Goal: Task Accomplishment & Management: Use online tool/utility

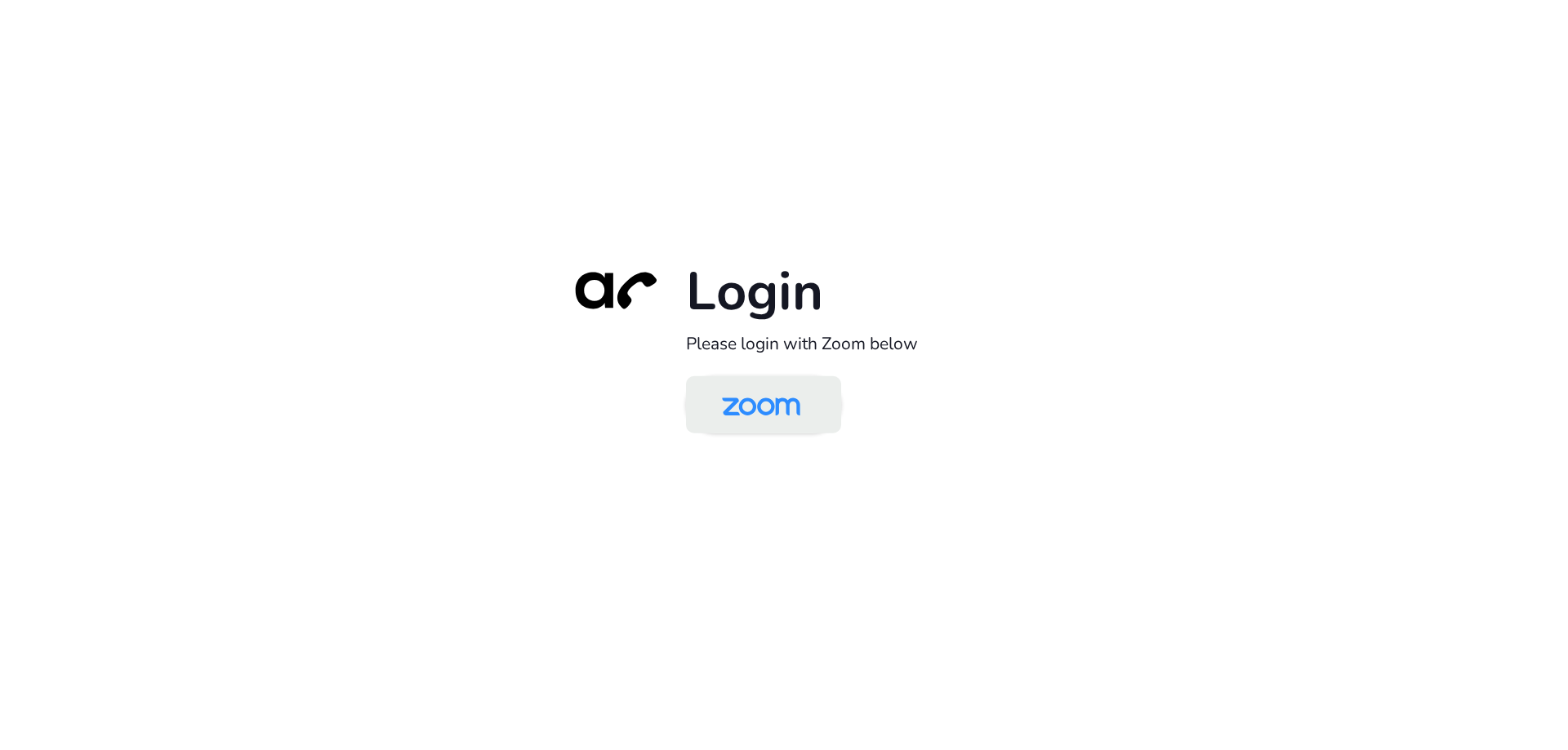
click at [744, 396] on img at bounding box center [760, 406] width 112 height 53
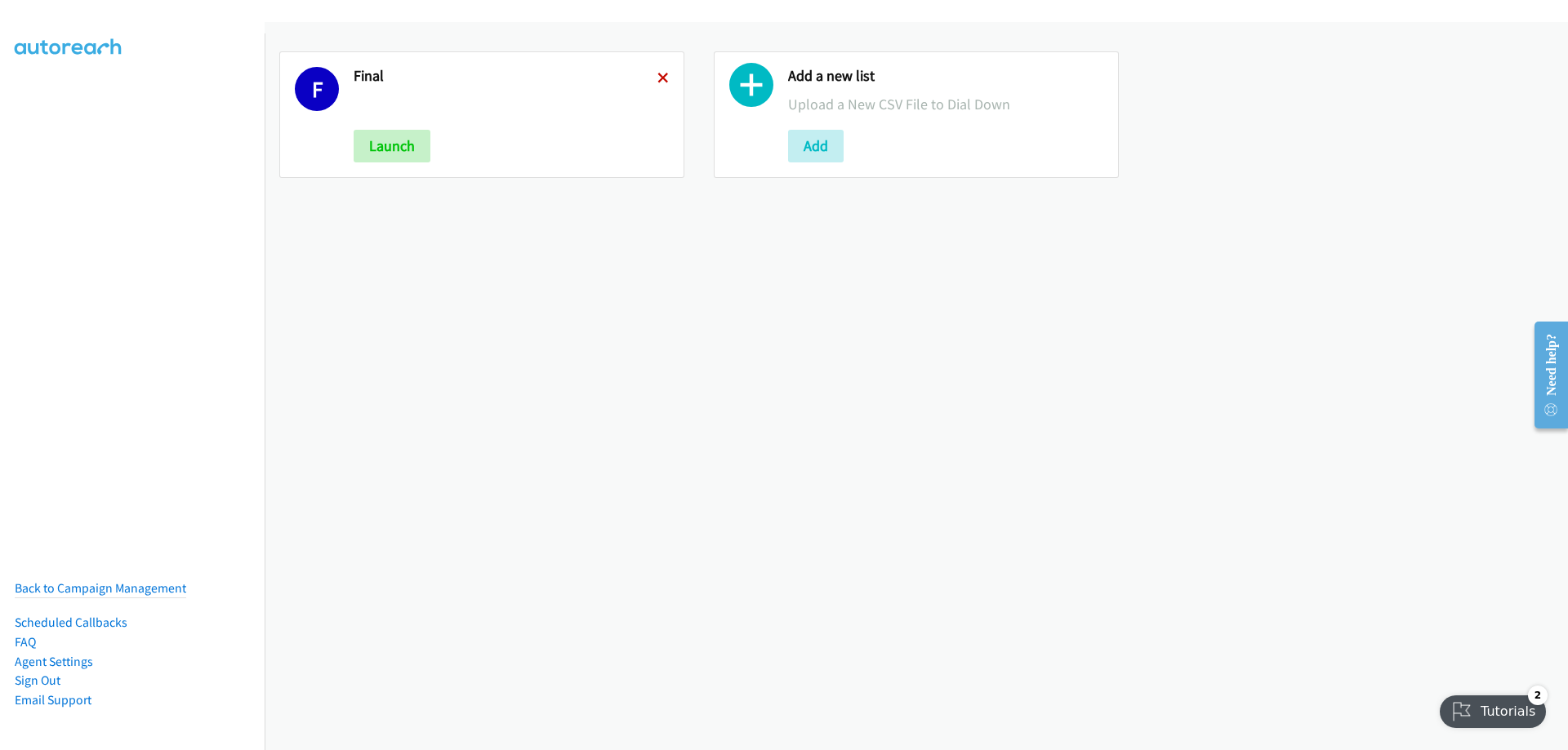
click at [659, 80] on icon at bounding box center [663, 80] width 12 height 12
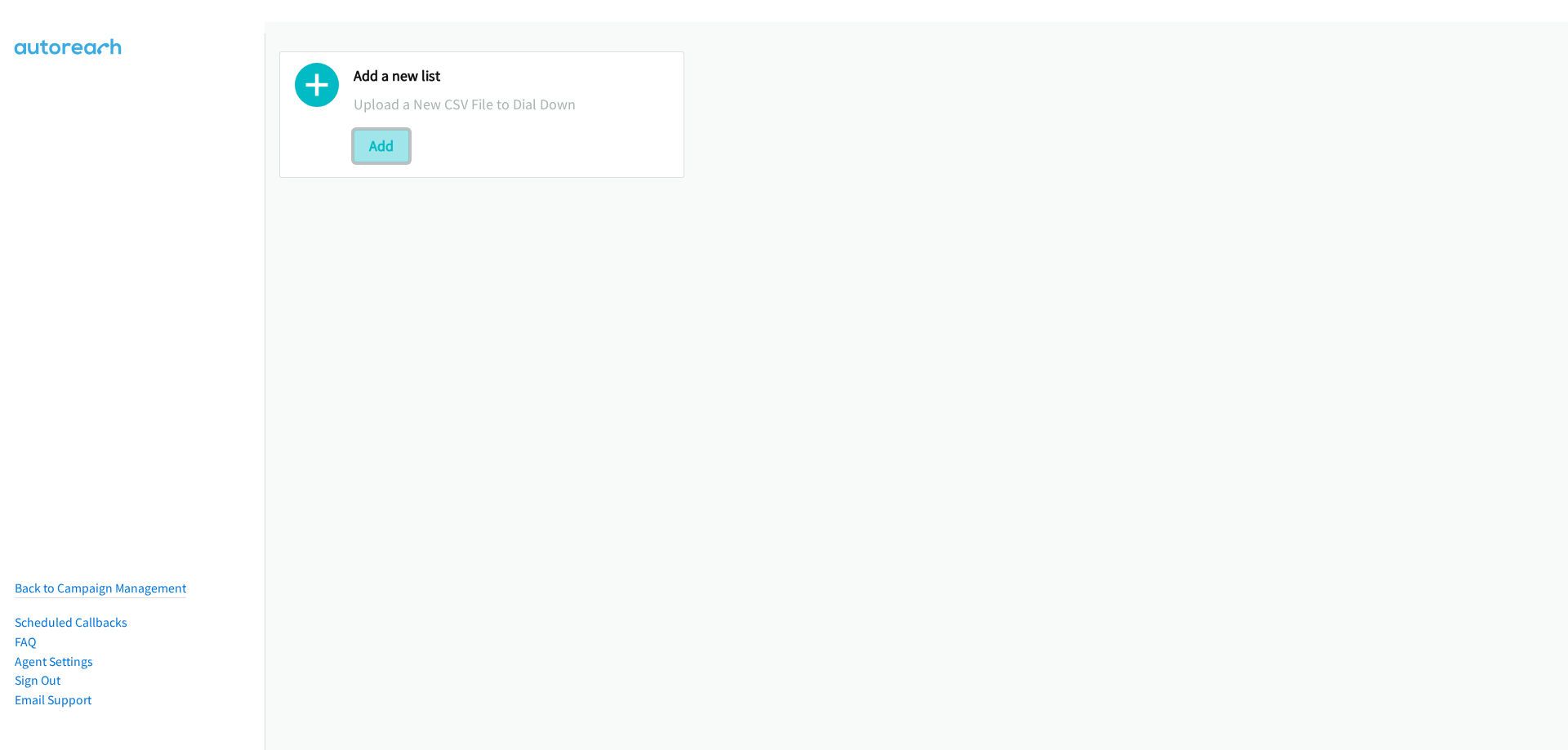
click at [391, 153] on button "Add" at bounding box center [381, 146] width 56 height 33
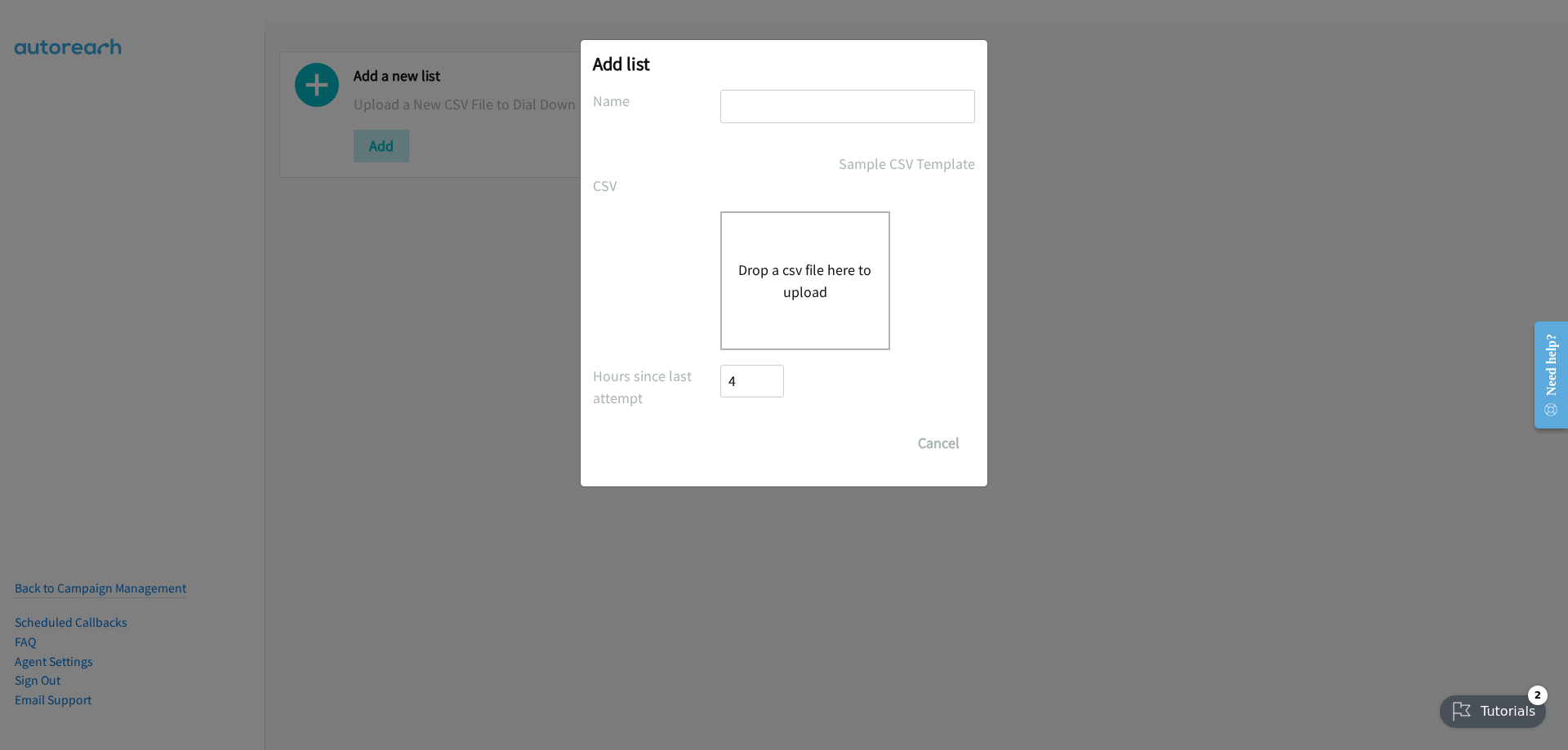
click at [748, 94] on input "text" at bounding box center [848, 106] width 255 height 34
type input "[DATE] 1"
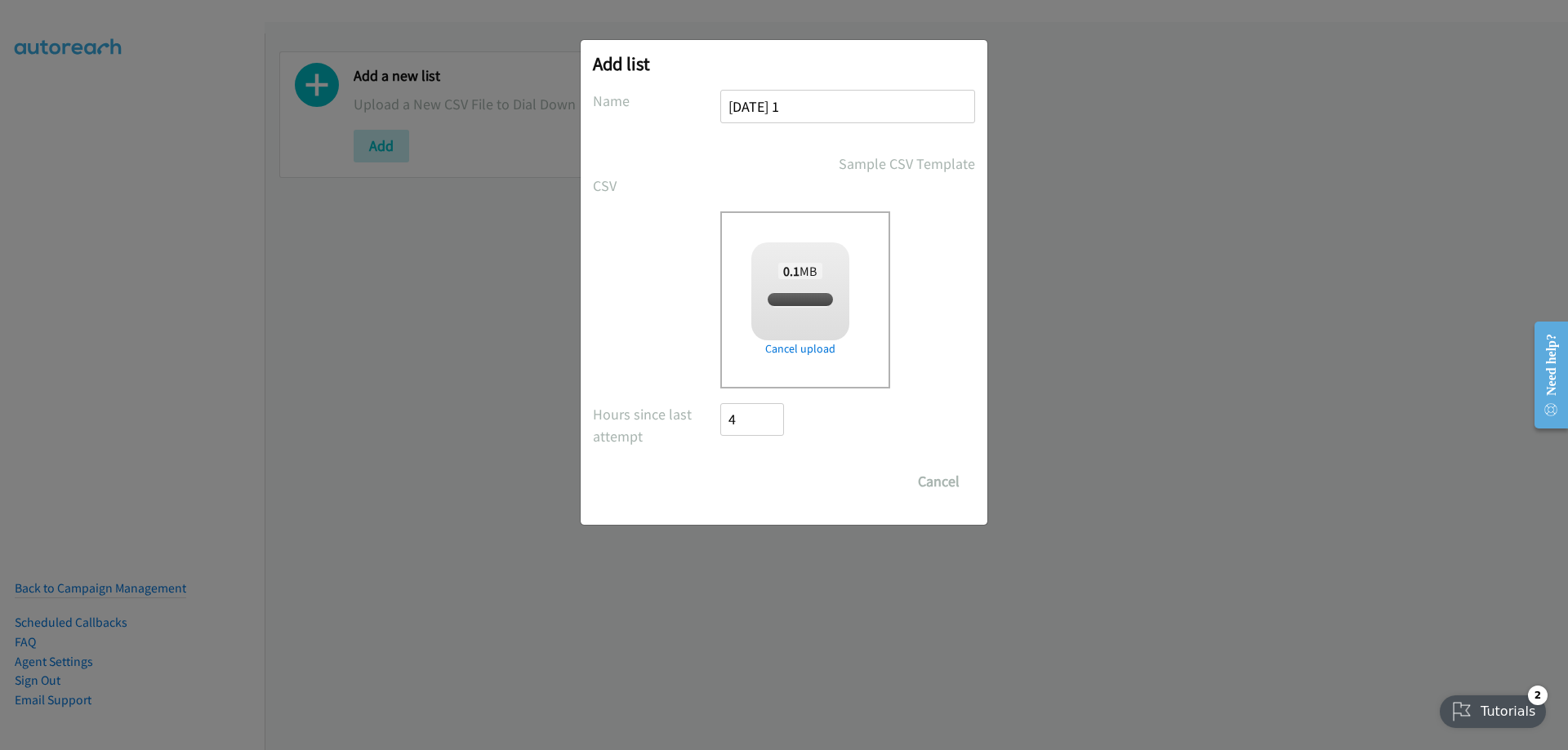
checkbox input "true"
click at [778, 484] on input "Save List" at bounding box center [763, 481] width 85 height 33
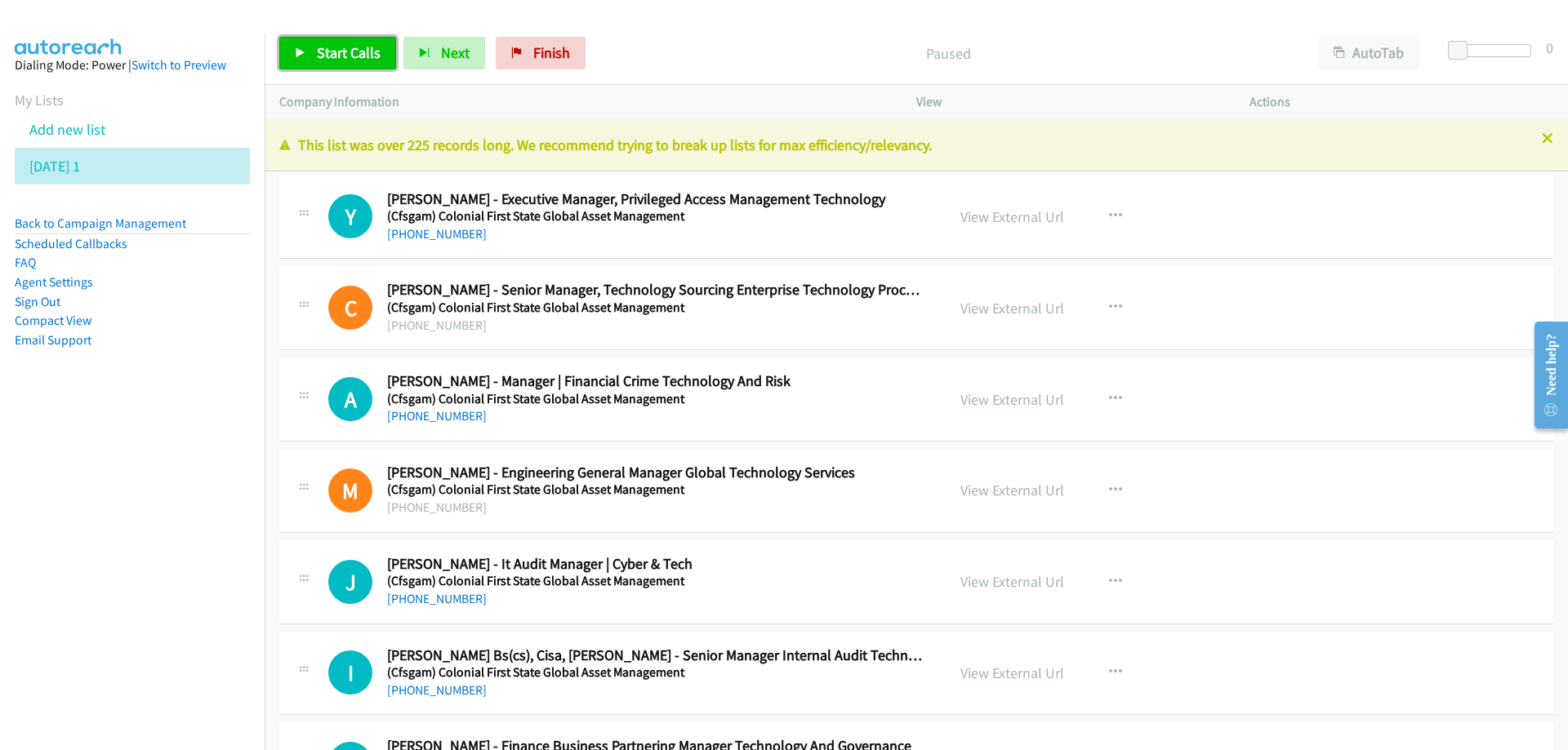
click at [349, 47] on span "Start Calls" at bounding box center [348, 53] width 63 height 19
click at [331, 44] on span "Pause" at bounding box center [335, 53] width 36 height 19
click at [438, 235] on link "[PHONE_NUMBER]" at bounding box center [437, 234] width 100 height 15
click at [541, 209] on h5 "(Cfsgam) Colonial First State Global Asset Management" at bounding box center [655, 216] width 538 height 16
click at [1012, 225] on link "View External Url" at bounding box center [1012, 217] width 104 height 19
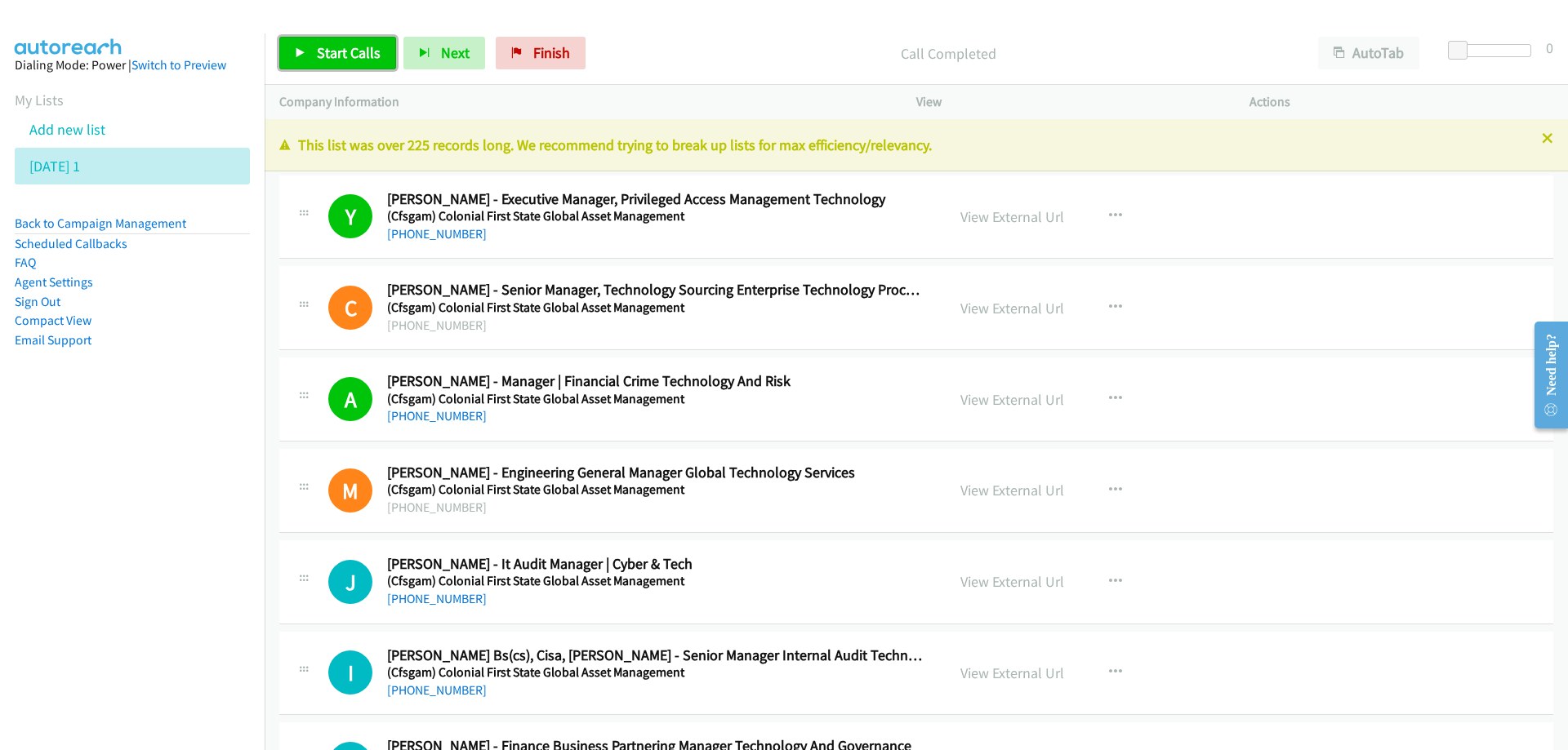
click at [343, 51] on span "Start Calls" at bounding box center [348, 53] width 63 height 19
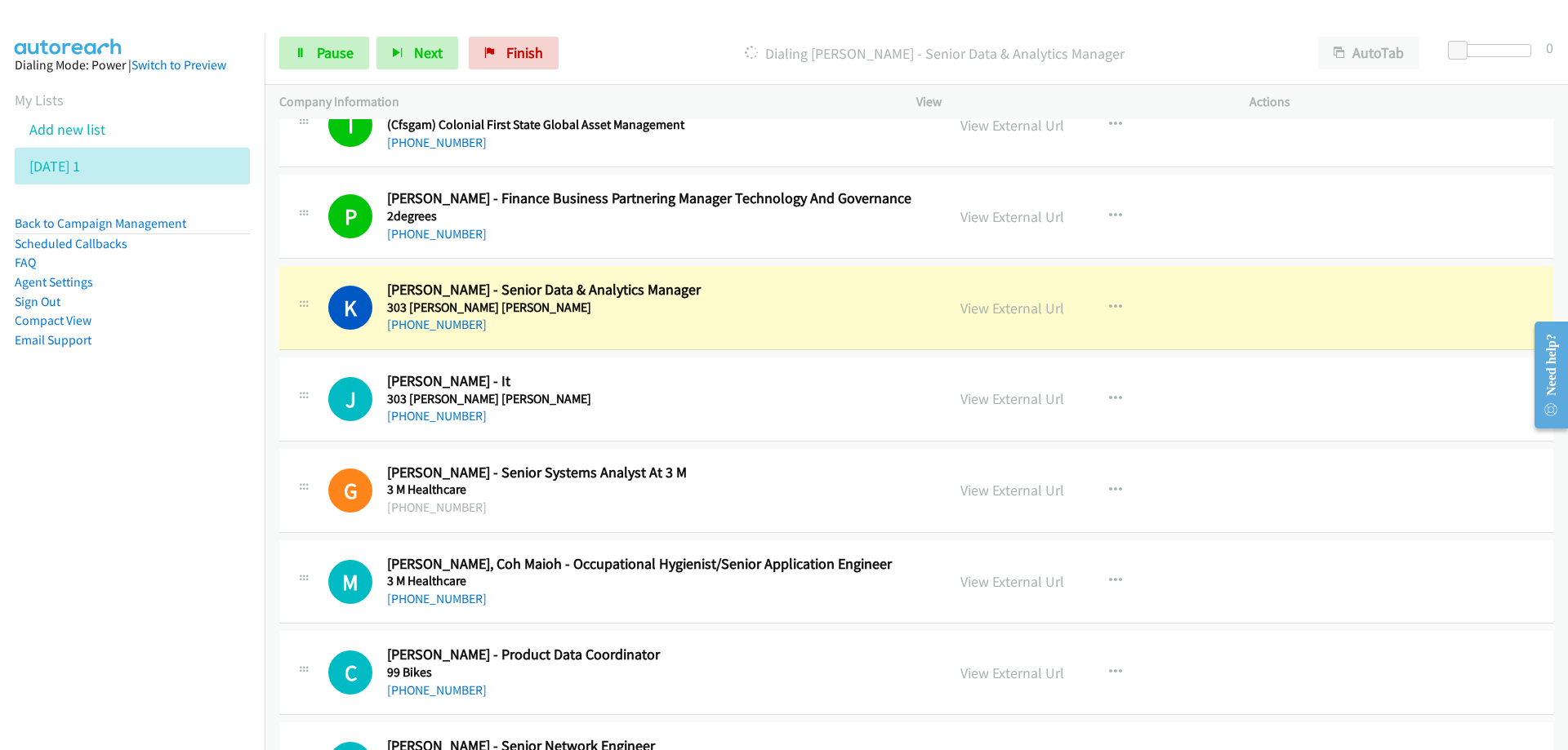
scroll to position [572, 0]
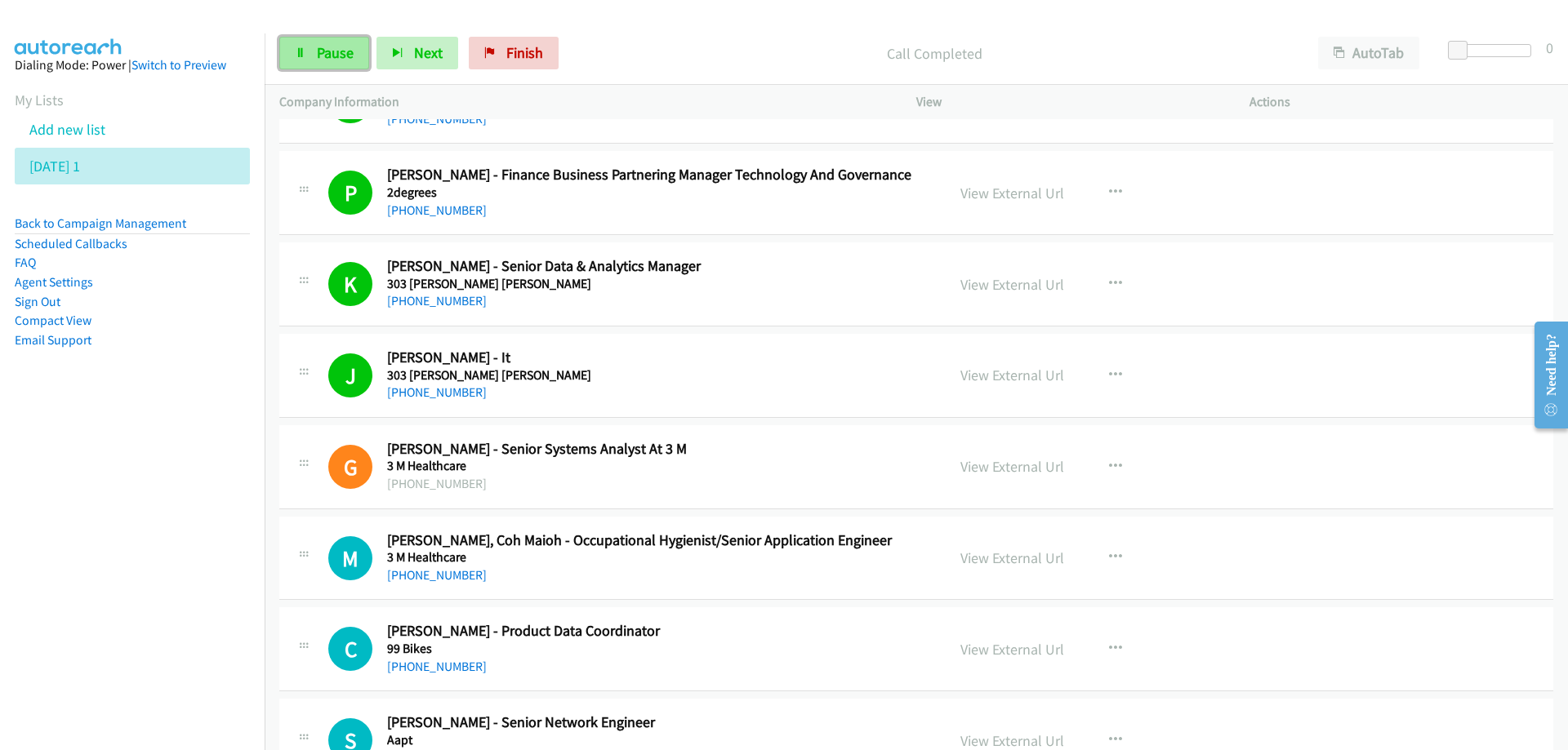
click at [343, 53] on span "Pause" at bounding box center [335, 53] width 36 height 19
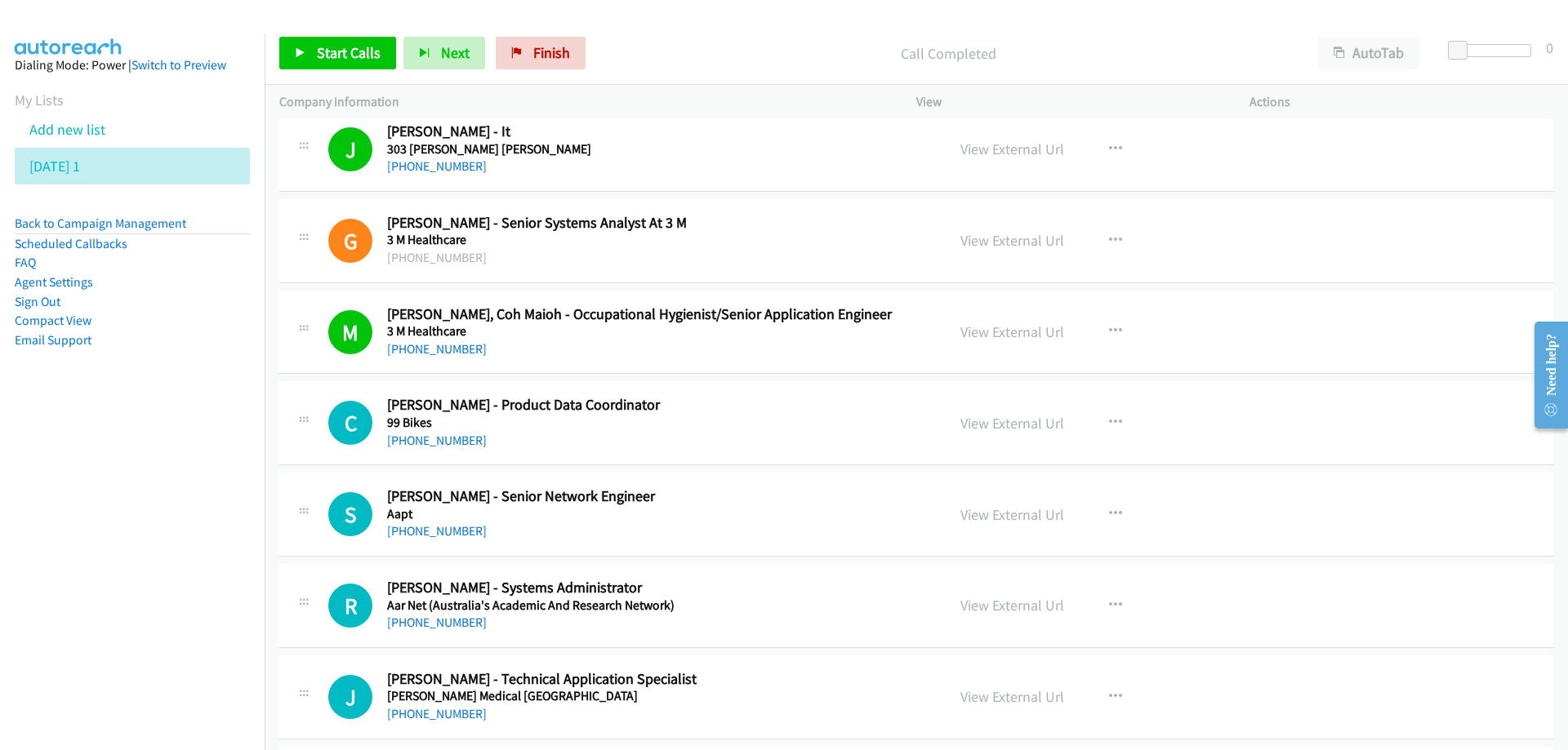
scroll to position [816, 0]
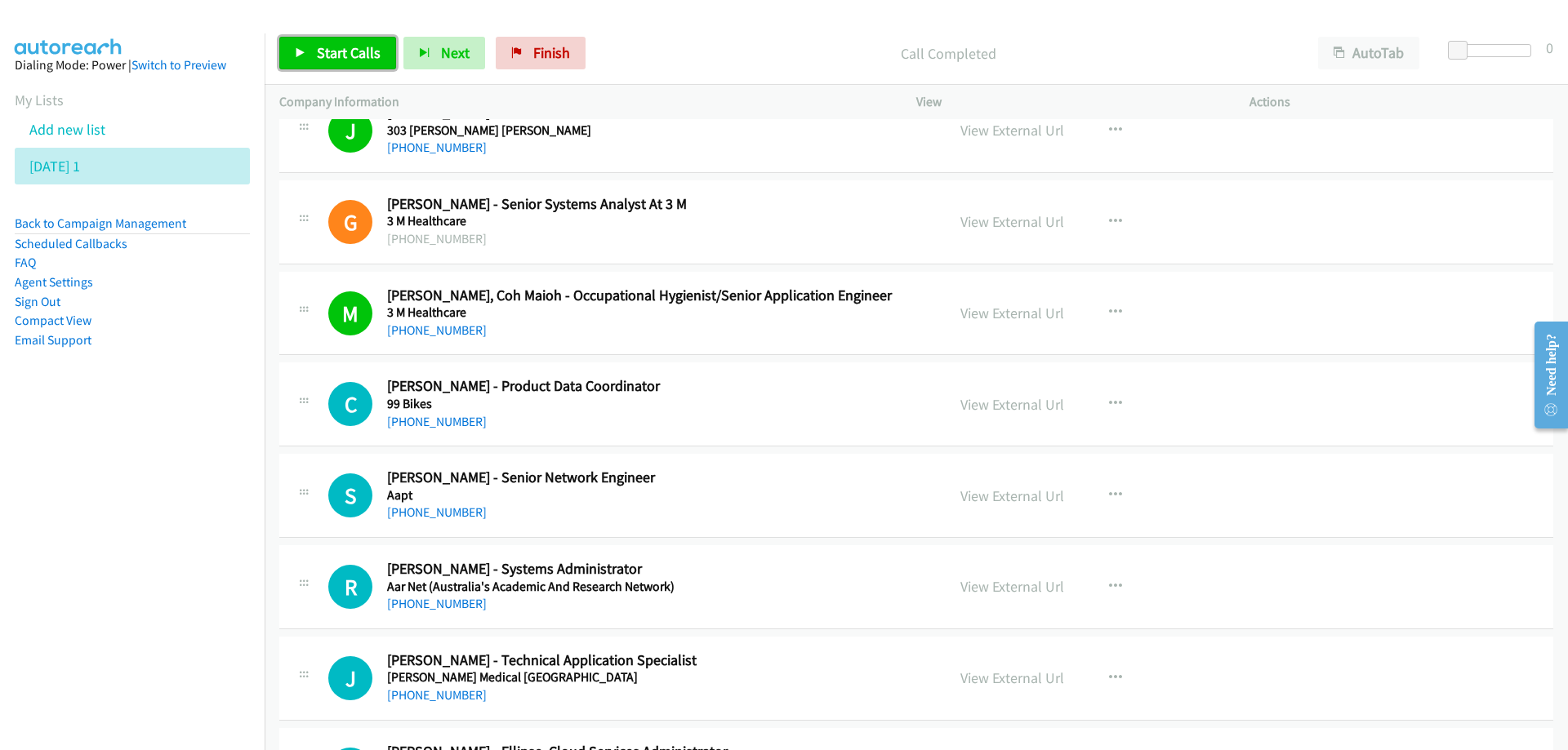
click at [349, 59] on span "Start Calls" at bounding box center [348, 53] width 63 height 19
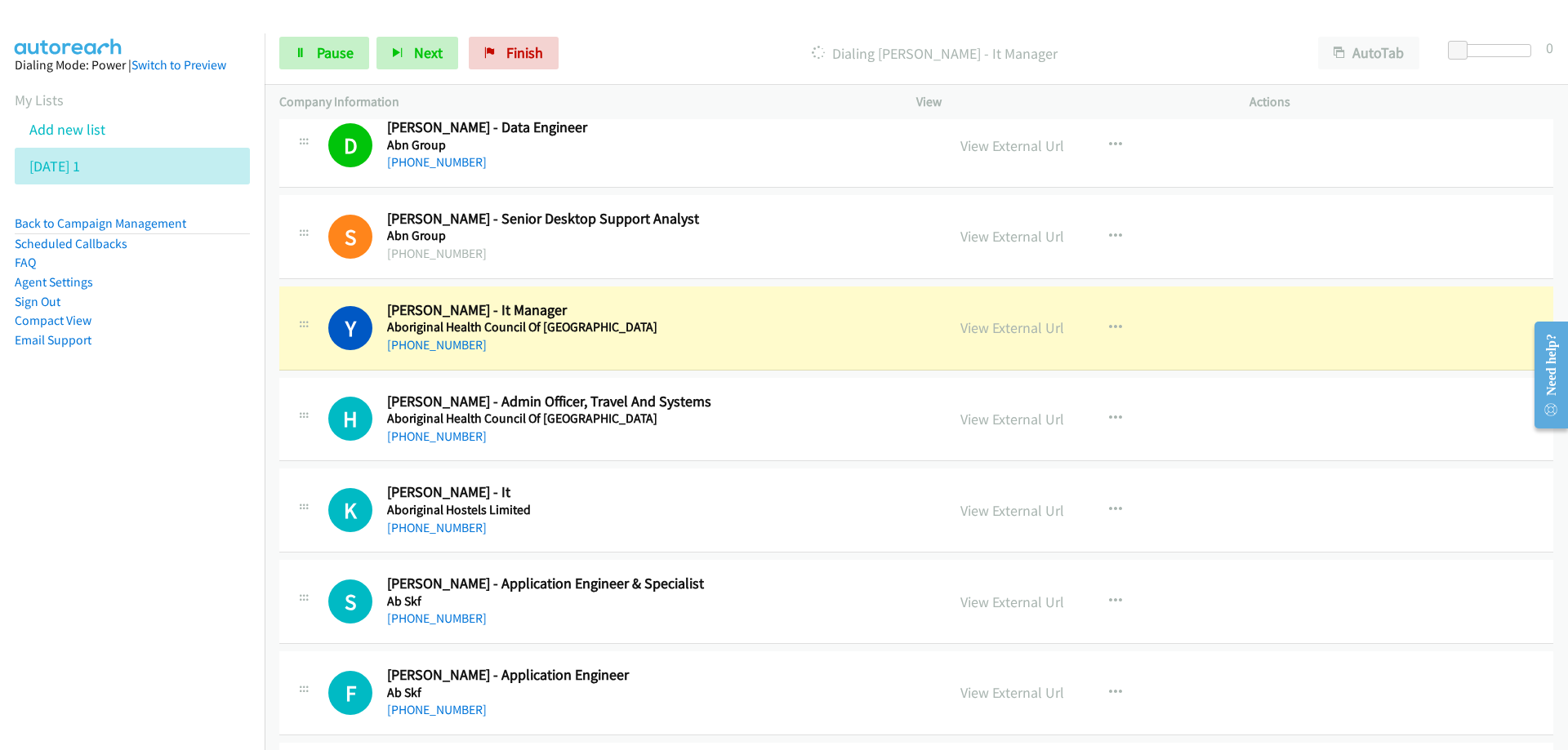
scroll to position [1795, 0]
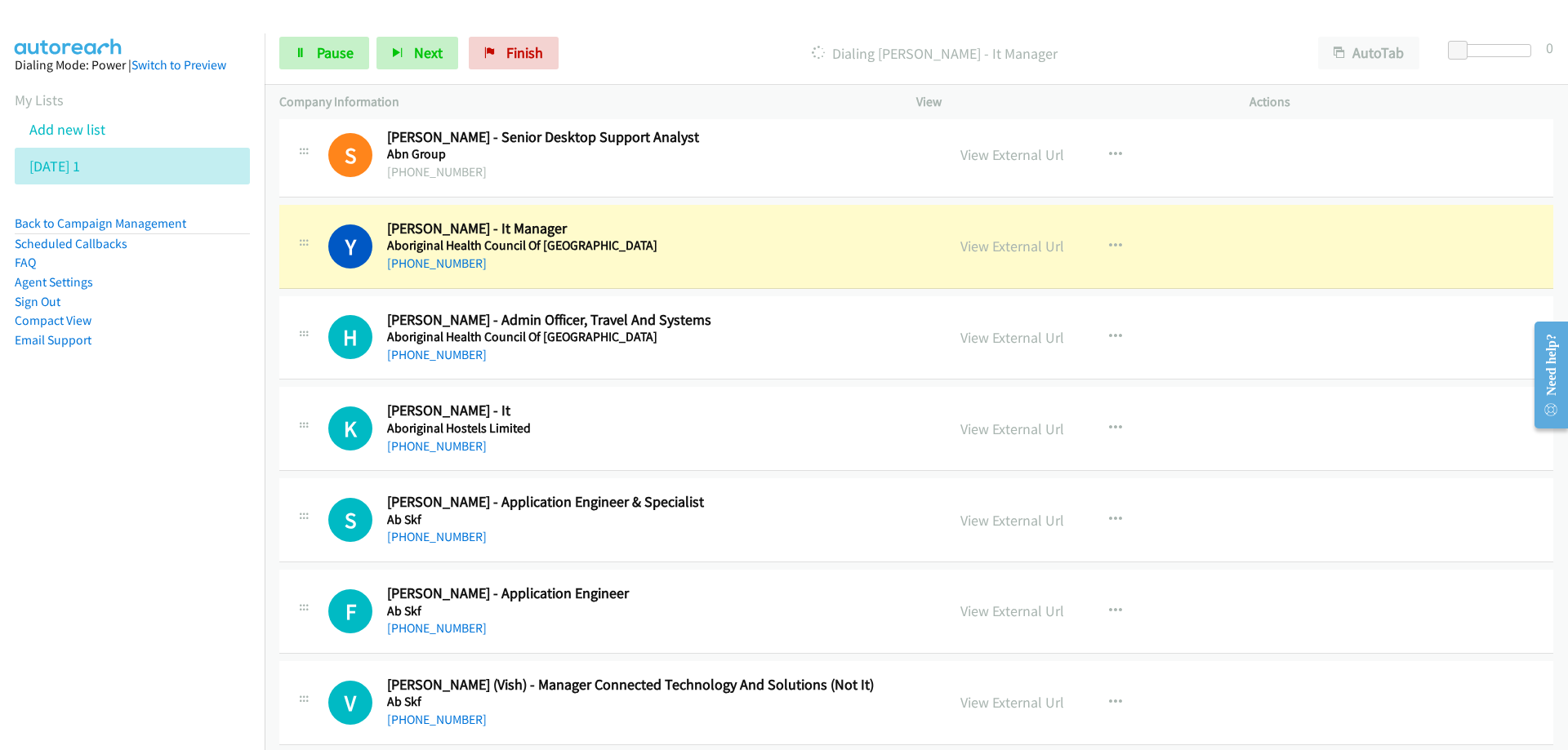
click at [732, 258] on div "[PHONE_NUMBER]" at bounding box center [655, 264] width 538 height 19
click at [978, 253] on link "View External Url" at bounding box center [1012, 246] width 104 height 19
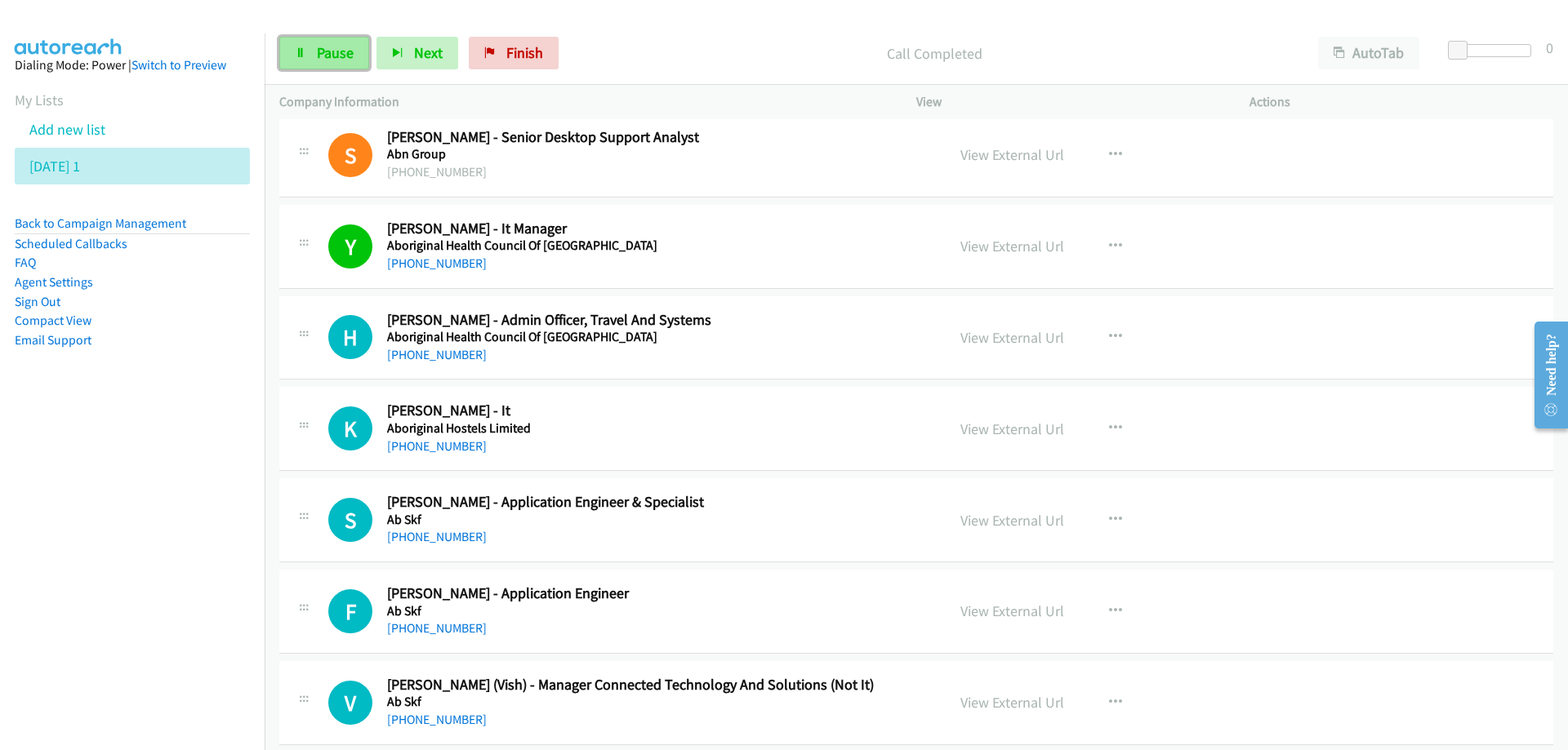
click at [332, 57] on span "Pause" at bounding box center [335, 53] width 36 height 19
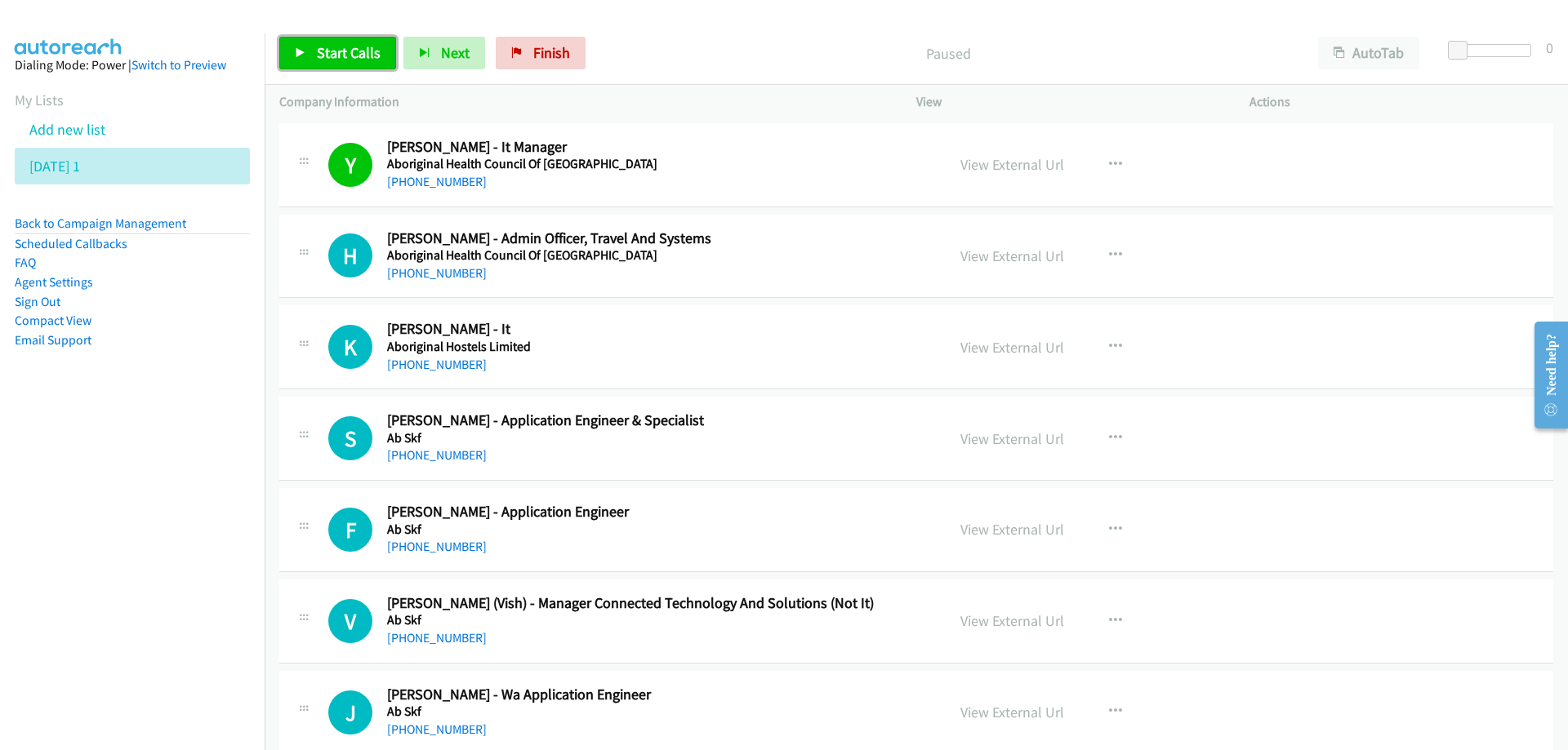
click at [339, 47] on span "Start Calls" at bounding box center [348, 53] width 63 height 19
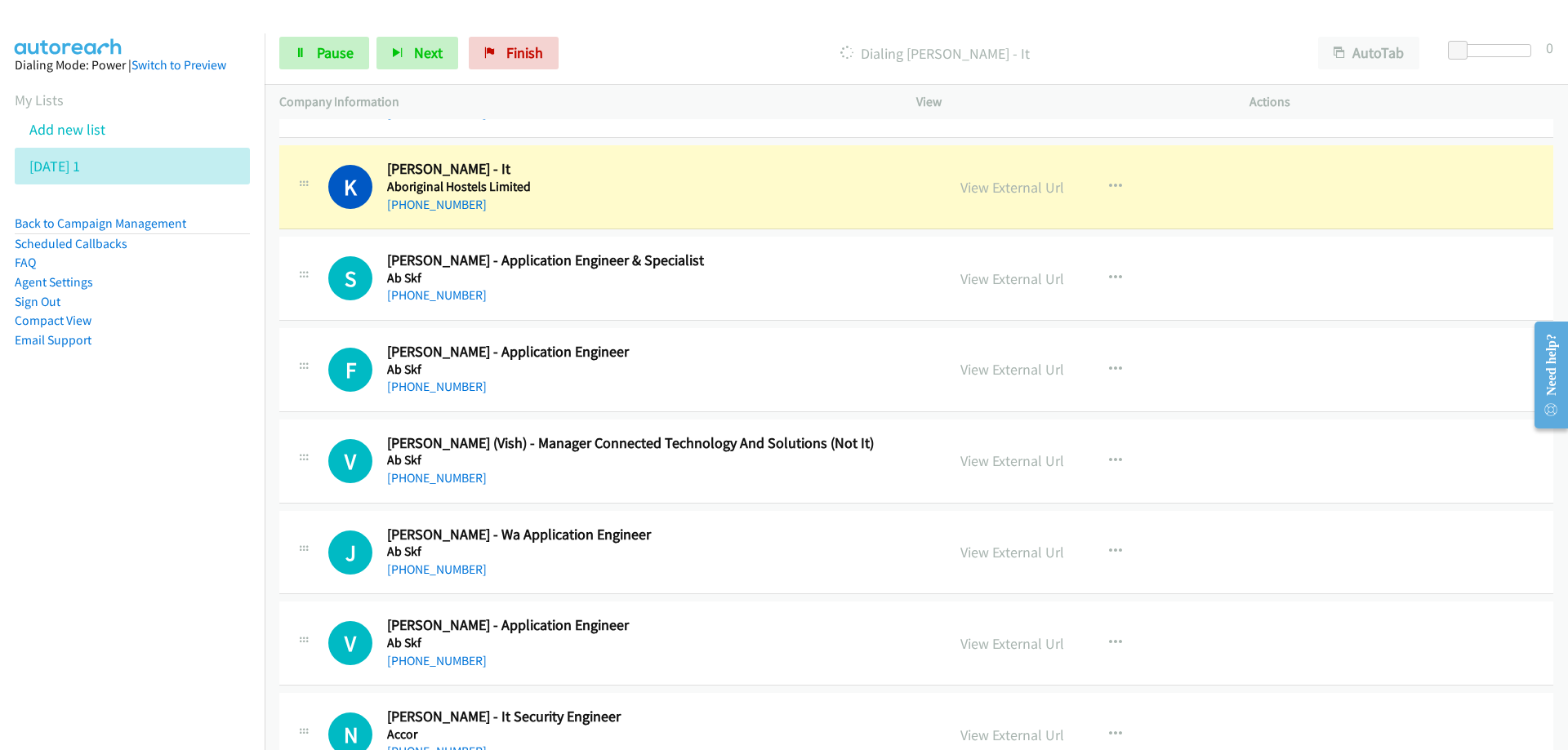
scroll to position [2040, 0]
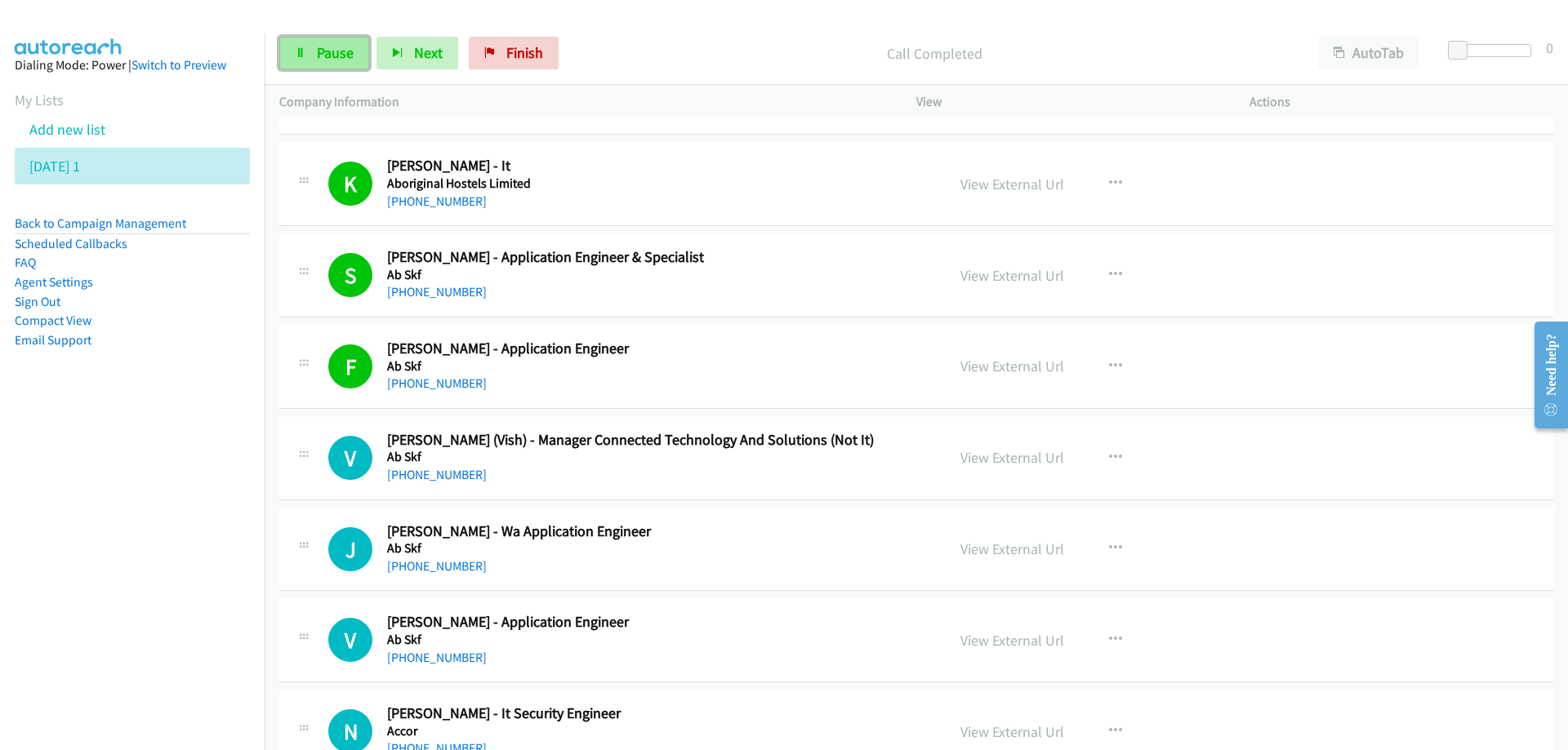
click at [335, 47] on span "Pause" at bounding box center [335, 53] width 36 height 19
click at [348, 47] on span "Start Calls" at bounding box center [348, 53] width 63 height 19
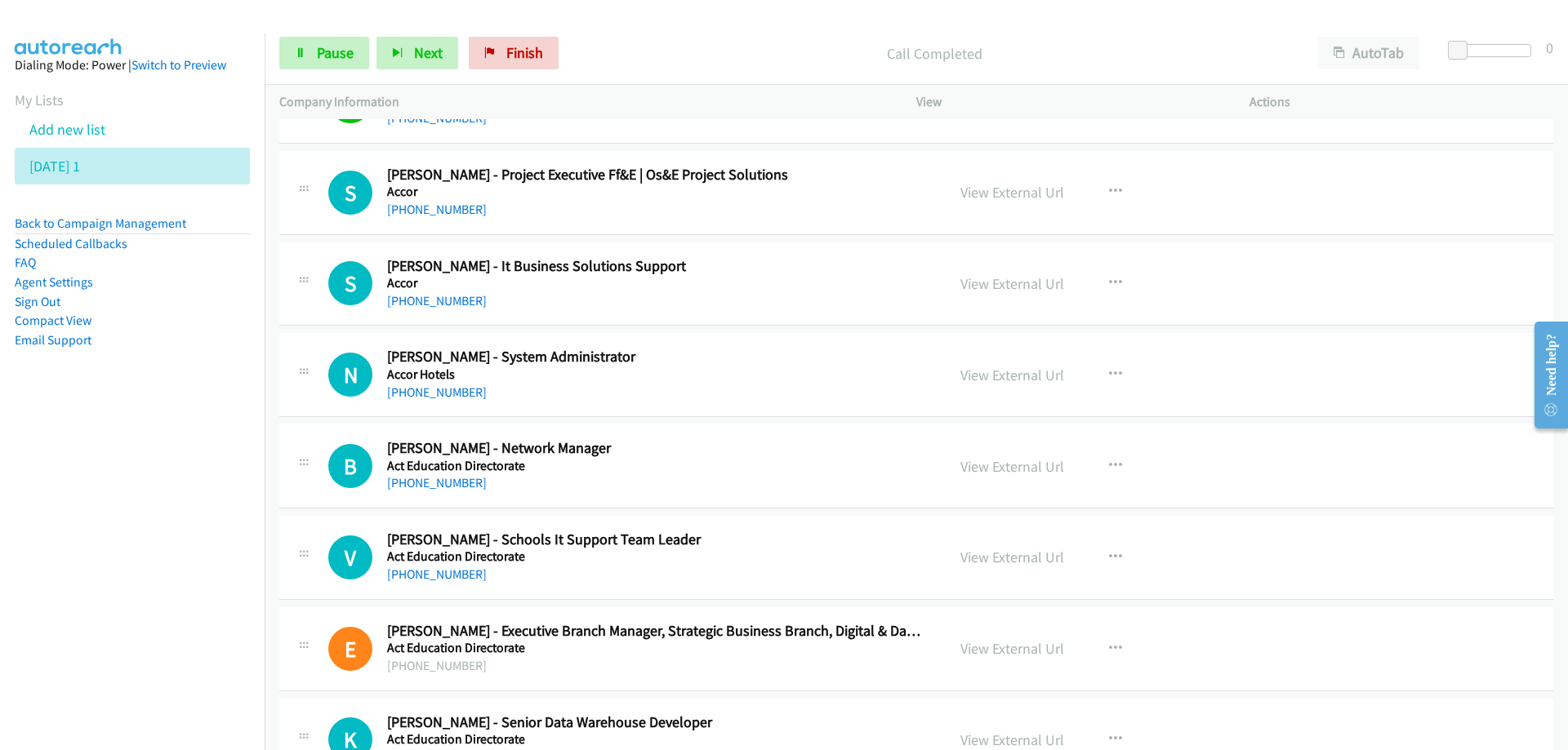
scroll to position [2856, 0]
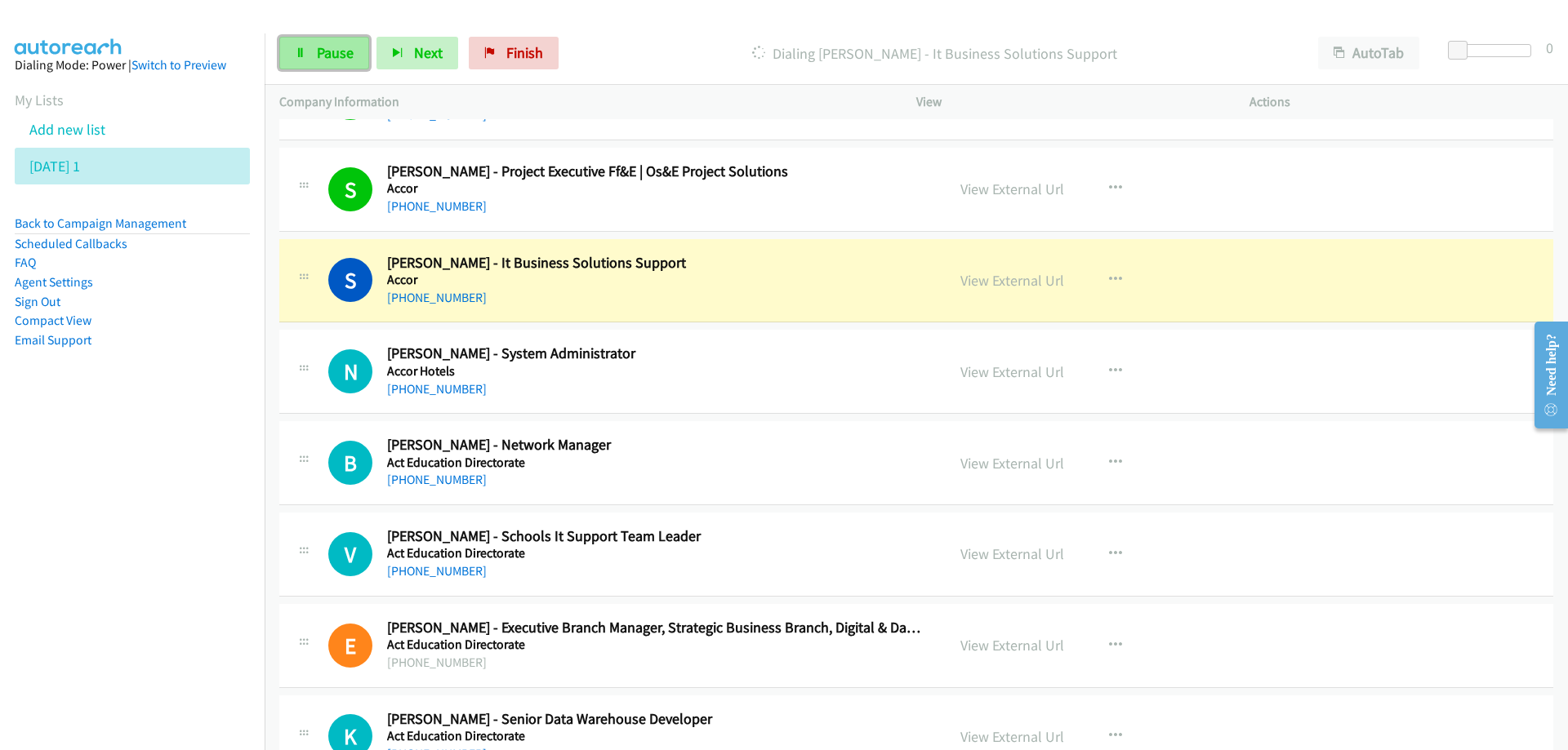
click at [325, 58] on span "Pause" at bounding box center [335, 53] width 36 height 19
click at [1008, 282] on link "View External Url" at bounding box center [1012, 281] width 104 height 19
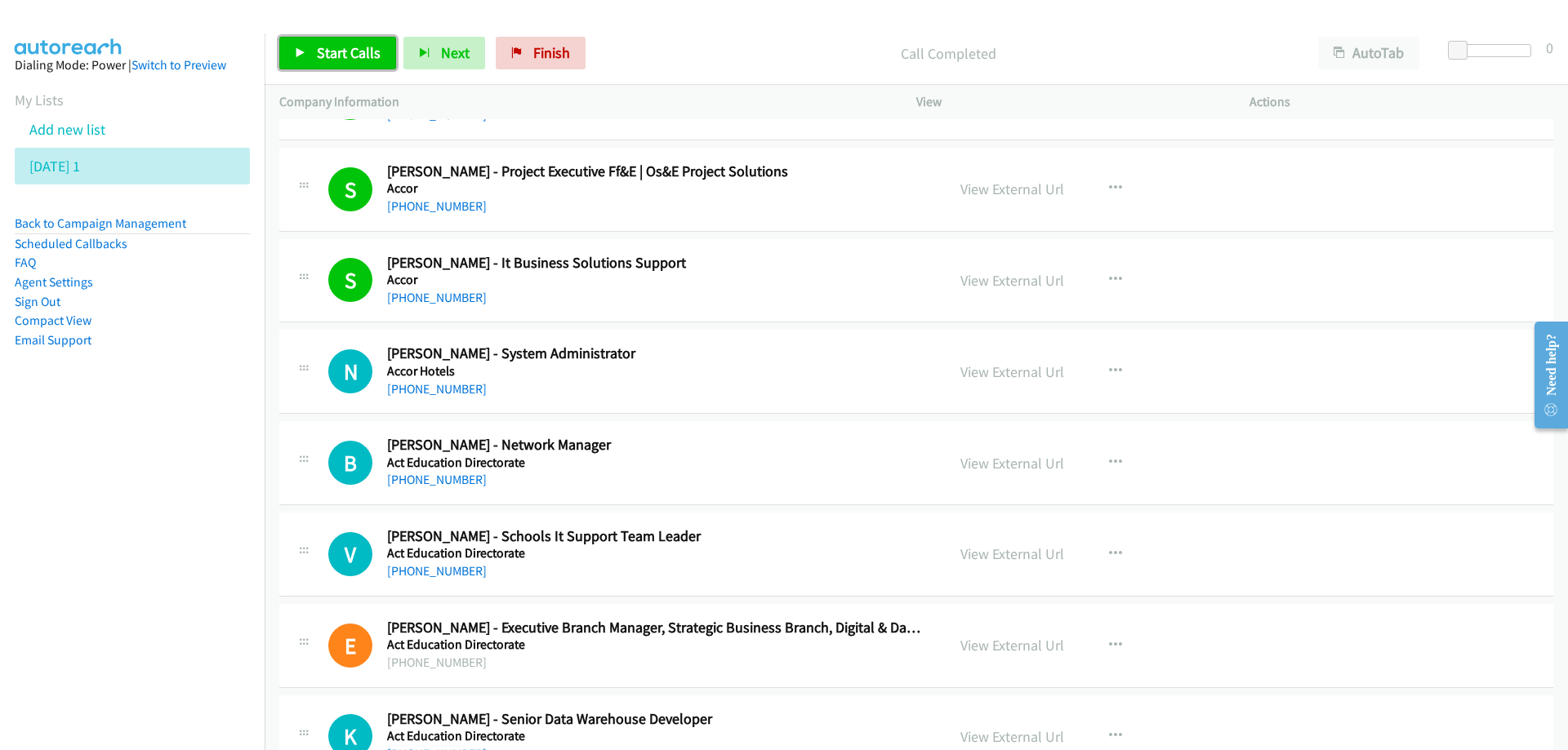
click at [351, 56] on span "Start Calls" at bounding box center [348, 53] width 63 height 19
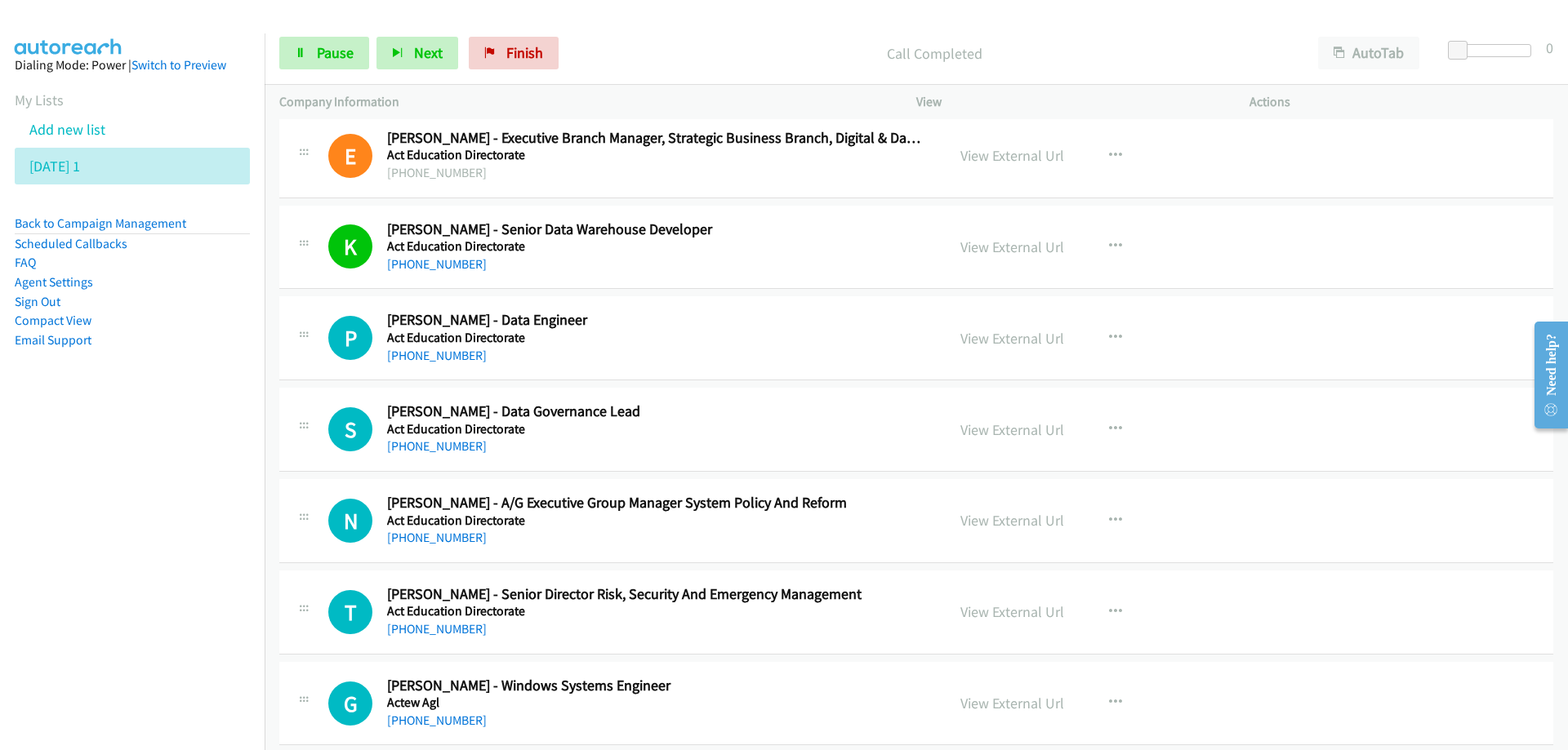
scroll to position [3428, 0]
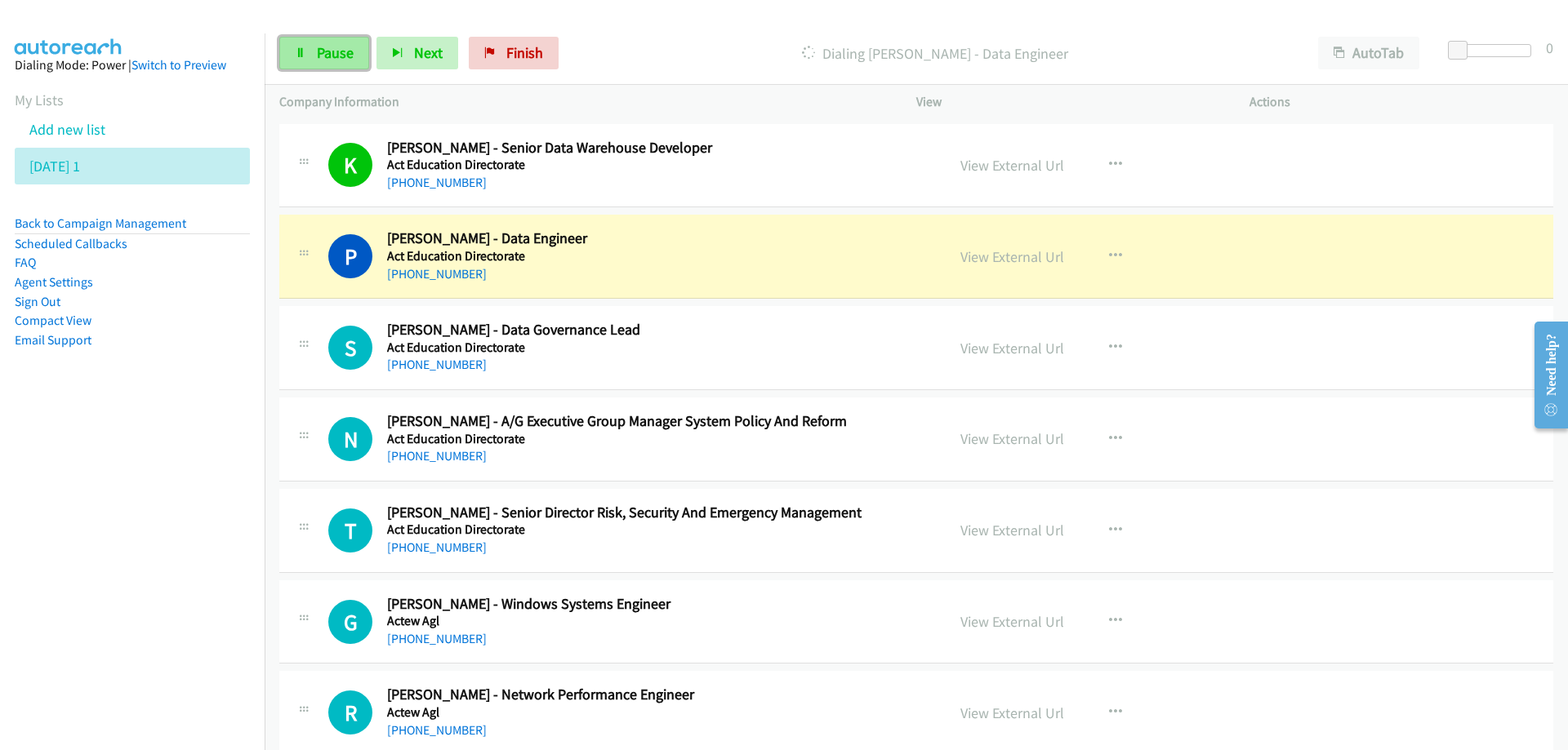
click at [339, 47] on span "Pause" at bounding box center [335, 53] width 36 height 19
click at [975, 252] on link "View External Url" at bounding box center [1012, 257] width 104 height 19
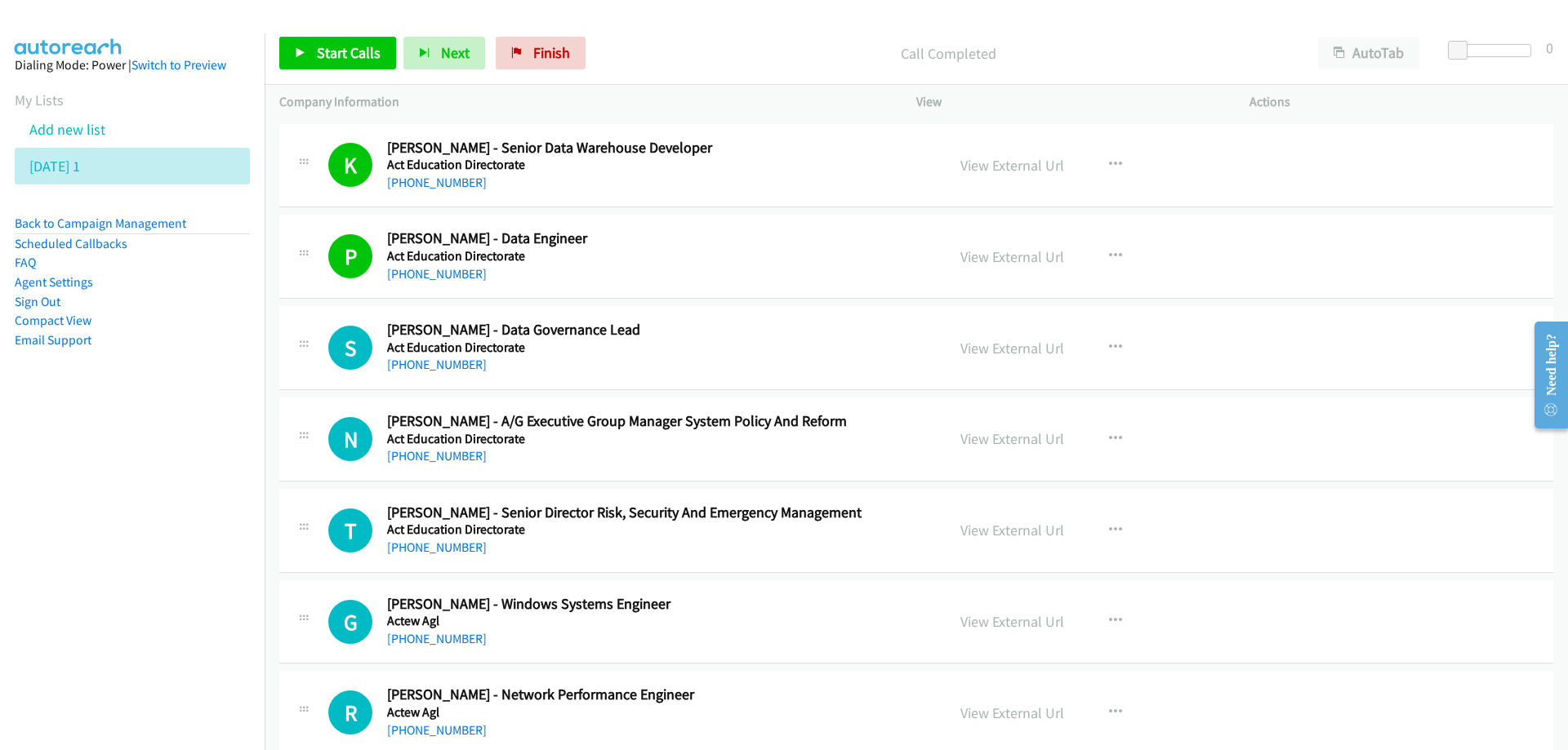
scroll to position [3509, 0]
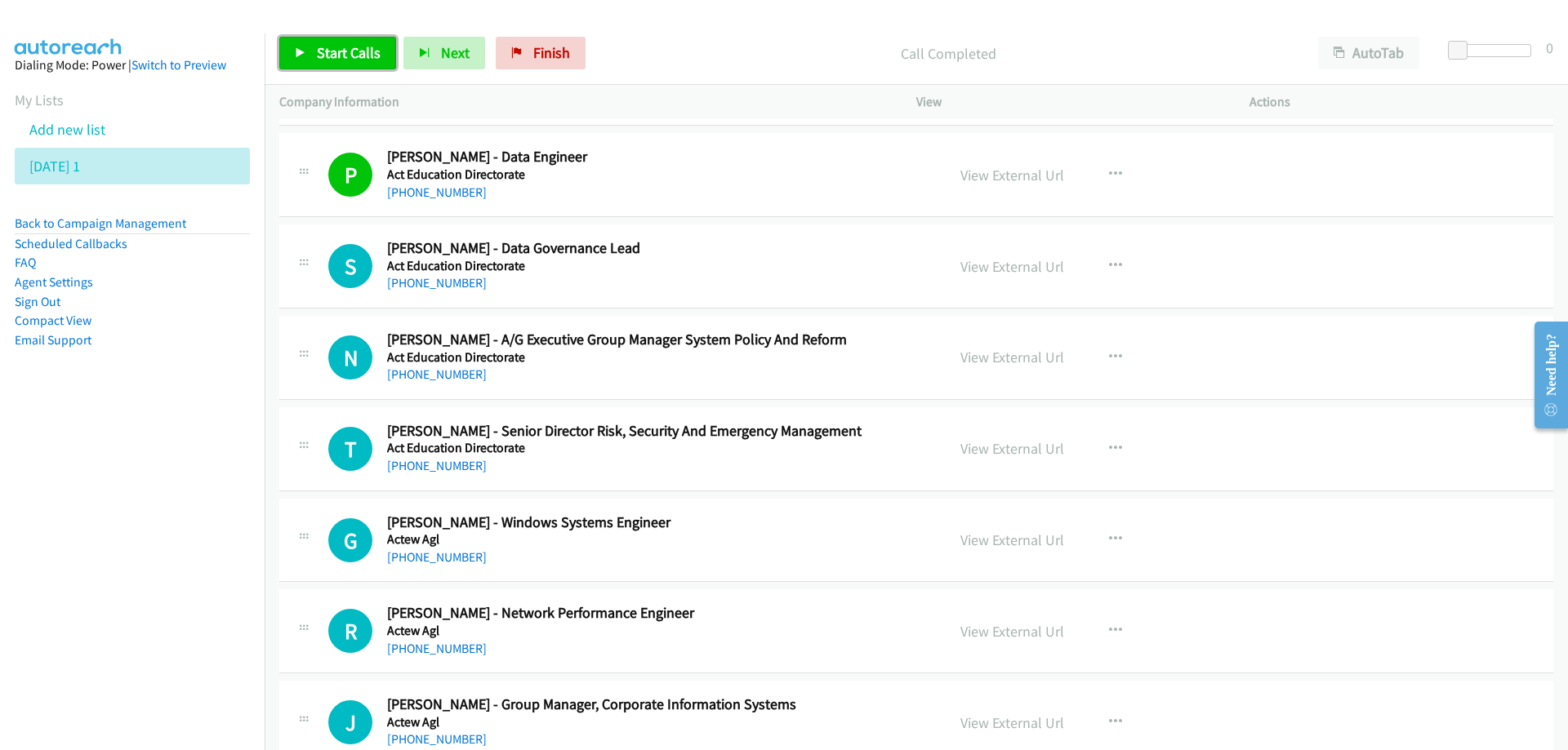
click at [326, 40] on link "Start Calls" at bounding box center [338, 53] width 117 height 33
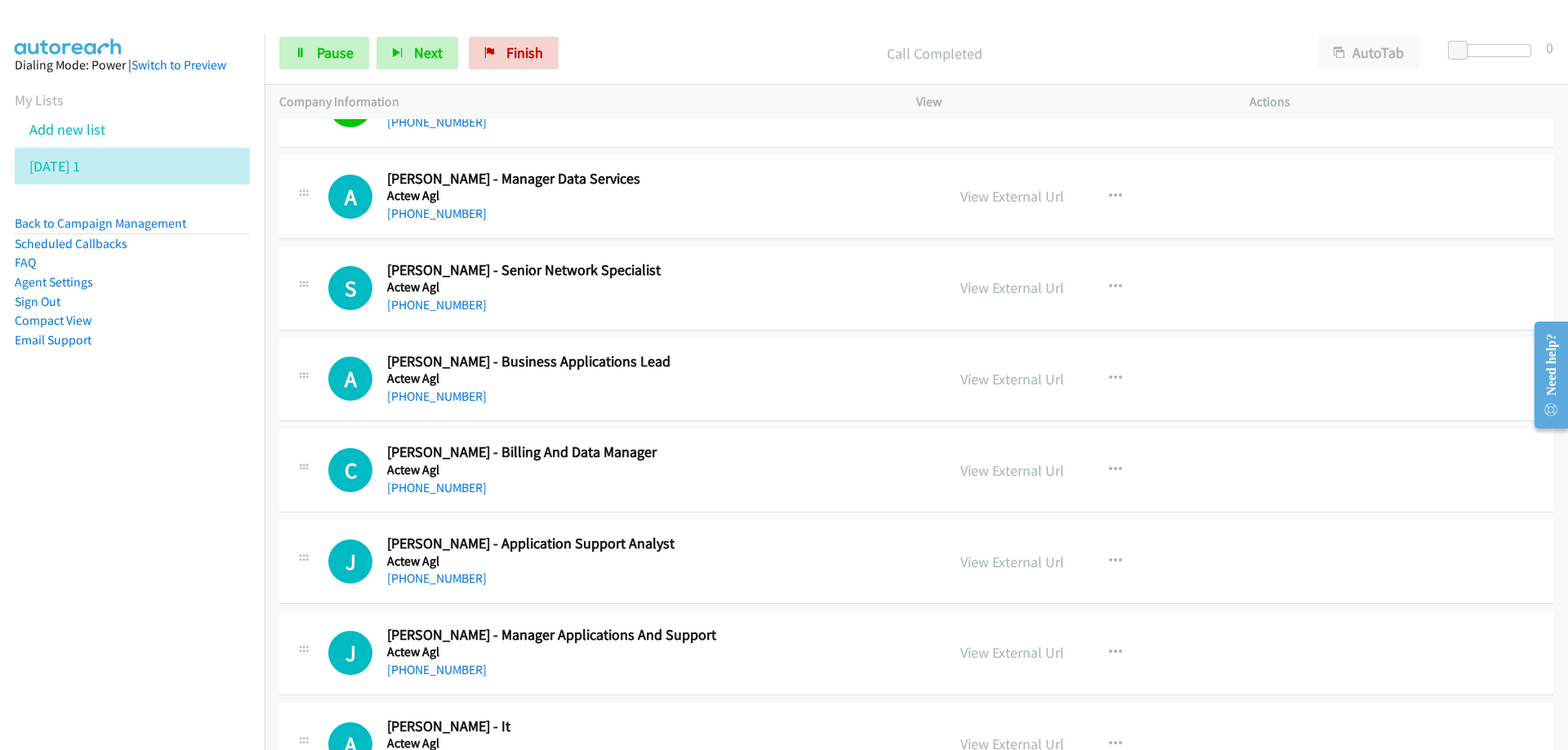
scroll to position [4244, 0]
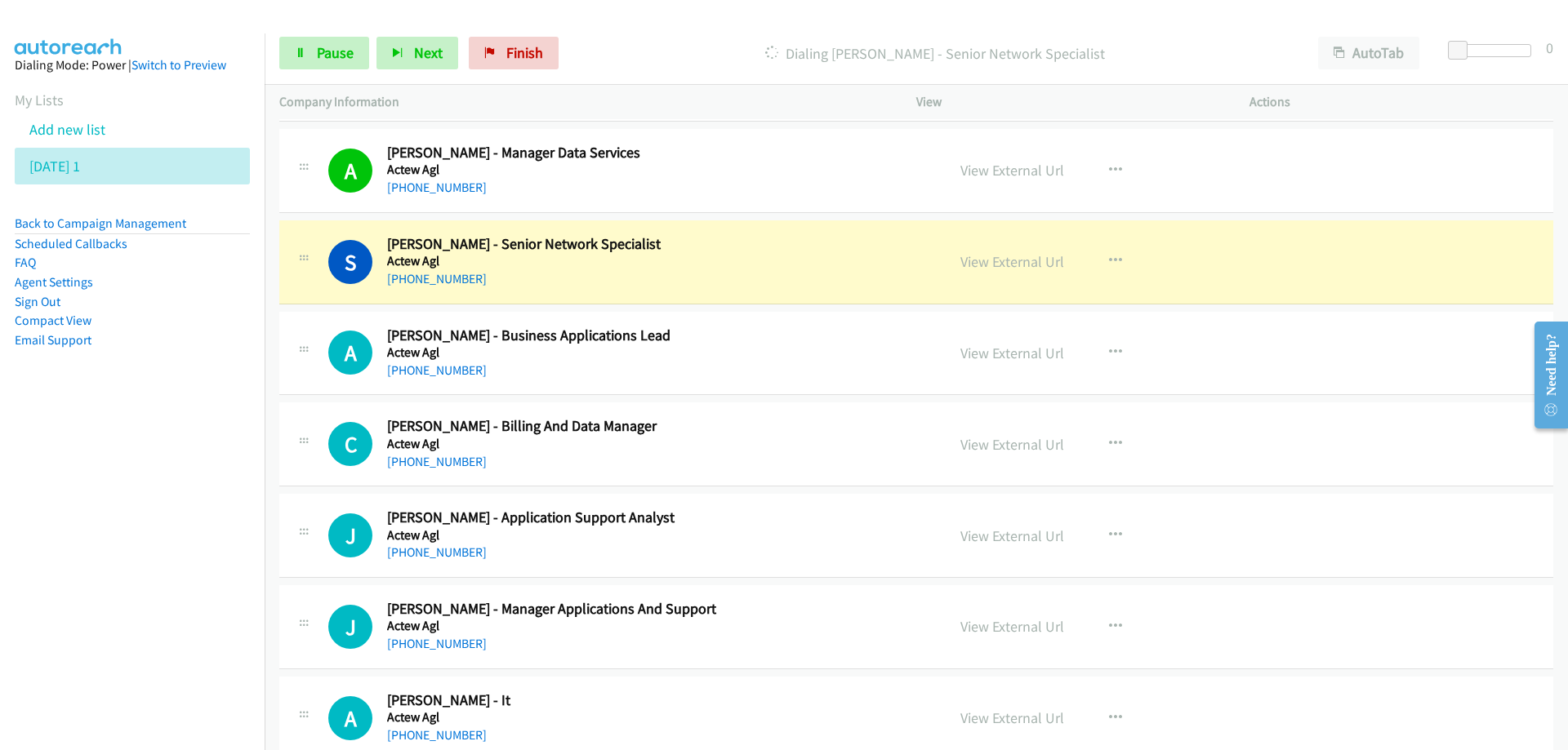
click at [723, 255] on h5 "Actew Agl" at bounding box center [655, 261] width 538 height 16
click at [1010, 259] on link "View External Url" at bounding box center [1012, 262] width 104 height 19
click at [326, 53] on span "Pause" at bounding box center [335, 53] width 36 height 19
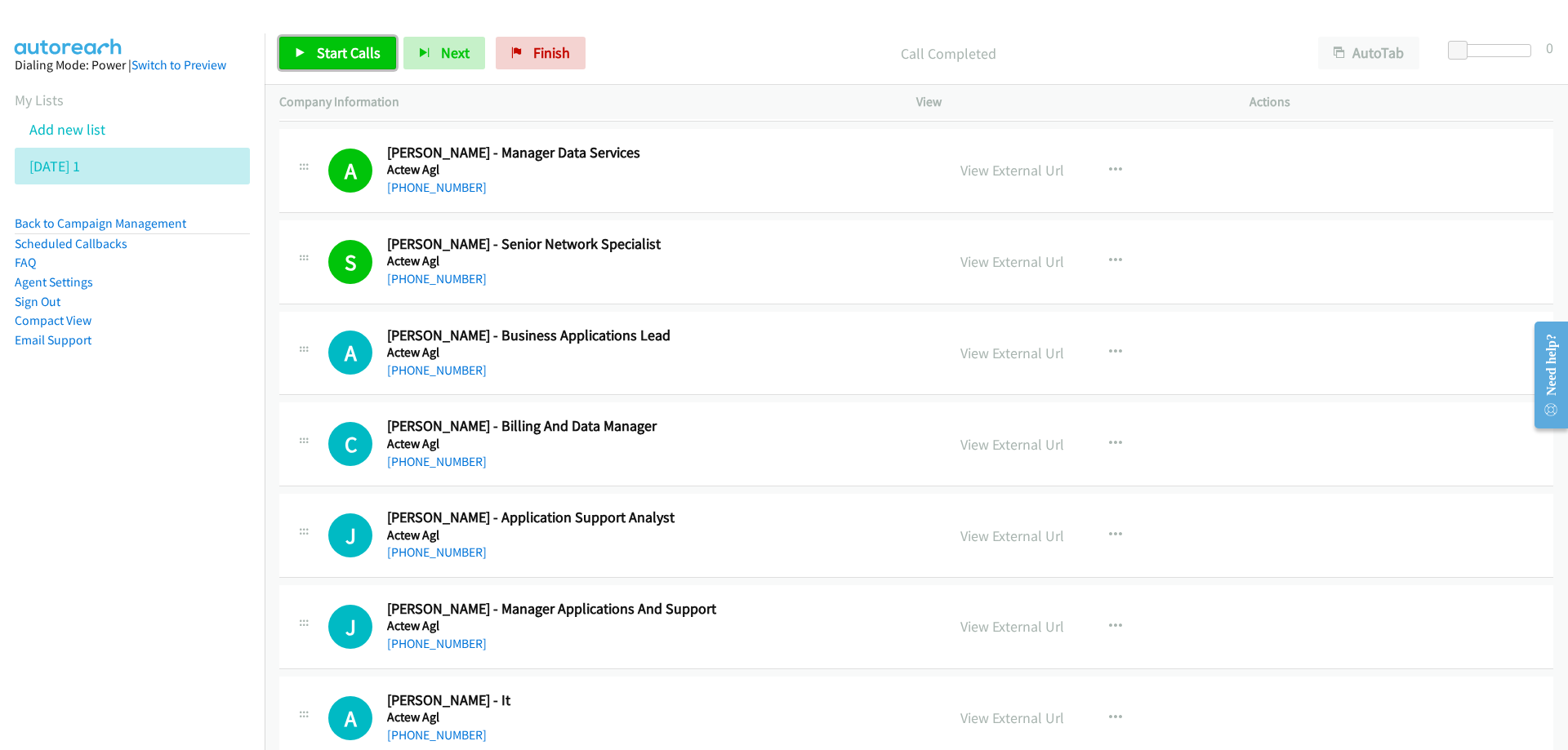
click at [344, 58] on span "Start Calls" at bounding box center [348, 53] width 63 height 19
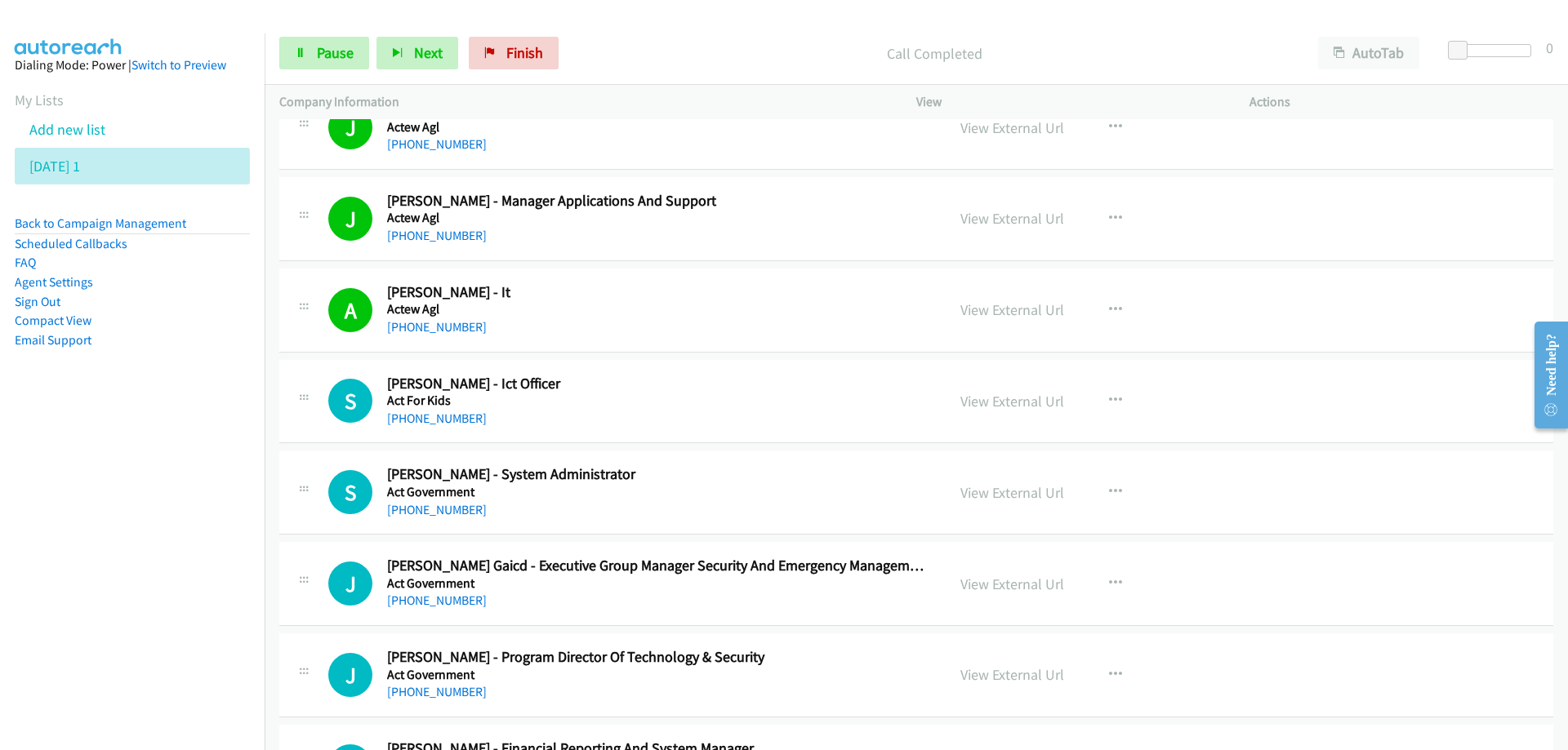
scroll to position [4734, 0]
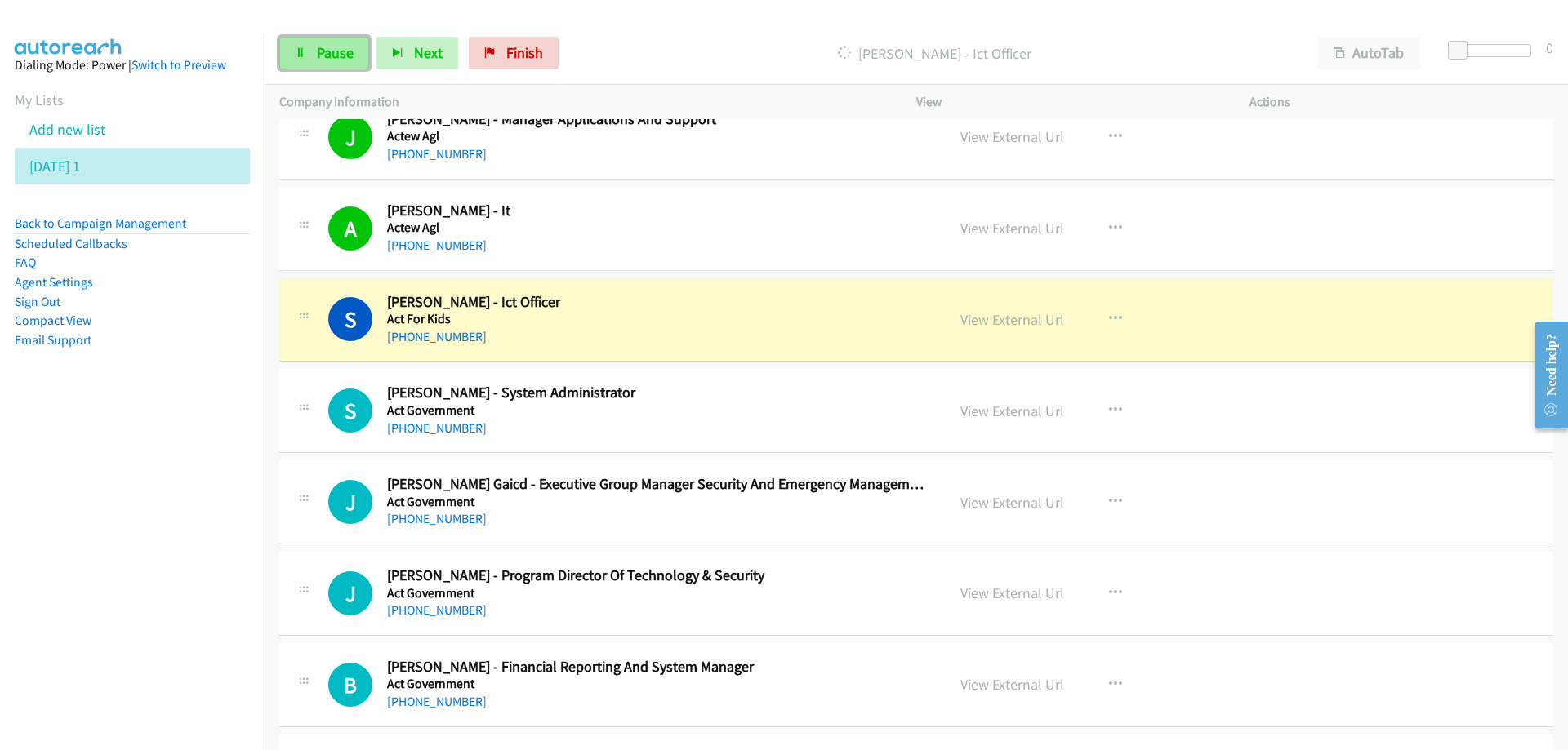
click at [330, 43] on span "Pause" at bounding box center [335, 53] width 36 height 19
click at [971, 322] on link "View External Url" at bounding box center [1012, 319] width 104 height 19
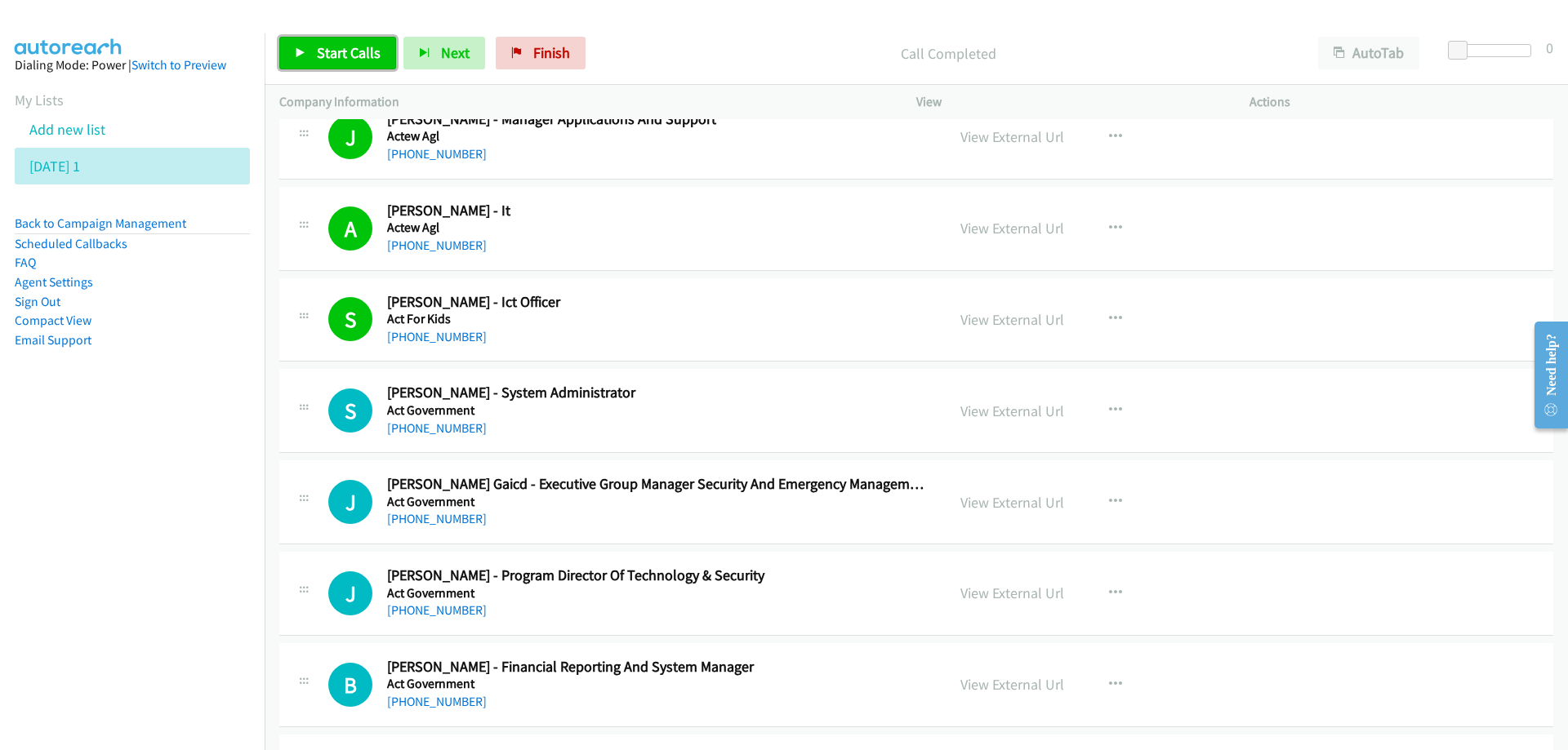
click at [335, 46] on span "Start Calls" at bounding box center [348, 53] width 63 height 19
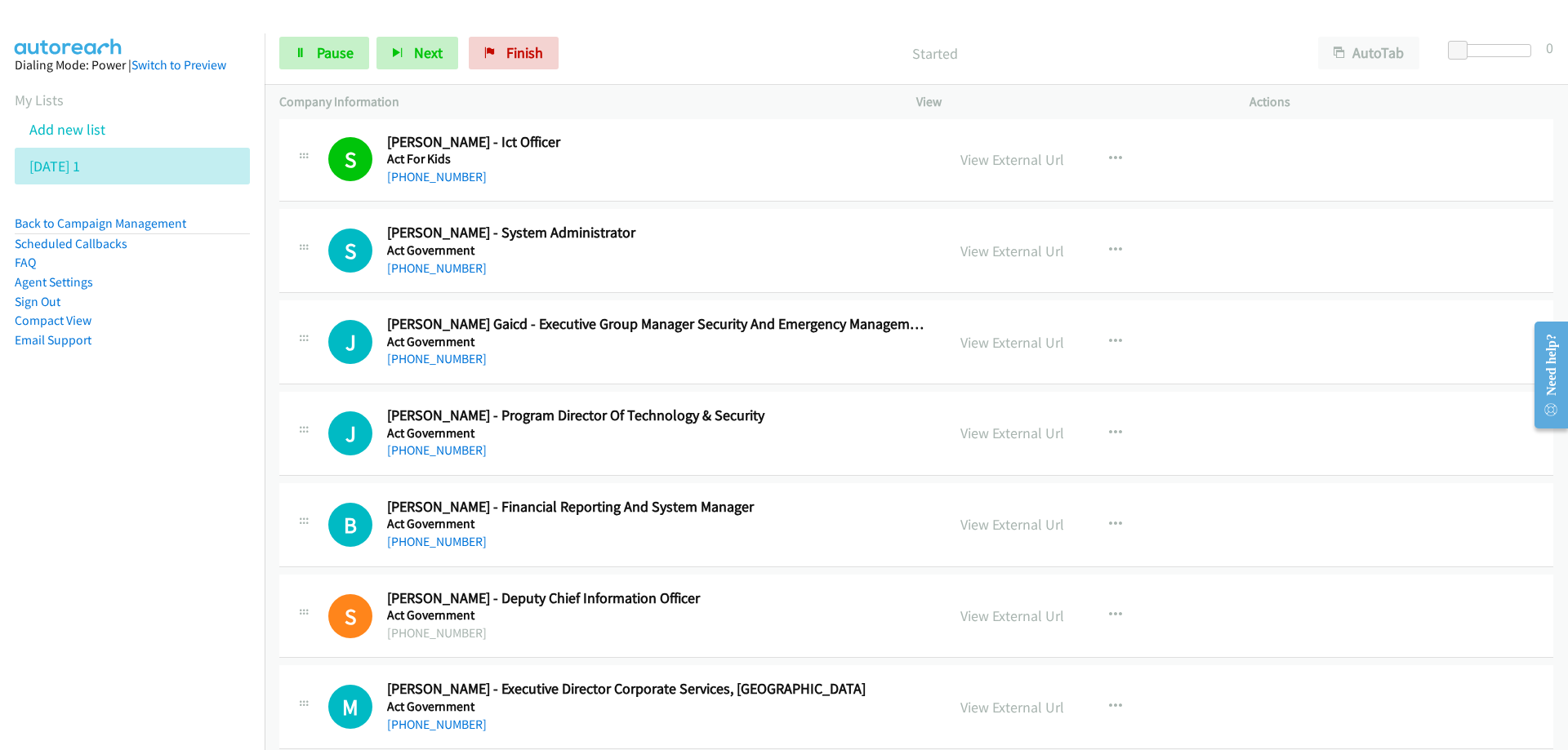
scroll to position [4897, 0]
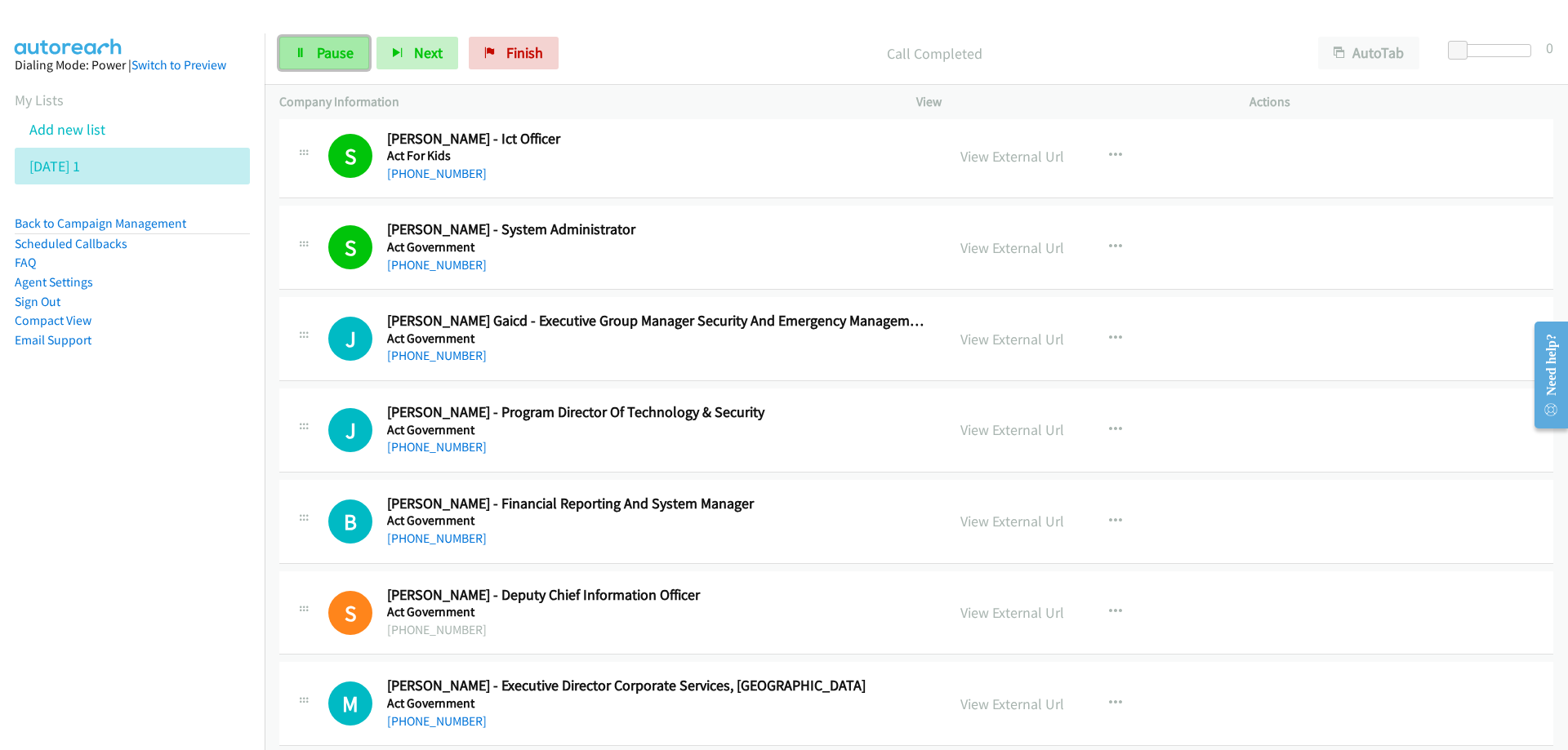
drag, startPoint x: 337, startPoint y: 47, endPoint x: 322, endPoint y: 47, distance: 15.0
click at [337, 47] on span "Pause" at bounding box center [335, 53] width 36 height 19
click at [349, 50] on span "Start Calls" at bounding box center [348, 53] width 63 height 19
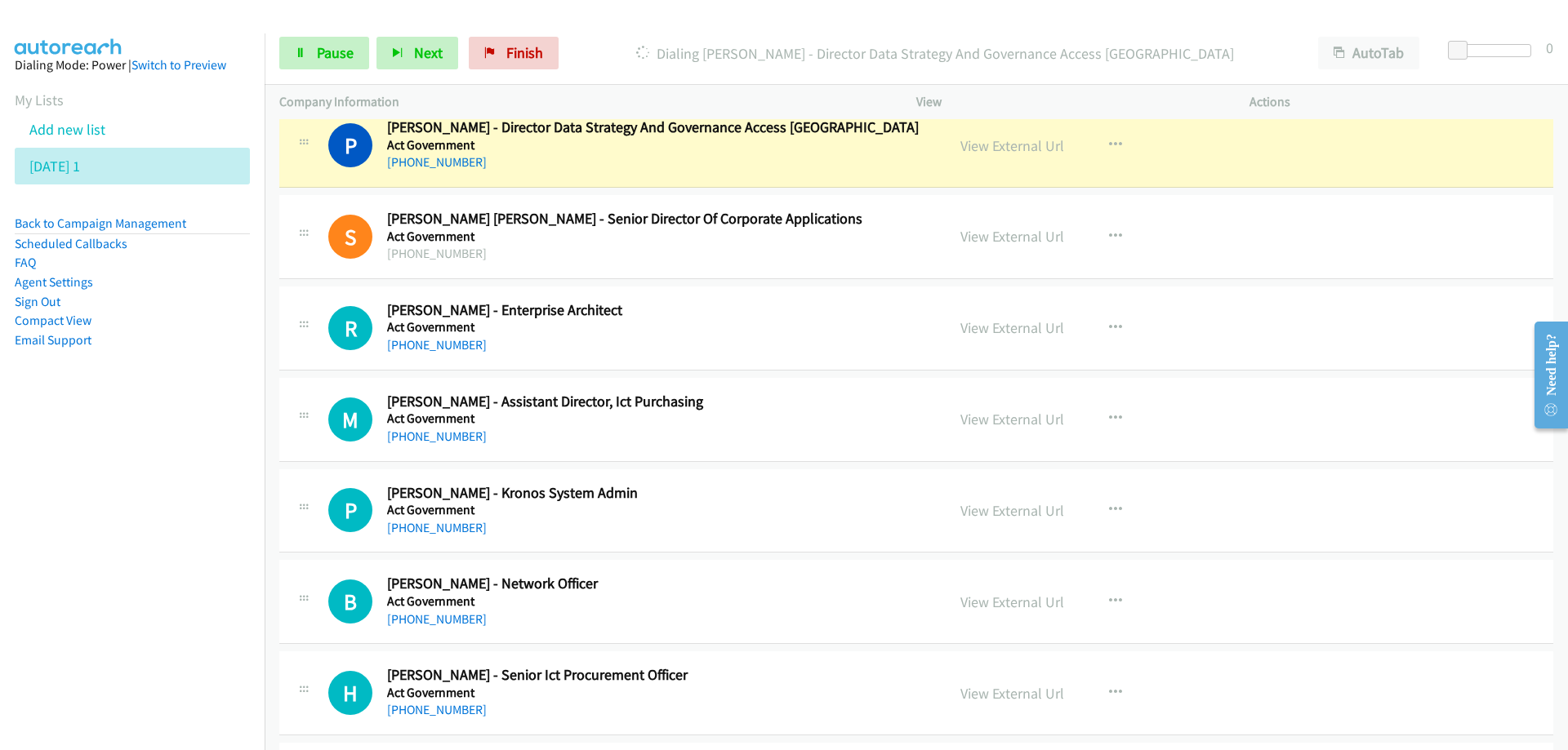
scroll to position [5632, 0]
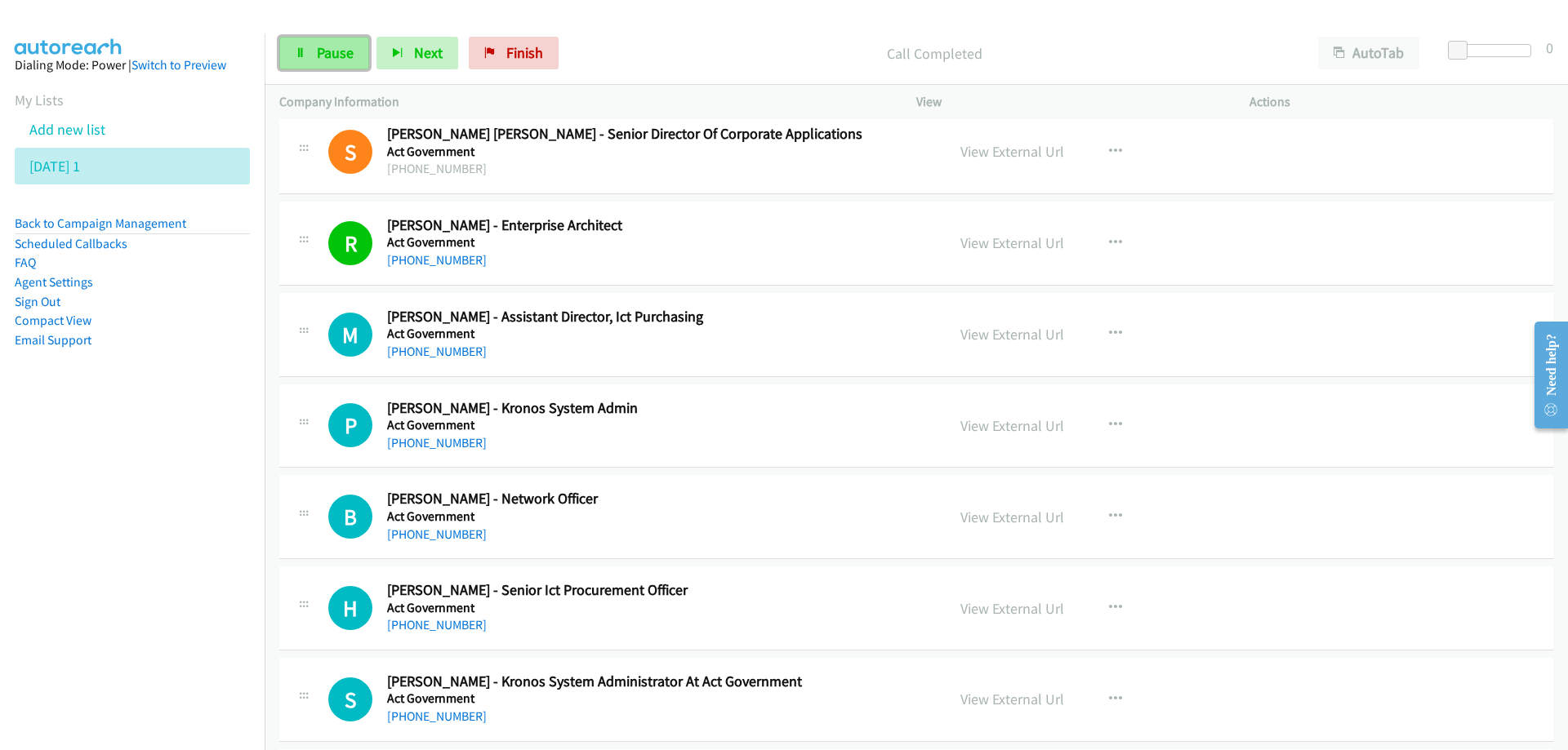
click at [353, 49] on link "Pause" at bounding box center [324, 53] width 90 height 33
click at [347, 47] on span "Start Calls" at bounding box center [348, 53] width 63 height 19
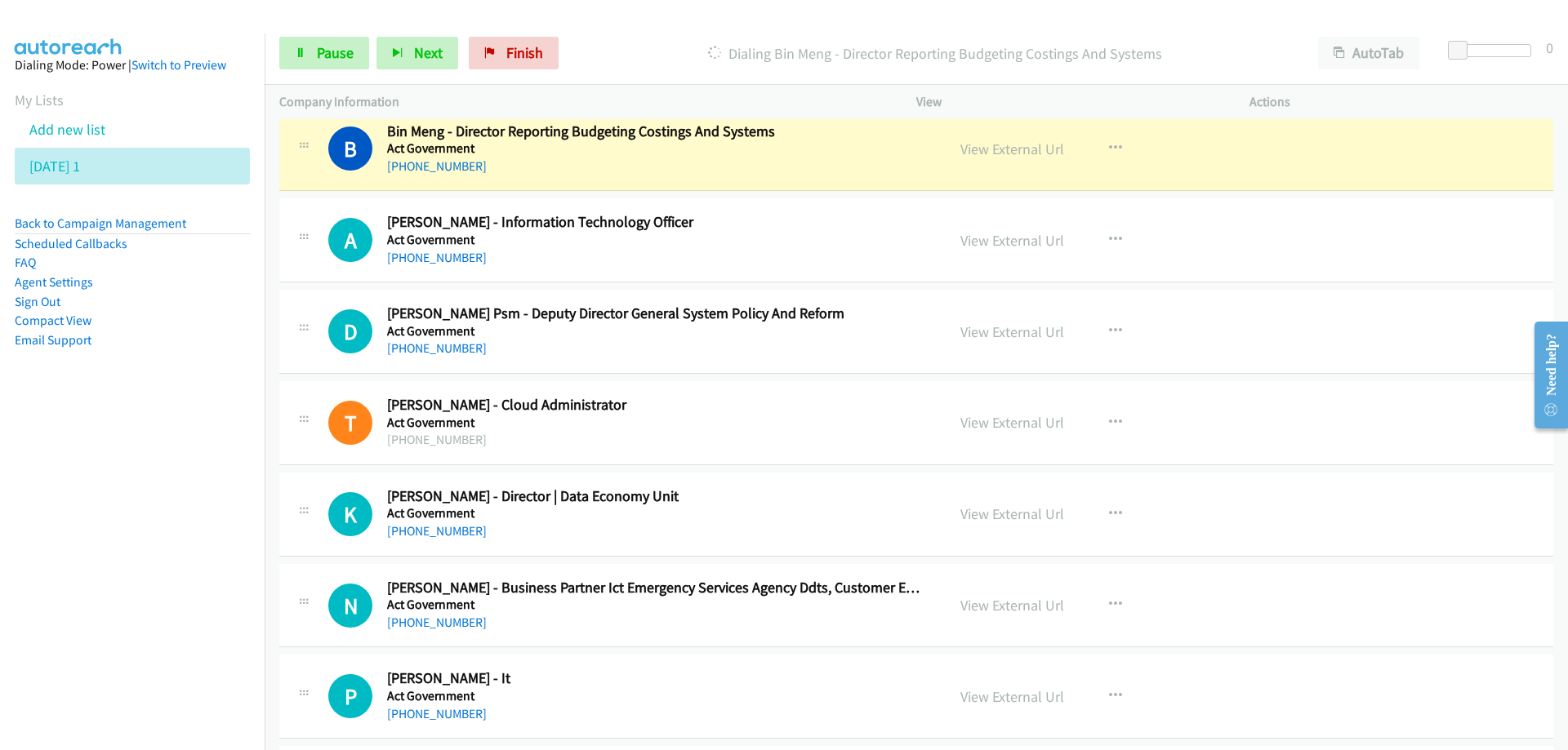
scroll to position [6366, 0]
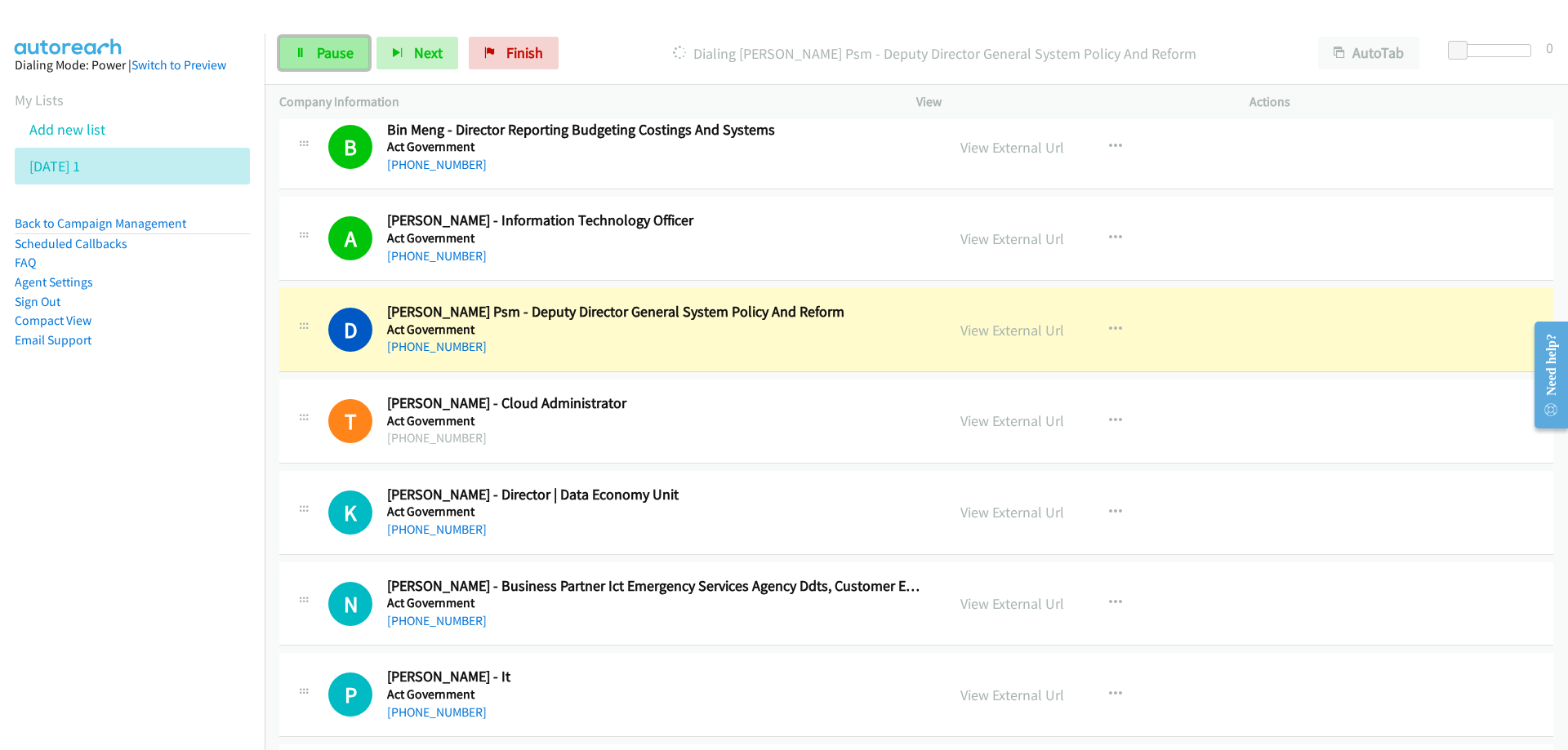
click at [349, 59] on span "Pause" at bounding box center [335, 53] width 36 height 19
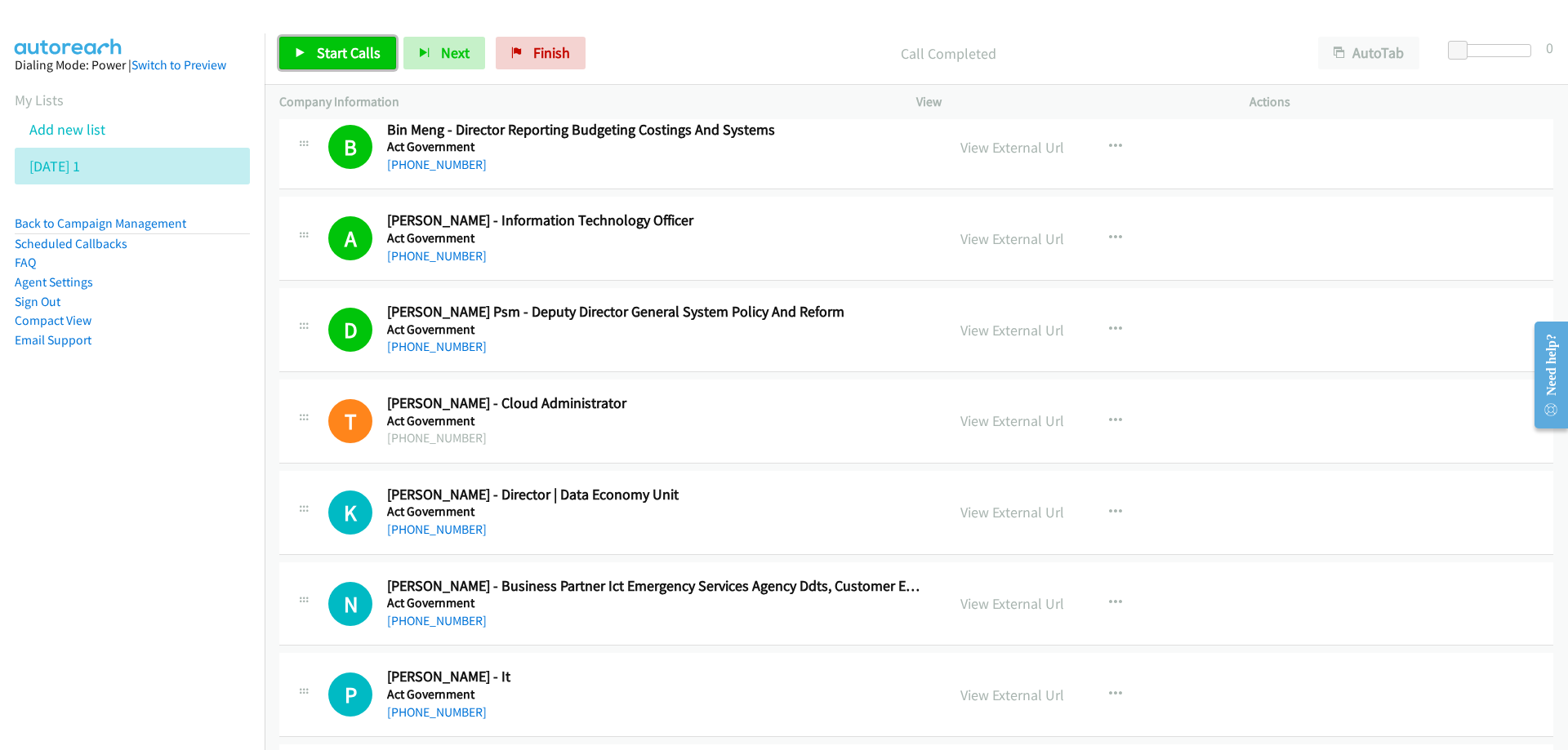
click at [348, 52] on span "Start Calls" at bounding box center [348, 53] width 63 height 19
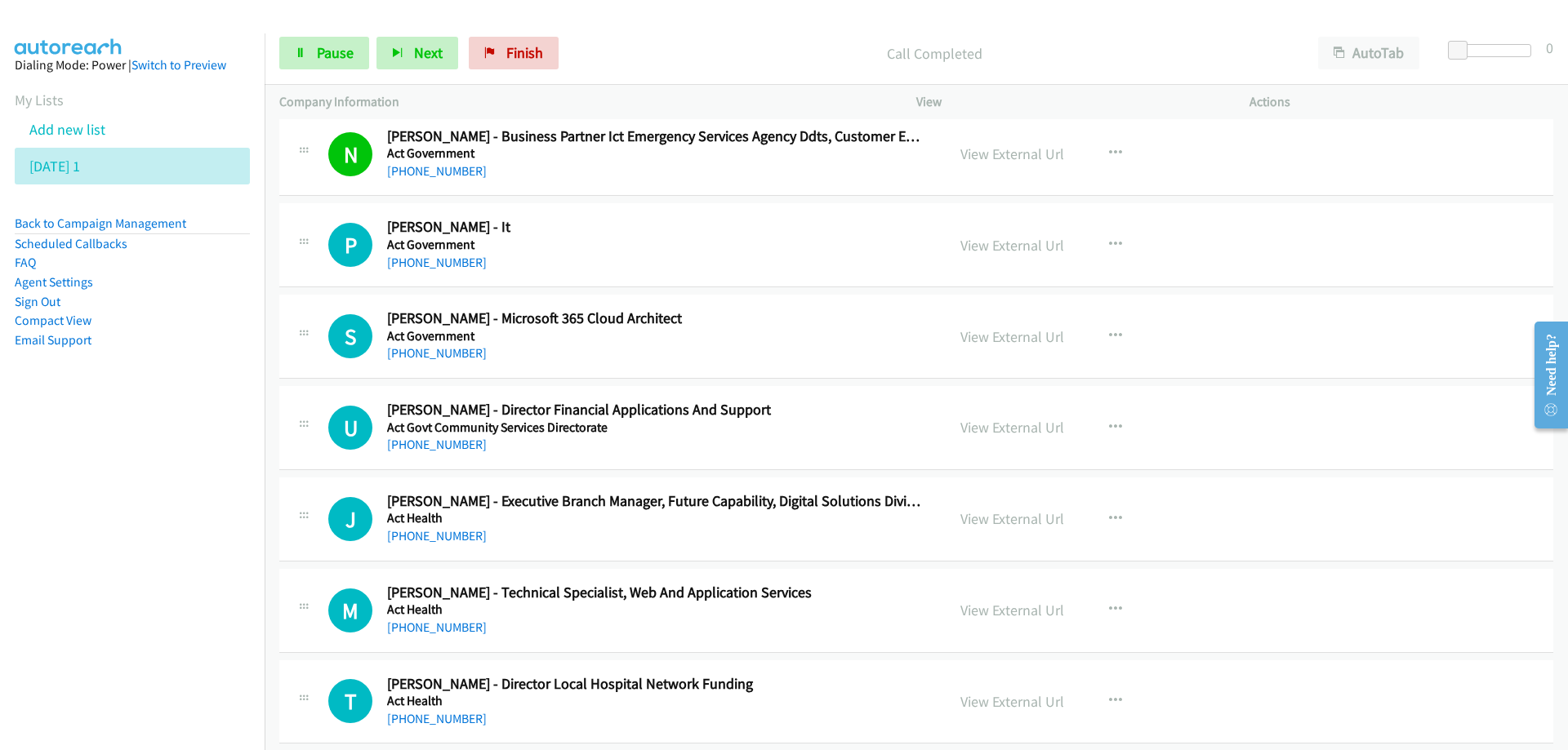
scroll to position [6855, 0]
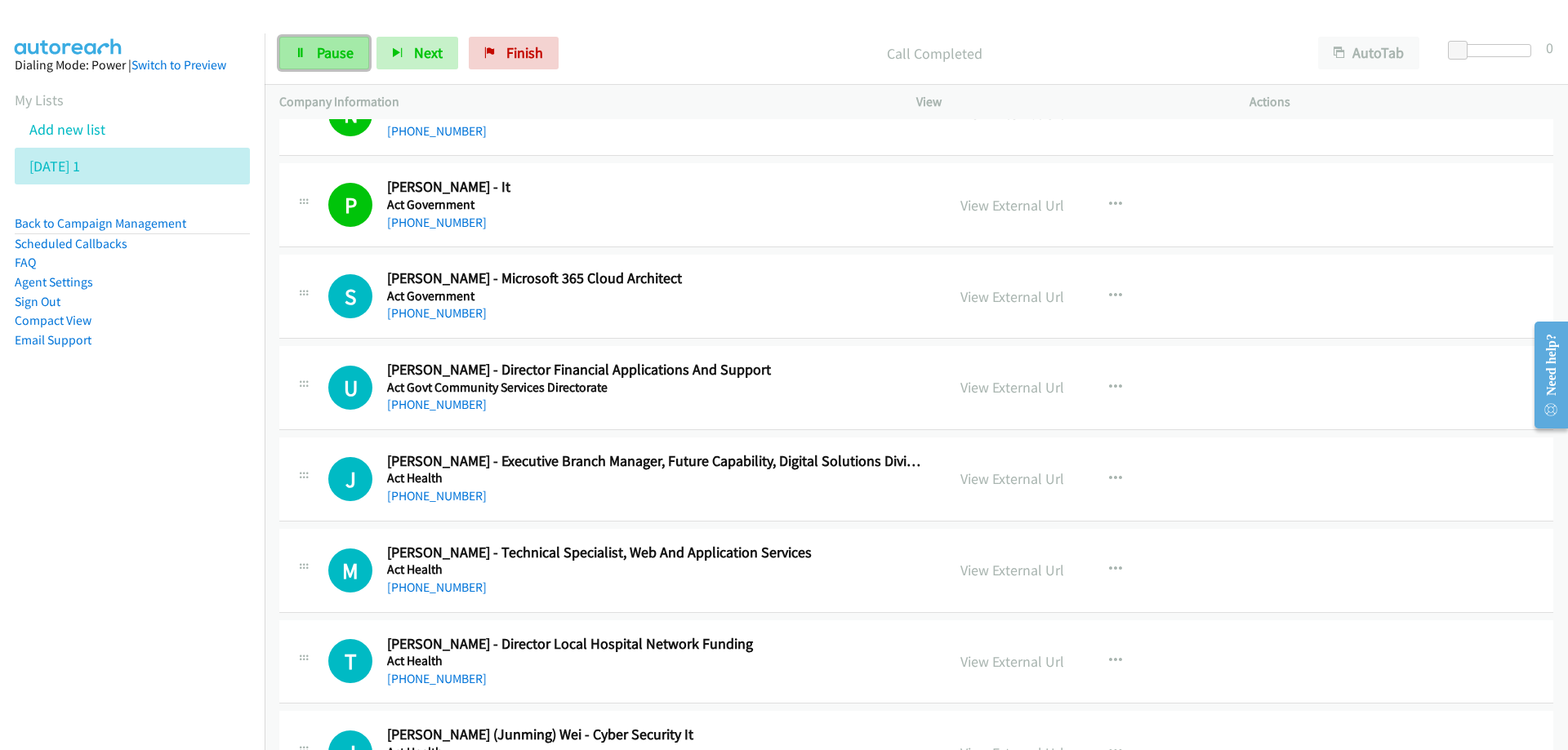
click at [335, 44] on span "Pause" at bounding box center [335, 53] width 36 height 19
click at [535, 291] on h5 "Act Government" at bounding box center [655, 295] width 538 height 16
click at [988, 294] on link "View External Url" at bounding box center [1012, 297] width 104 height 19
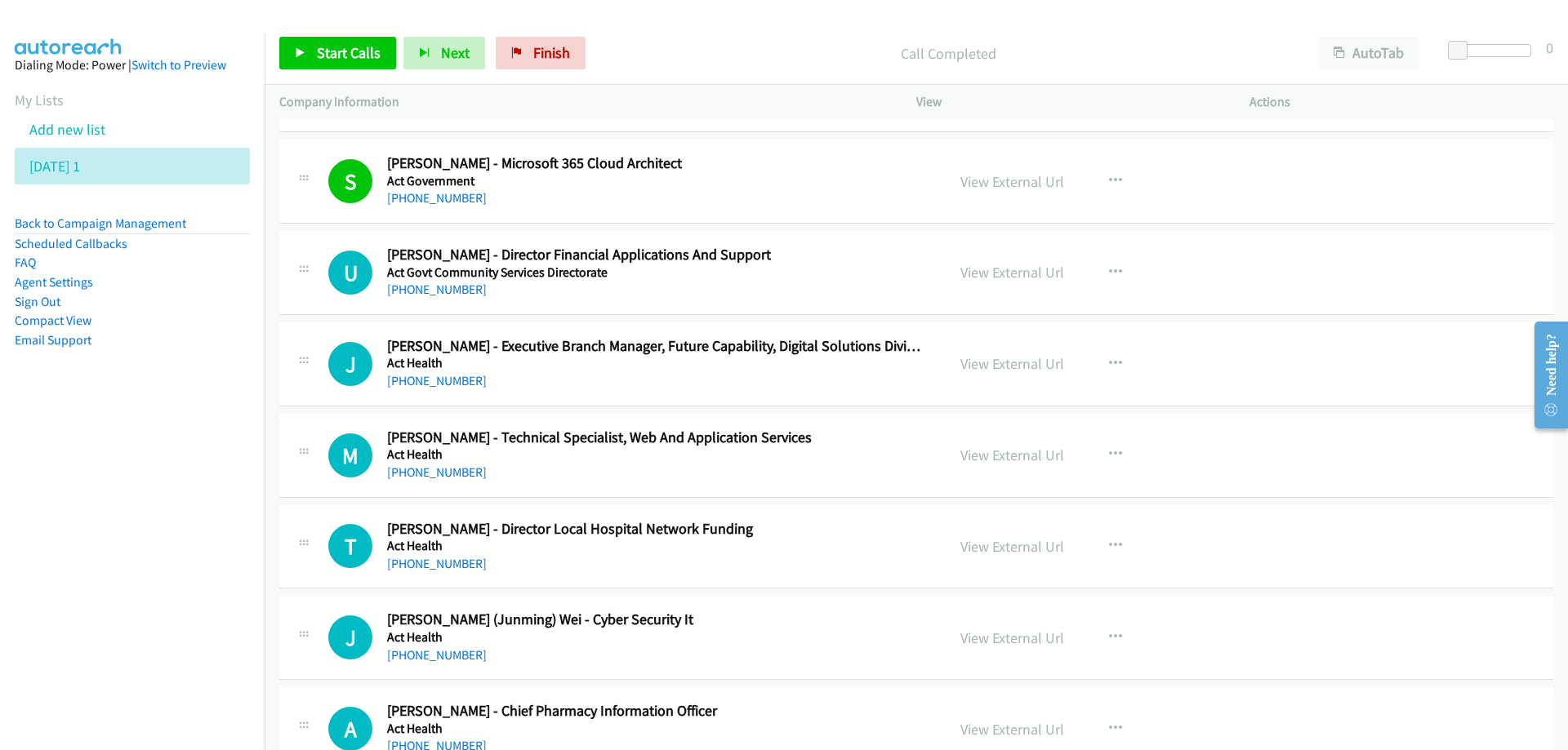
scroll to position [7019, 0]
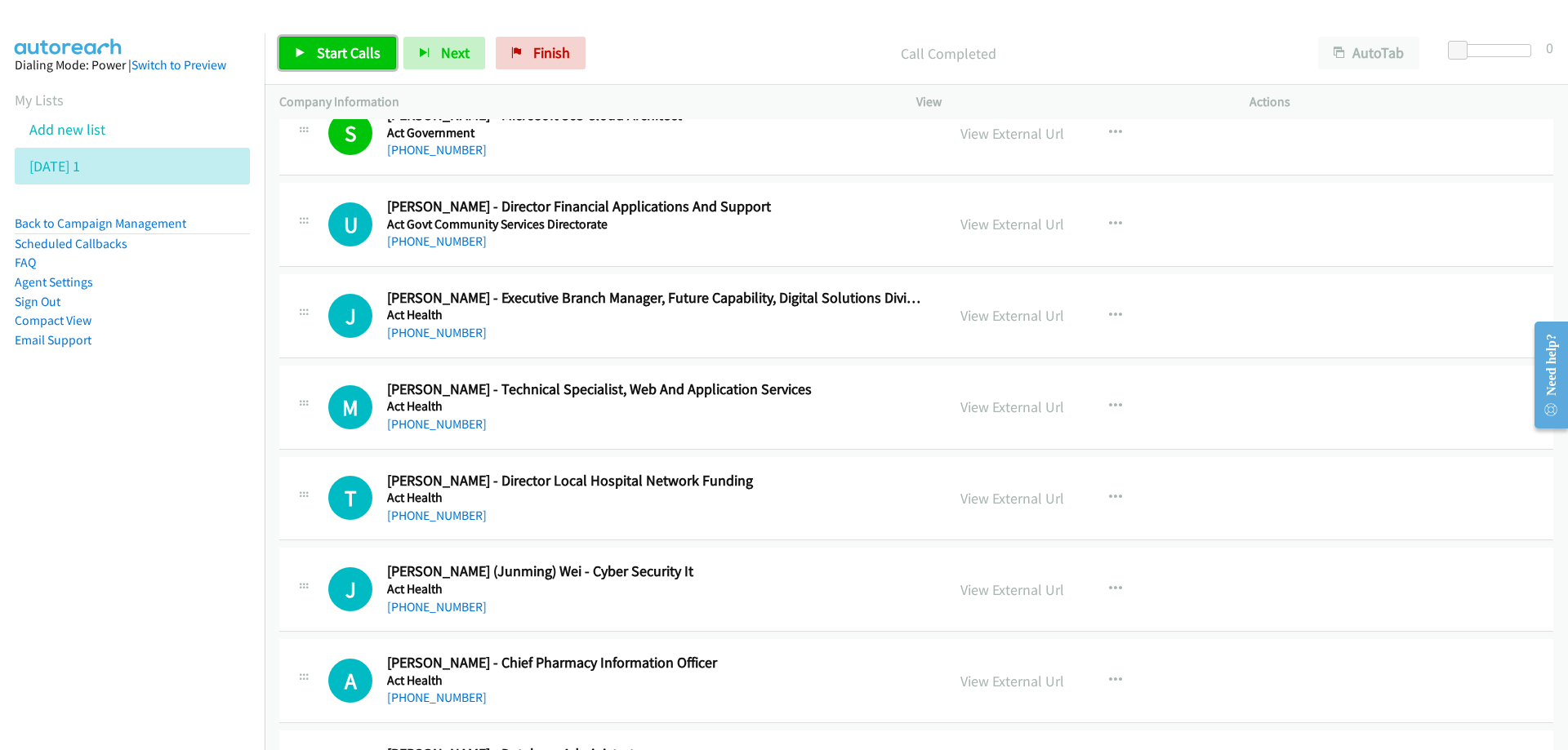
click at [343, 45] on span "Start Calls" at bounding box center [348, 53] width 63 height 19
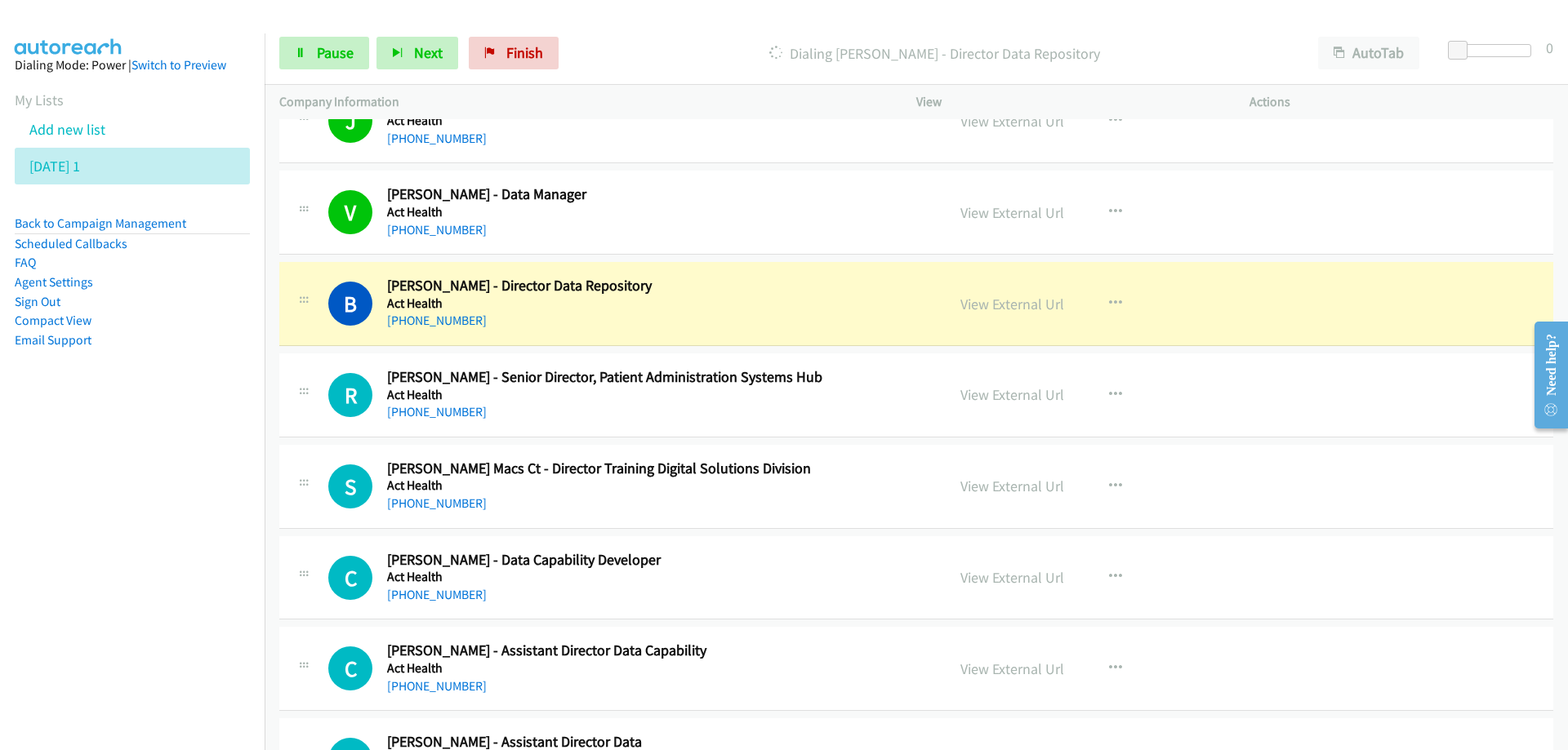
scroll to position [7917, 0]
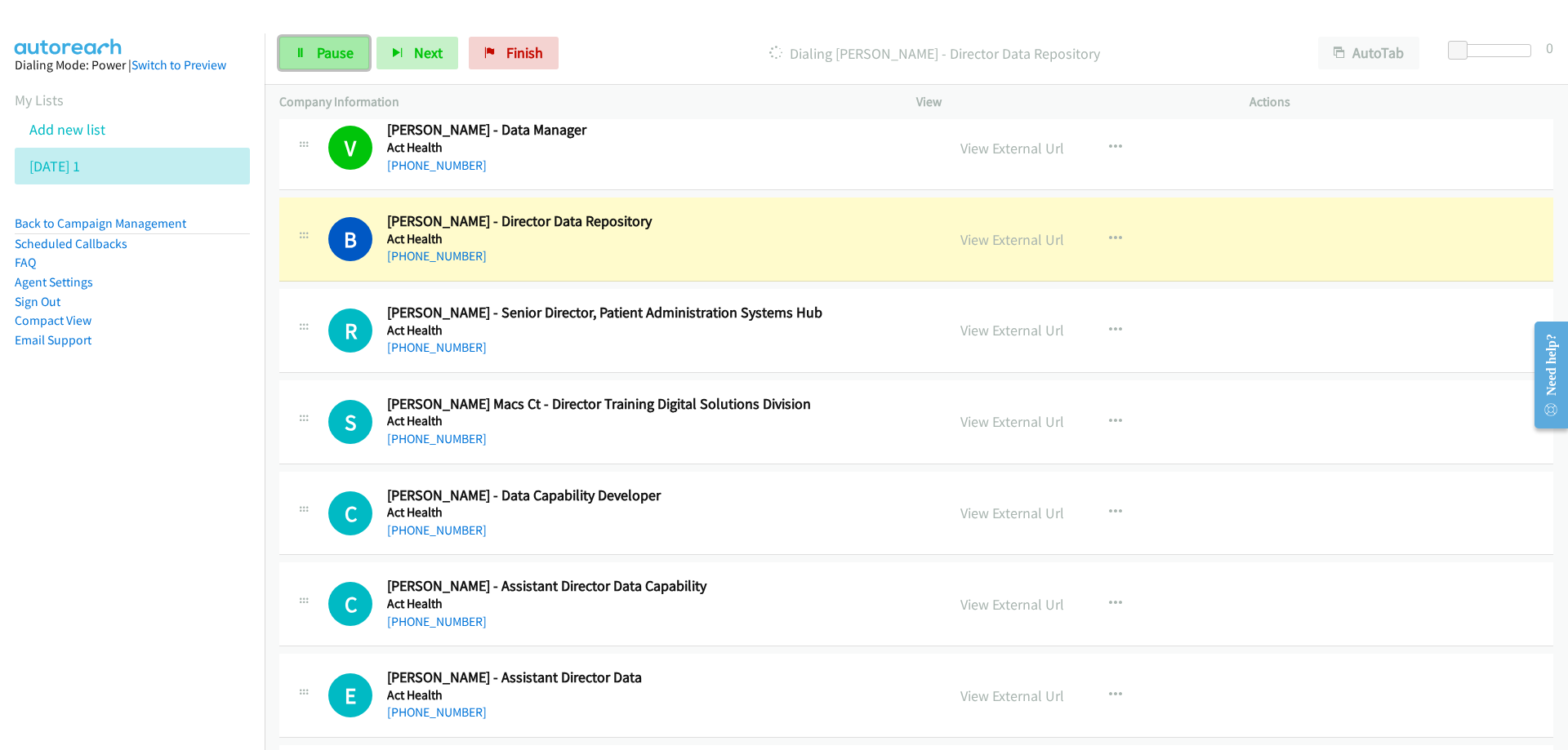
drag, startPoint x: 342, startPoint y: 58, endPoint x: 335, endPoint y: 69, distance: 13.0
click at [342, 58] on span "Pause" at bounding box center [335, 53] width 36 height 19
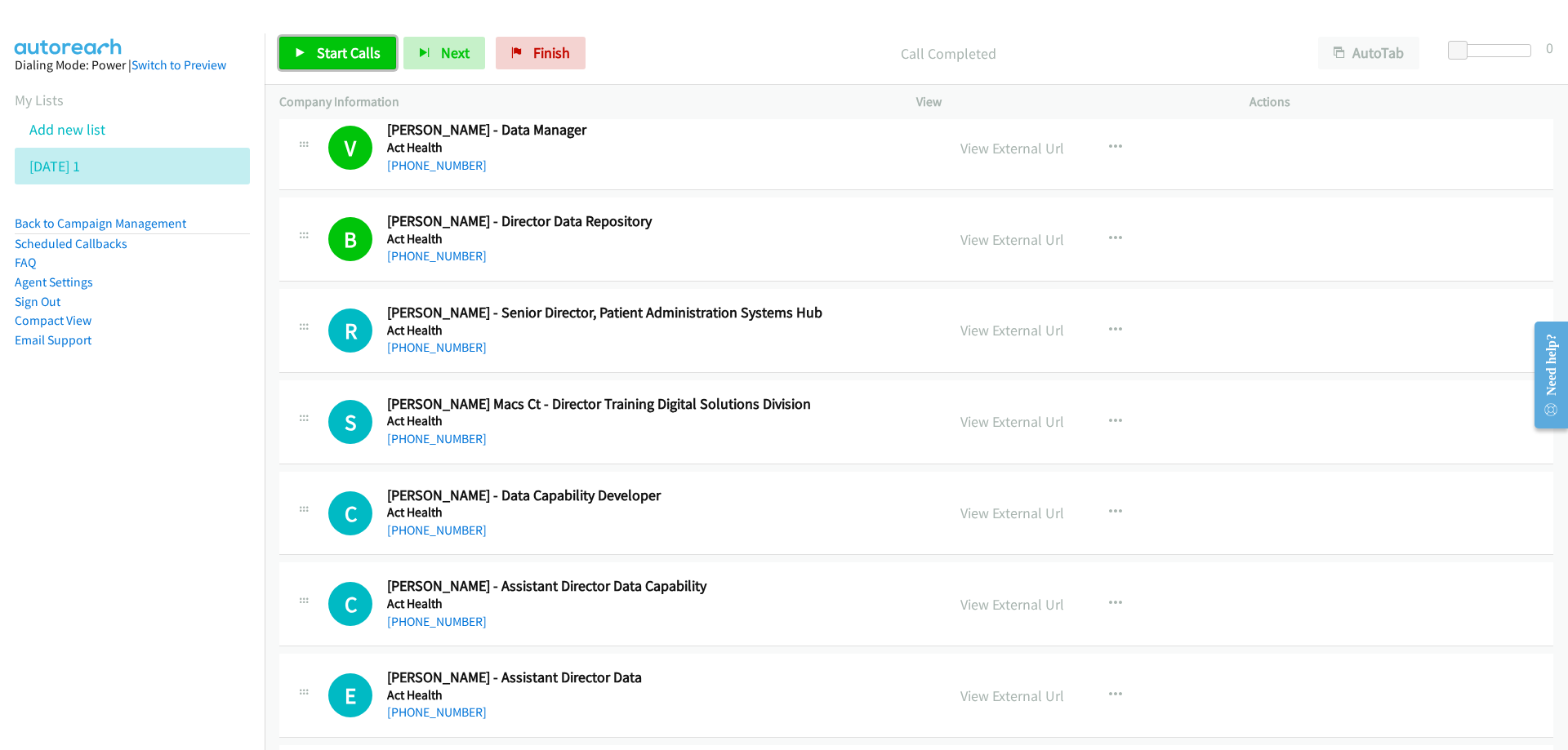
click at [337, 51] on span "Start Calls" at bounding box center [348, 53] width 63 height 19
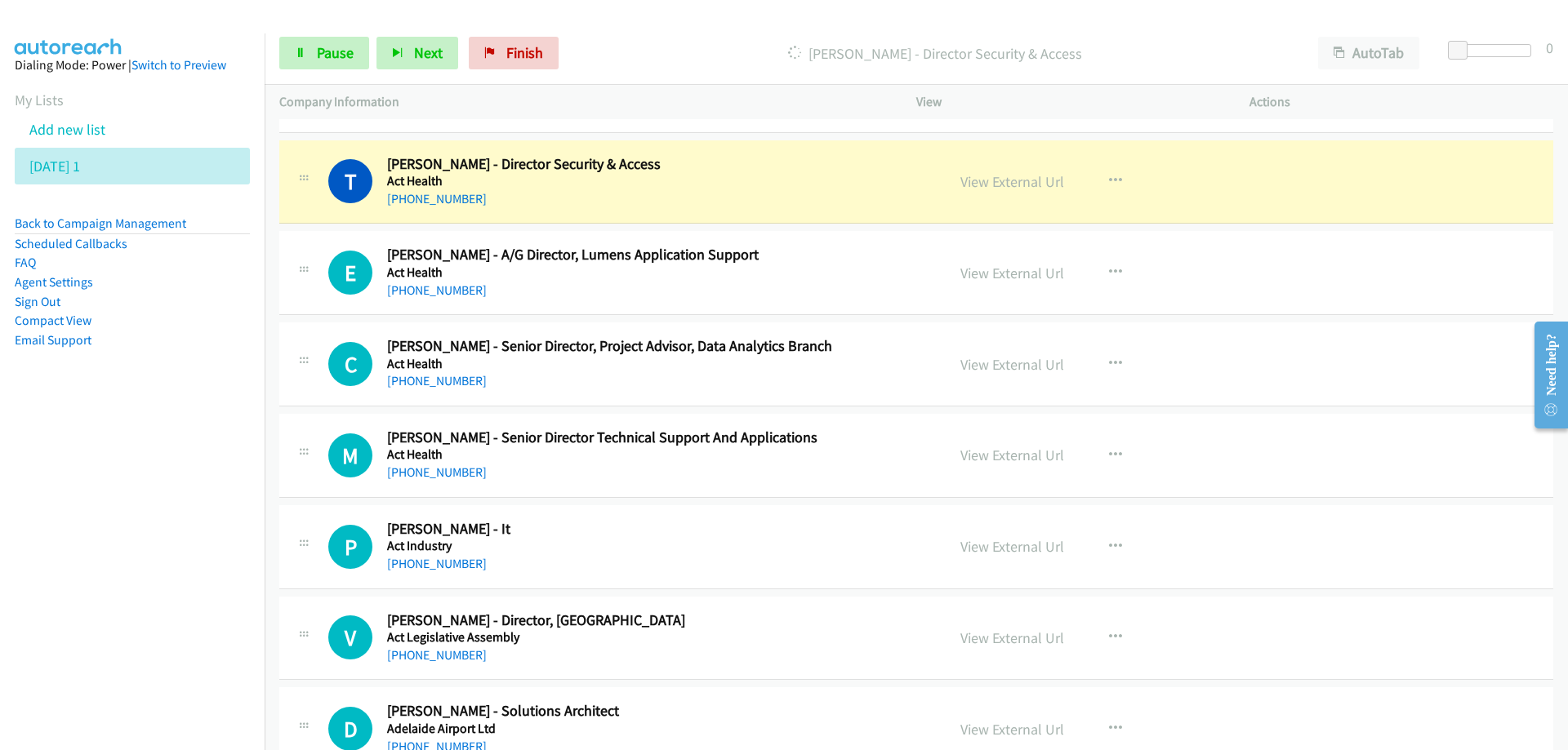
scroll to position [8815, 0]
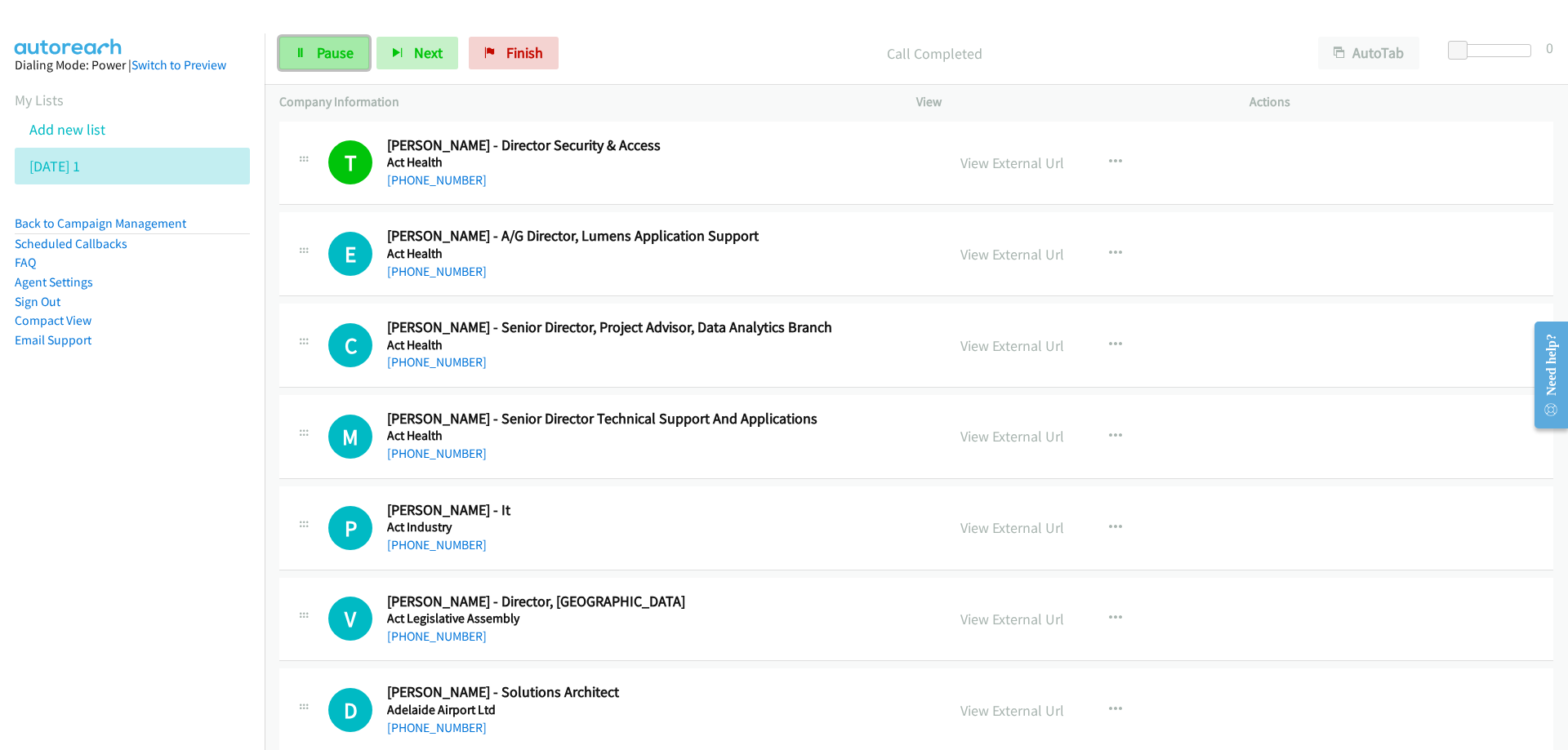
click at [304, 48] on icon at bounding box center [300, 54] width 12 height 12
click at [724, 163] on h5 "Act Health" at bounding box center [655, 162] width 538 height 16
click at [995, 156] on link "View External Url" at bounding box center [1012, 163] width 104 height 19
click at [346, 59] on span "Start Calls" at bounding box center [348, 53] width 63 height 19
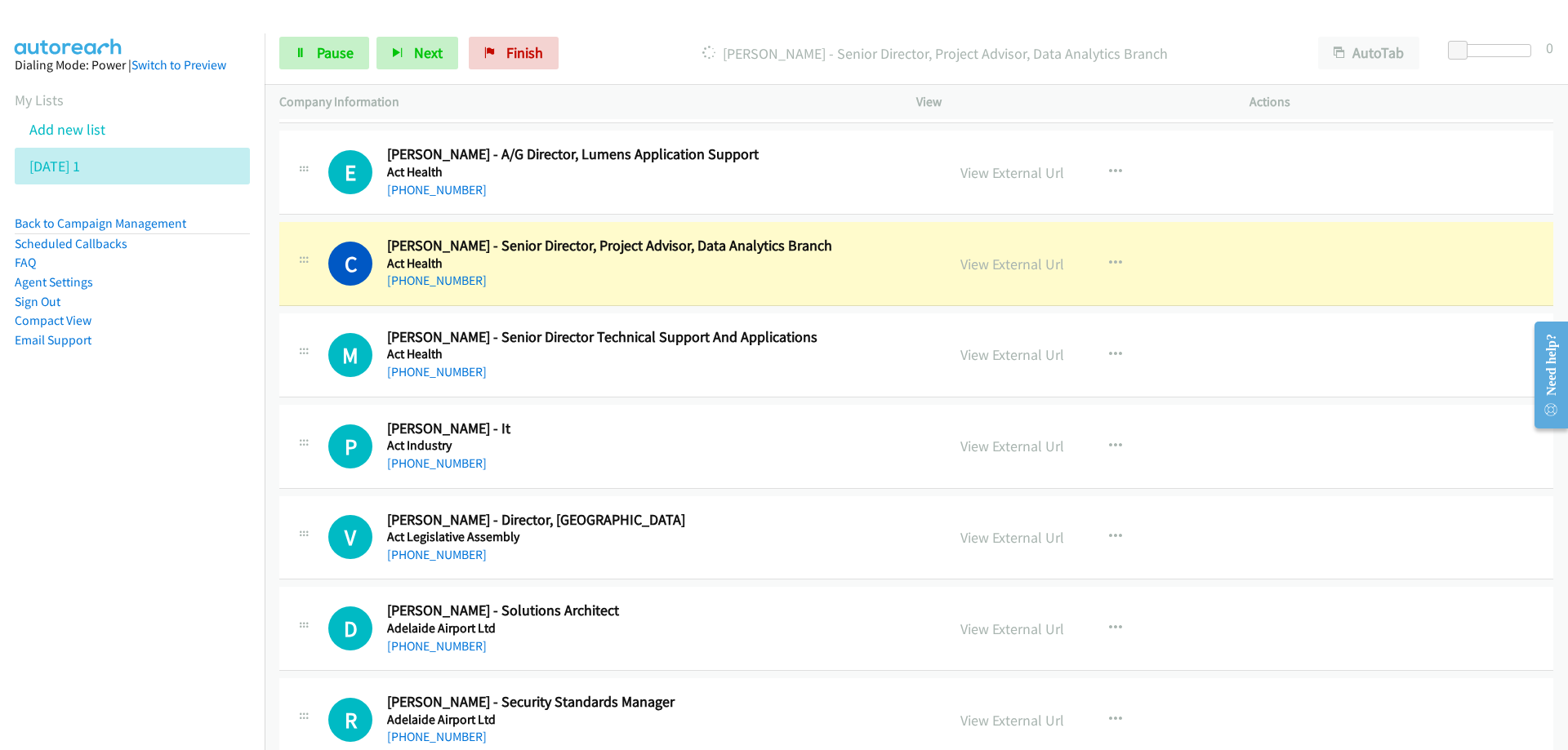
scroll to position [8978, 0]
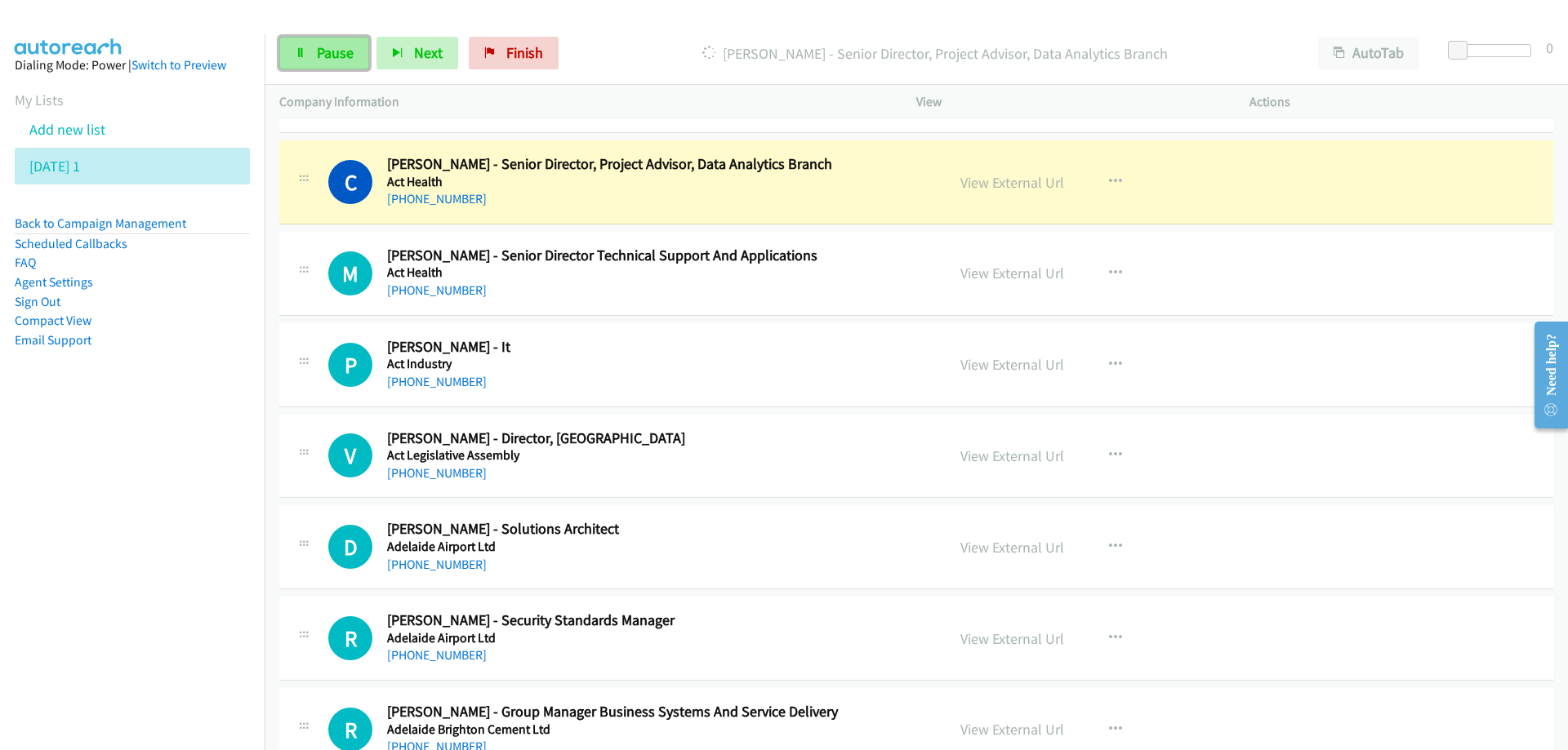
click at [337, 45] on span "Pause" at bounding box center [335, 53] width 36 height 19
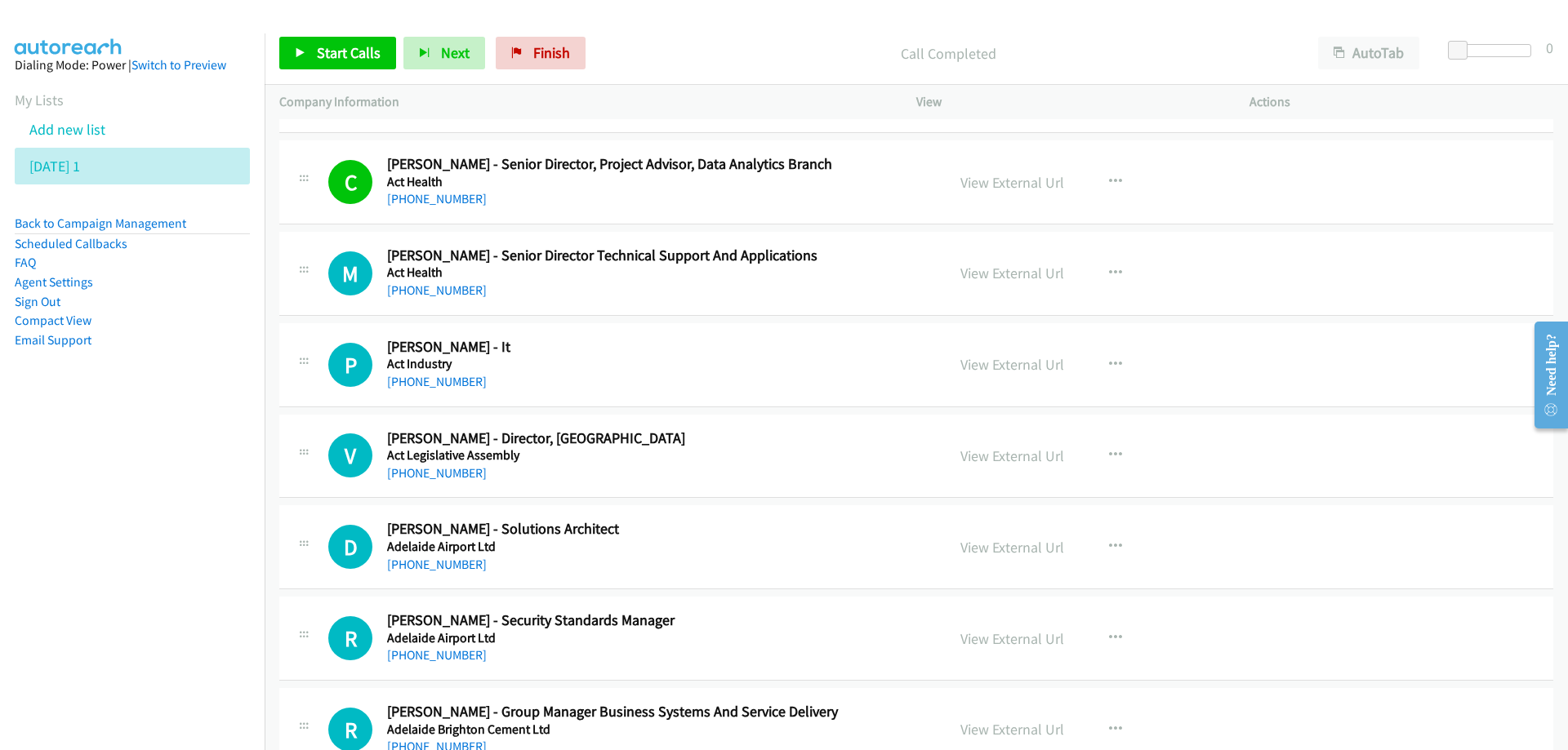
click at [628, 206] on div "[PHONE_NUMBER]" at bounding box center [655, 199] width 538 height 19
click at [1010, 185] on link "View External Url" at bounding box center [1012, 182] width 104 height 19
click at [339, 52] on span "Start Calls" at bounding box center [348, 53] width 63 height 19
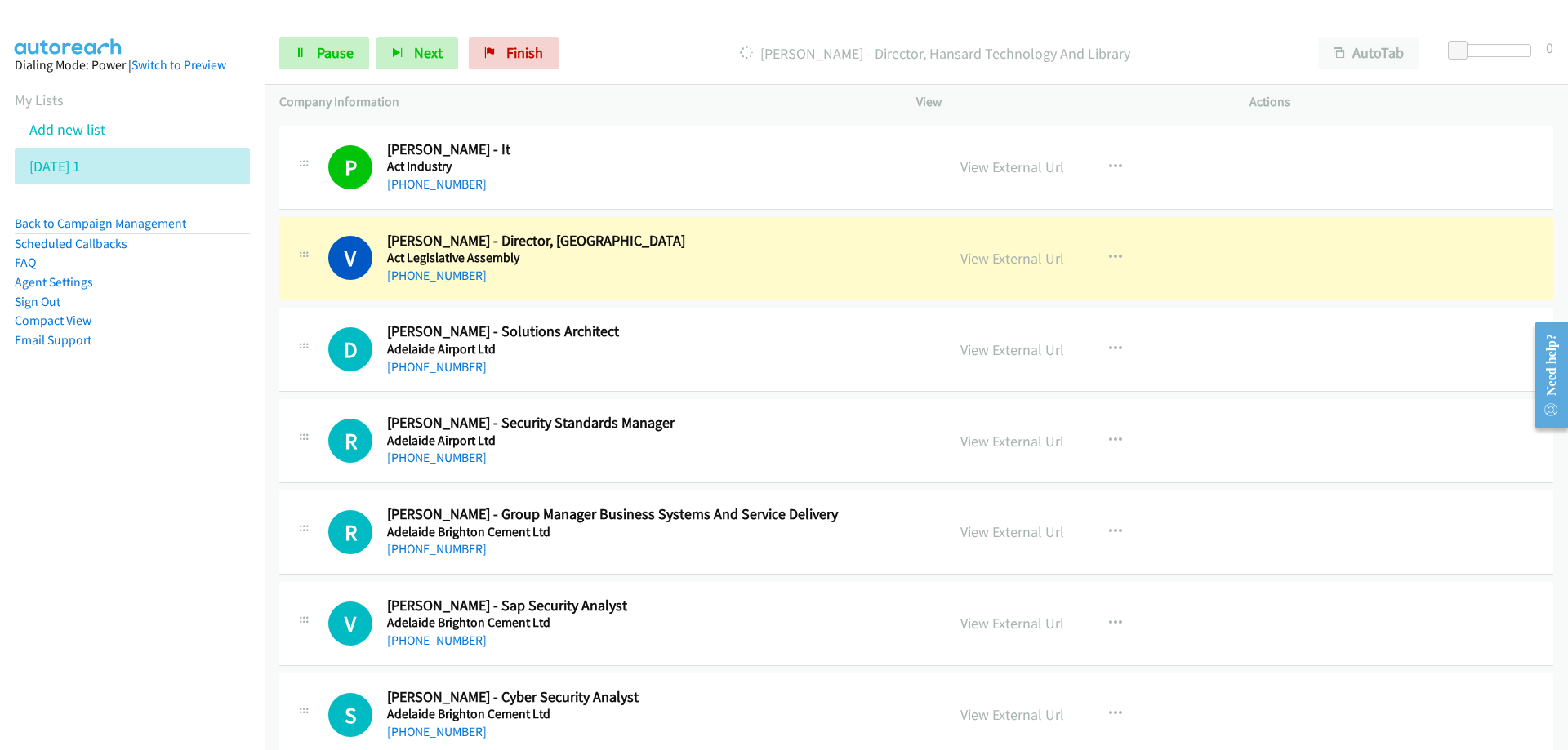
scroll to position [9223, 0]
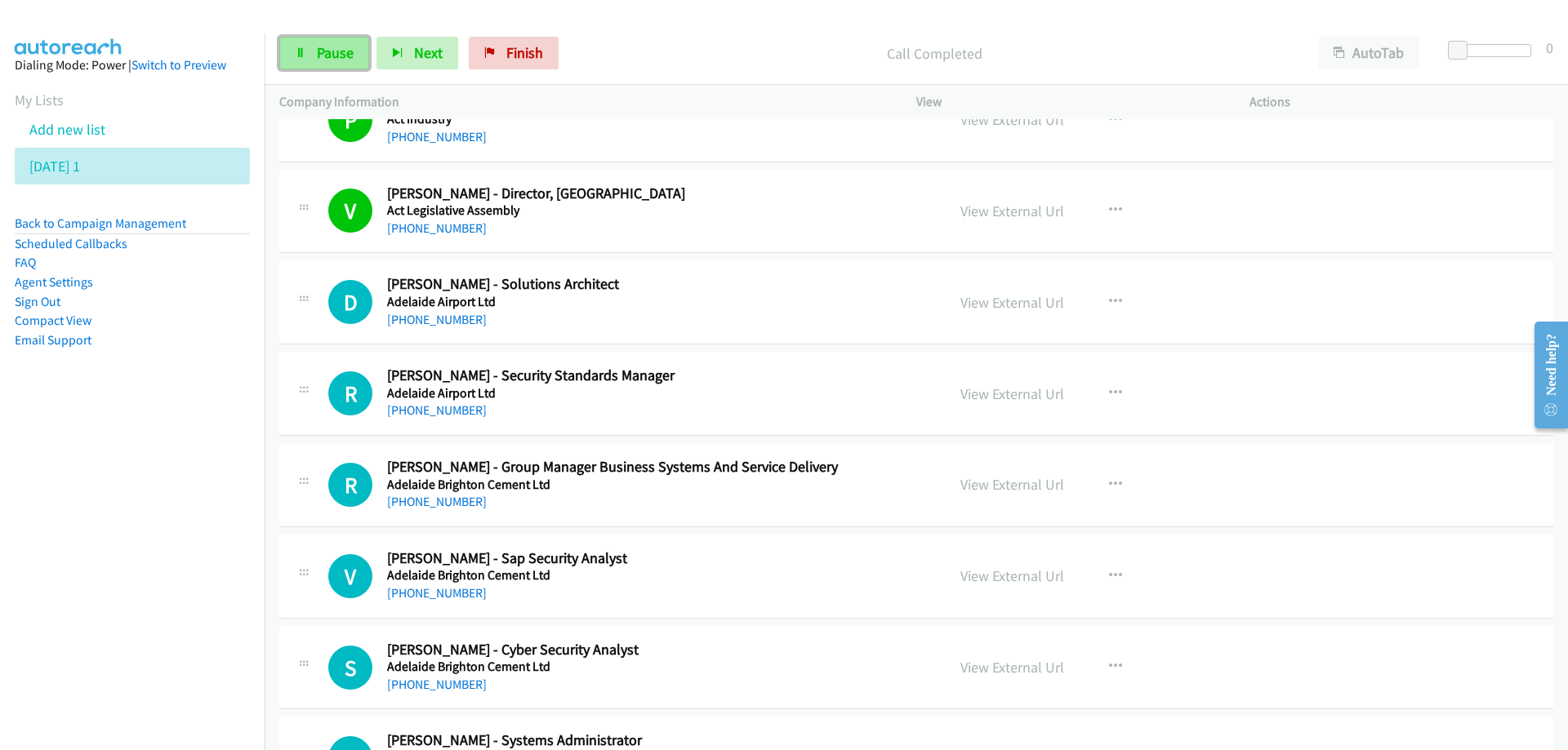
click at [325, 46] on span "Pause" at bounding box center [335, 53] width 36 height 19
click at [432, 321] on link "[PHONE_NUMBER]" at bounding box center [437, 319] width 100 height 15
click at [725, 310] on div "[PHONE_NUMBER]" at bounding box center [655, 319] width 538 height 19
click at [1005, 303] on link "View External Url" at bounding box center [1012, 303] width 104 height 19
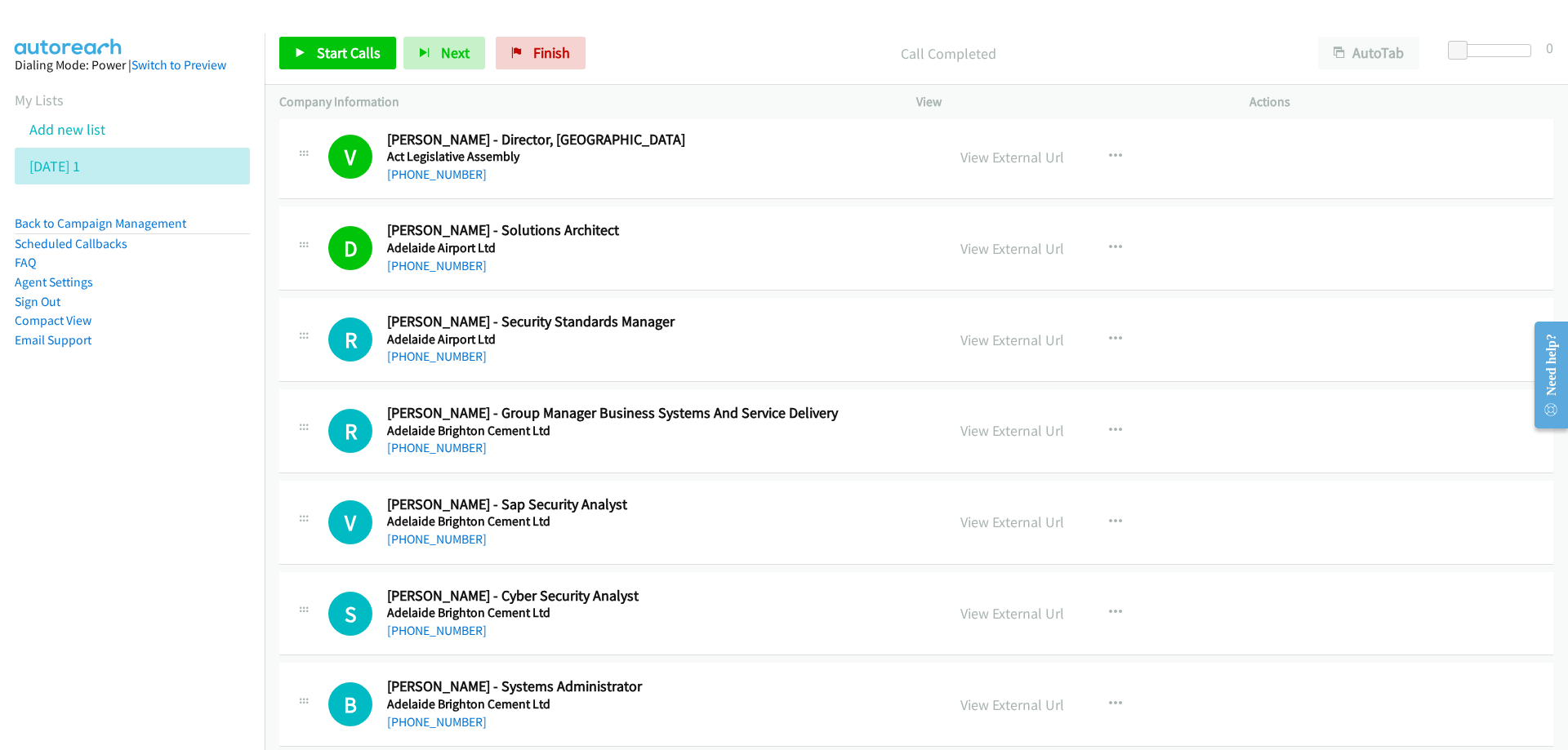
scroll to position [9304, 0]
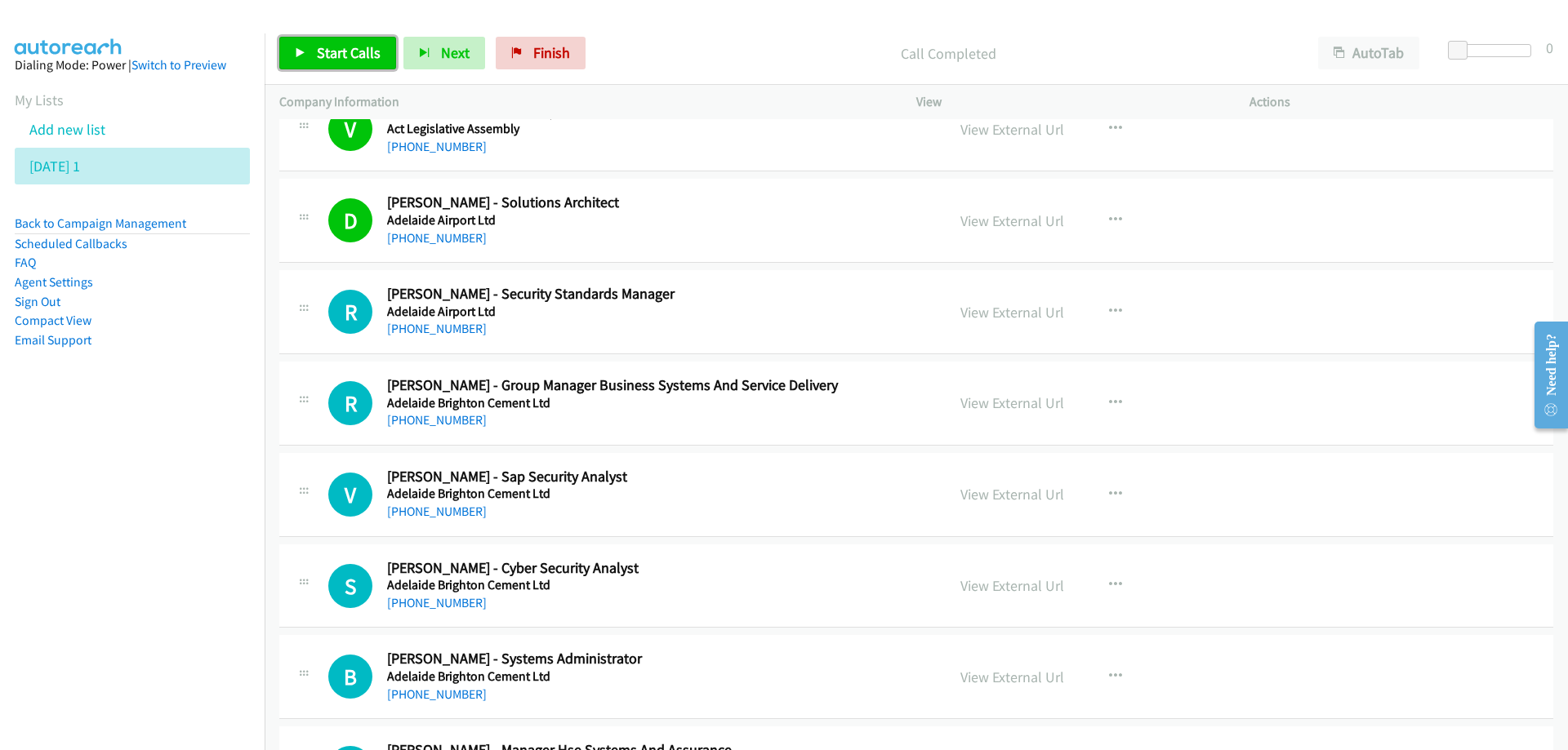
click at [346, 54] on span "Start Calls" at bounding box center [348, 53] width 63 height 19
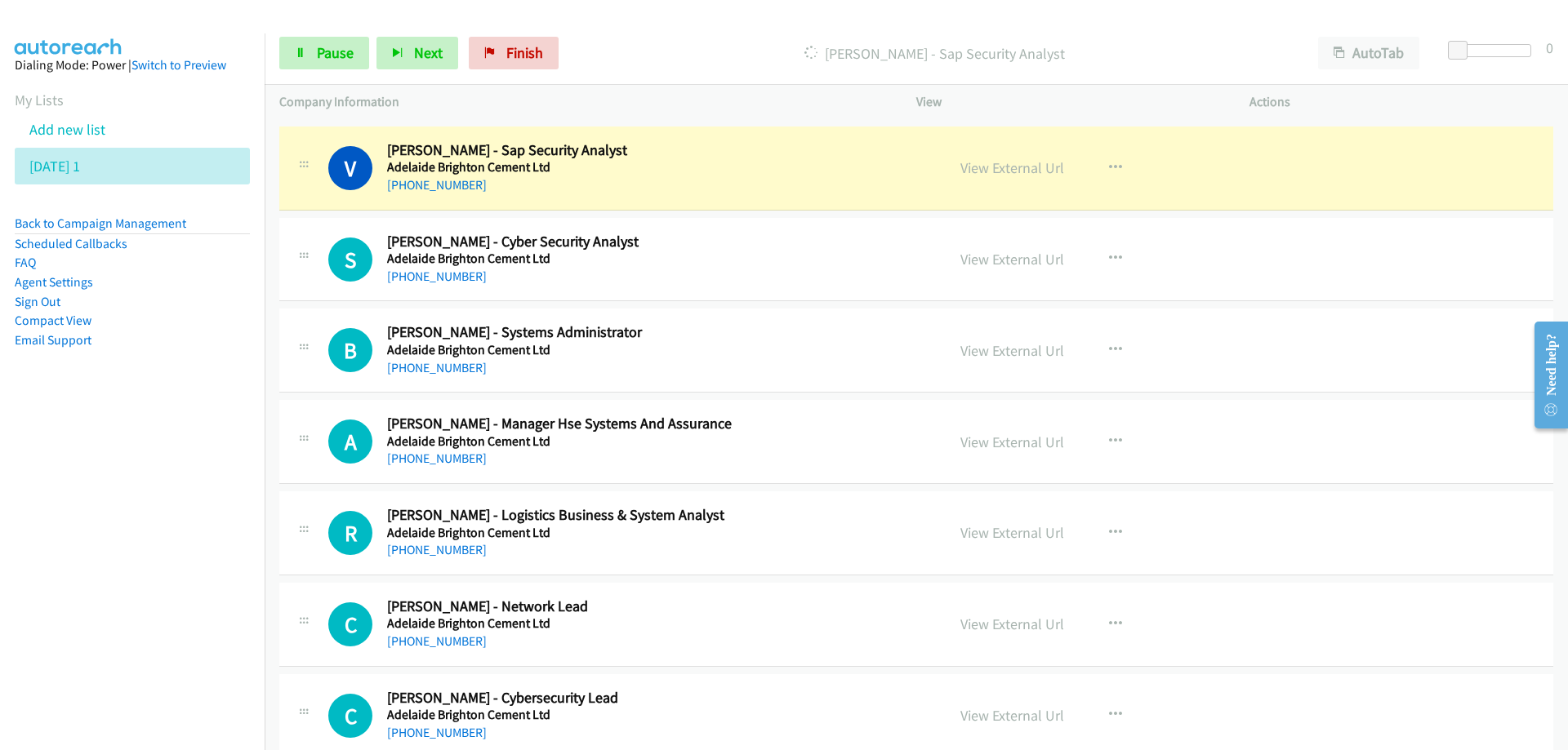
scroll to position [9550, 0]
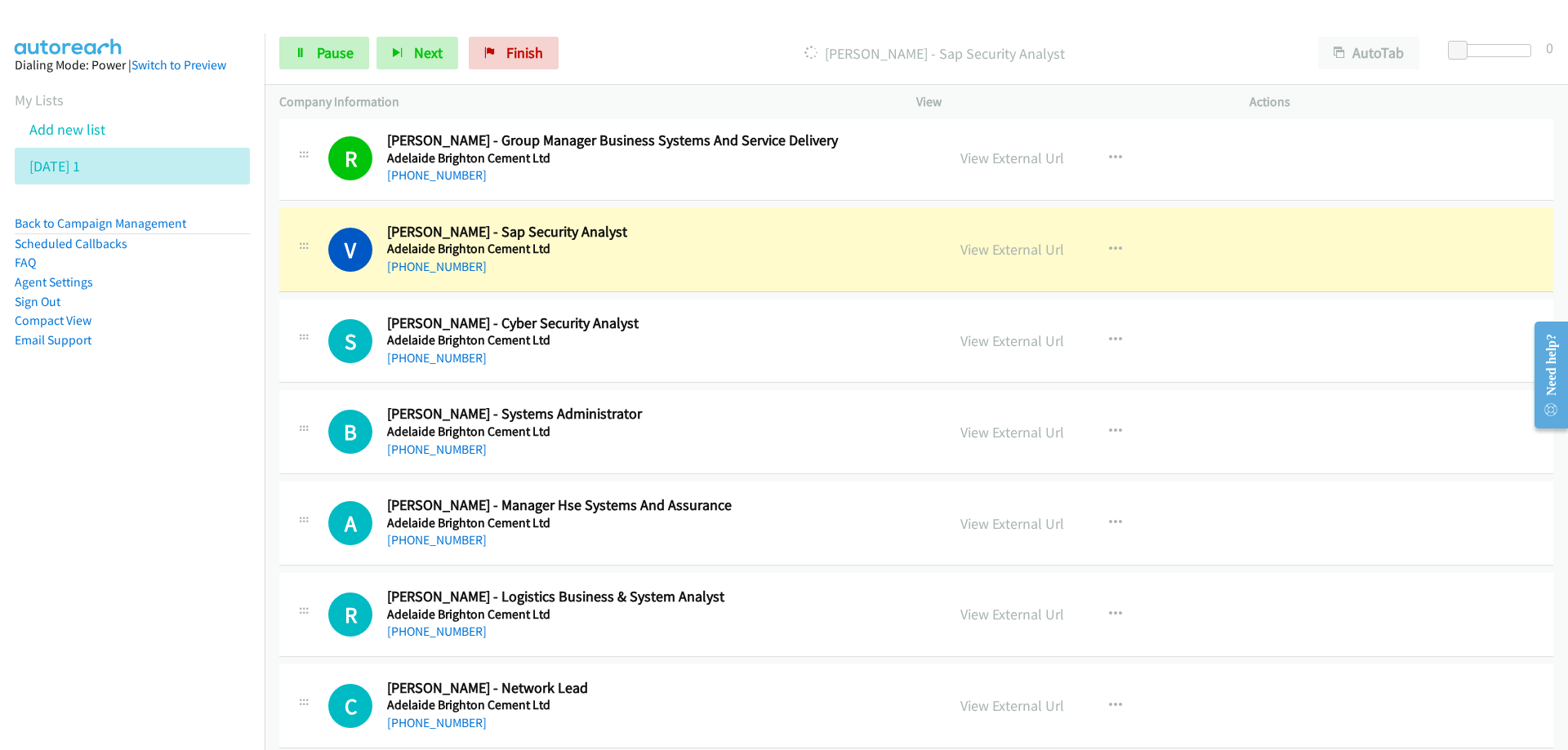
click at [701, 244] on h5 "Adelaide Brighton Cement Ltd" at bounding box center [655, 248] width 538 height 16
click at [326, 42] on link "Pause" at bounding box center [324, 53] width 90 height 33
click at [1006, 249] on link "View External Url" at bounding box center [1012, 249] width 104 height 19
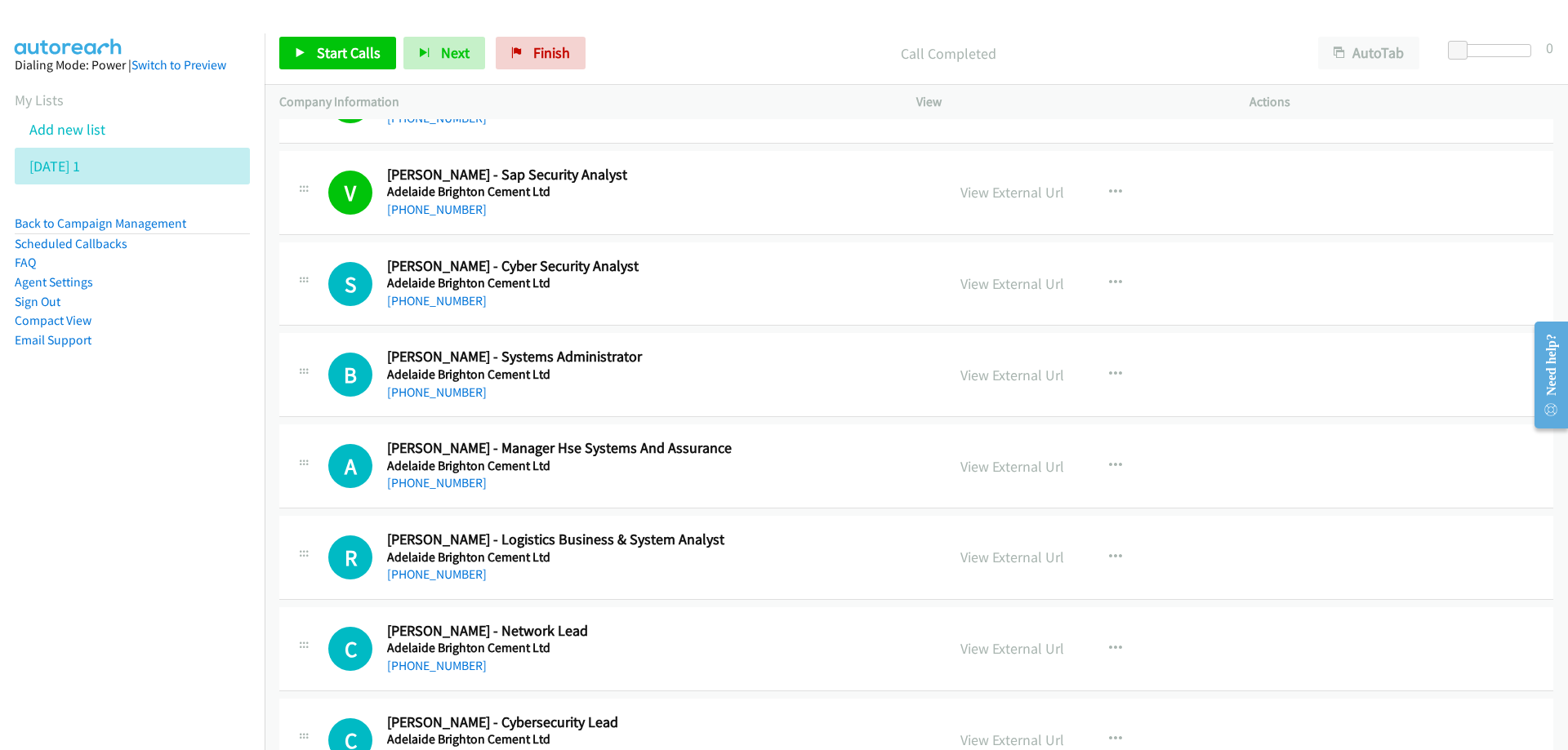
scroll to position [9631, 0]
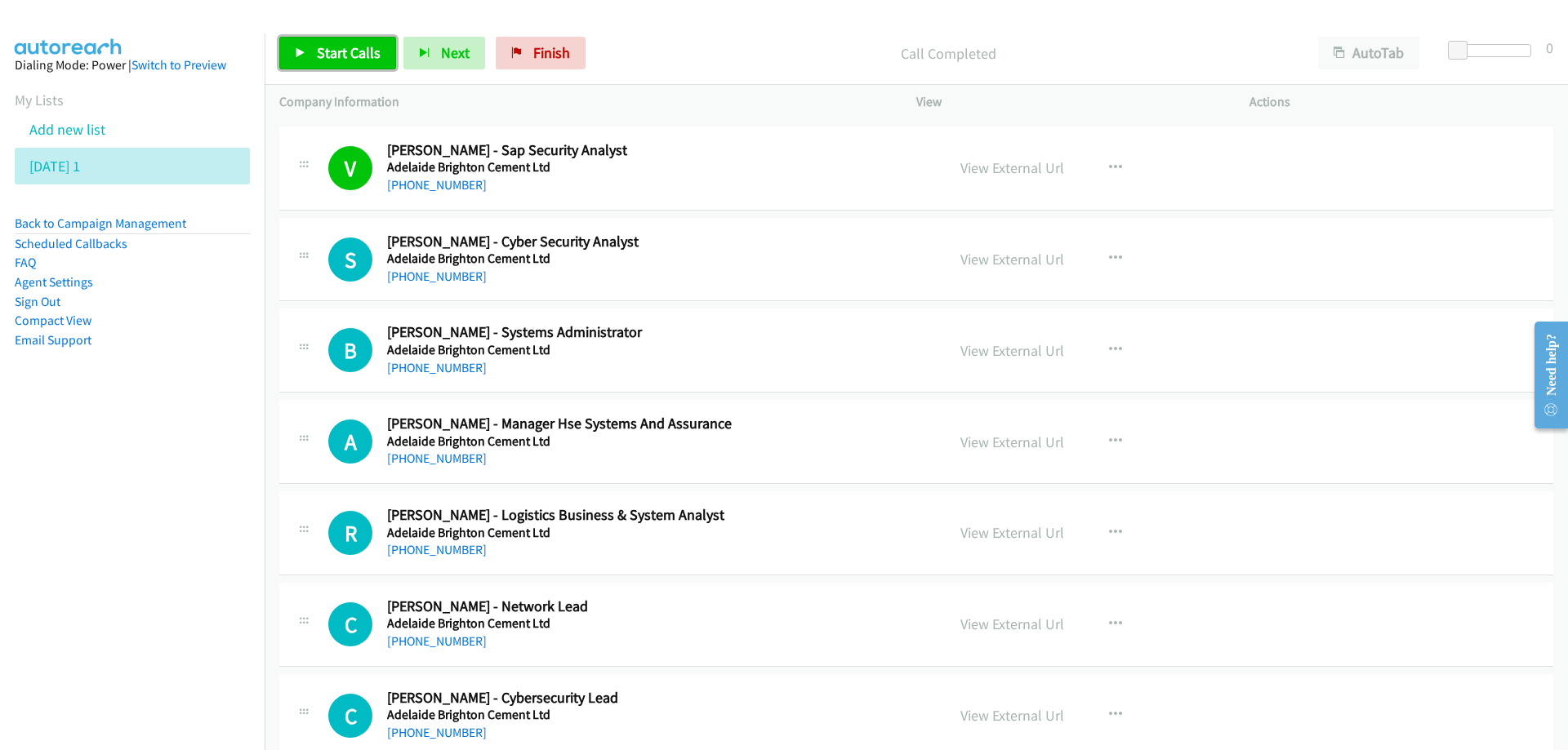
click at [342, 41] on link "Start Calls" at bounding box center [338, 53] width 117 height 33
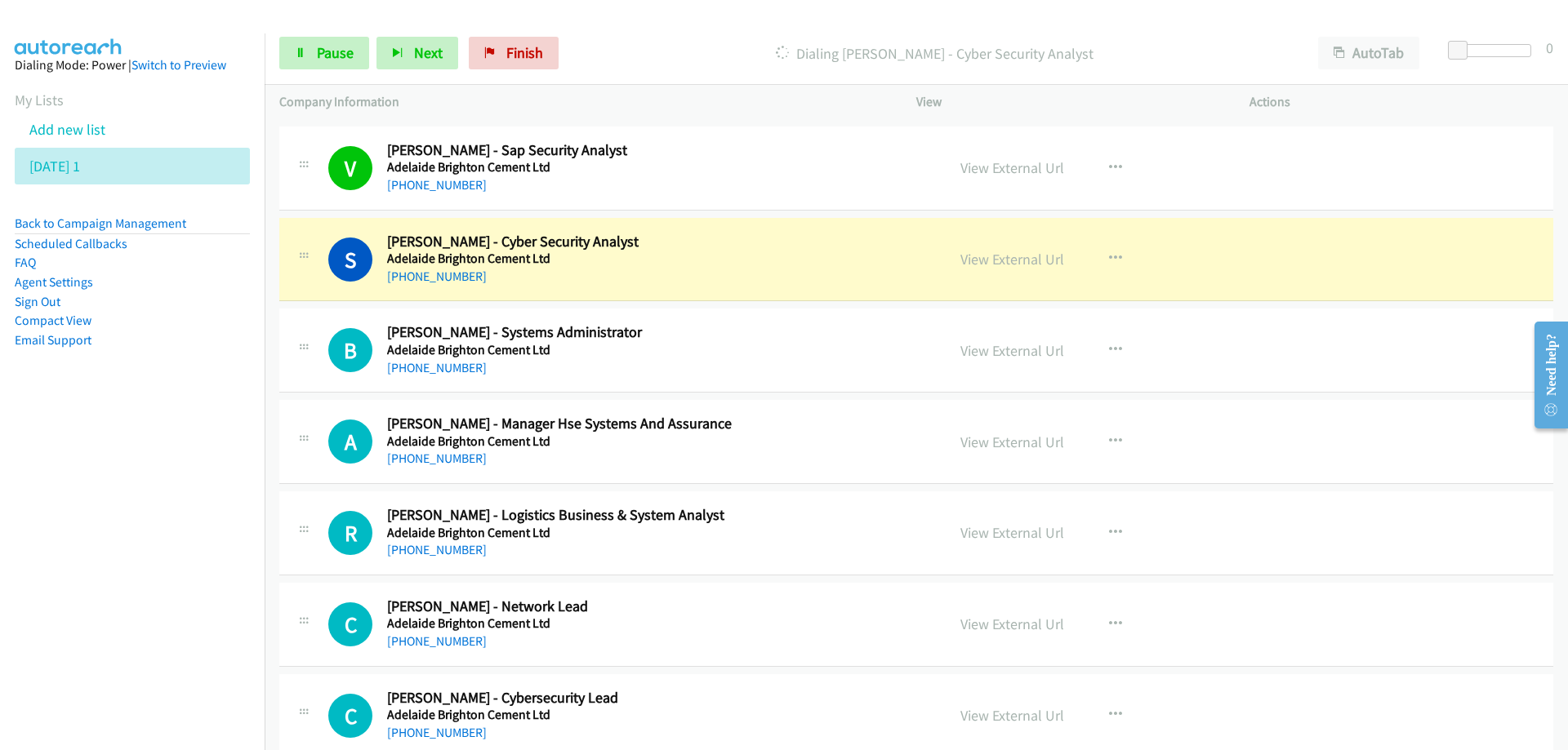
scroll to position [9713, 0]
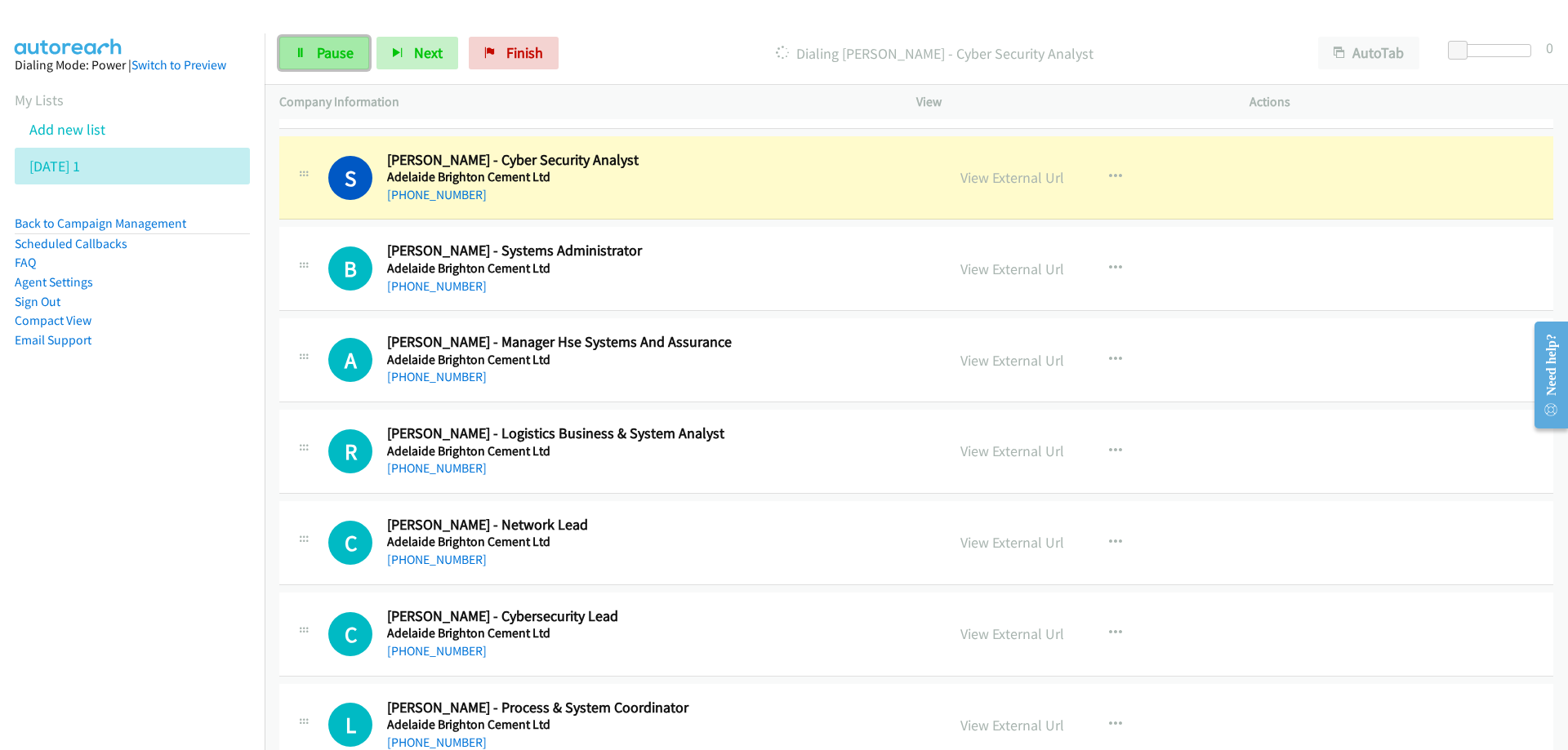
click at [332, 58] on span "Pause" at bounding box center [335, 53] width 36 height 19
click at [989, 177] on link "View External Url" at bounding box center [1012, 177] width 104 height 19
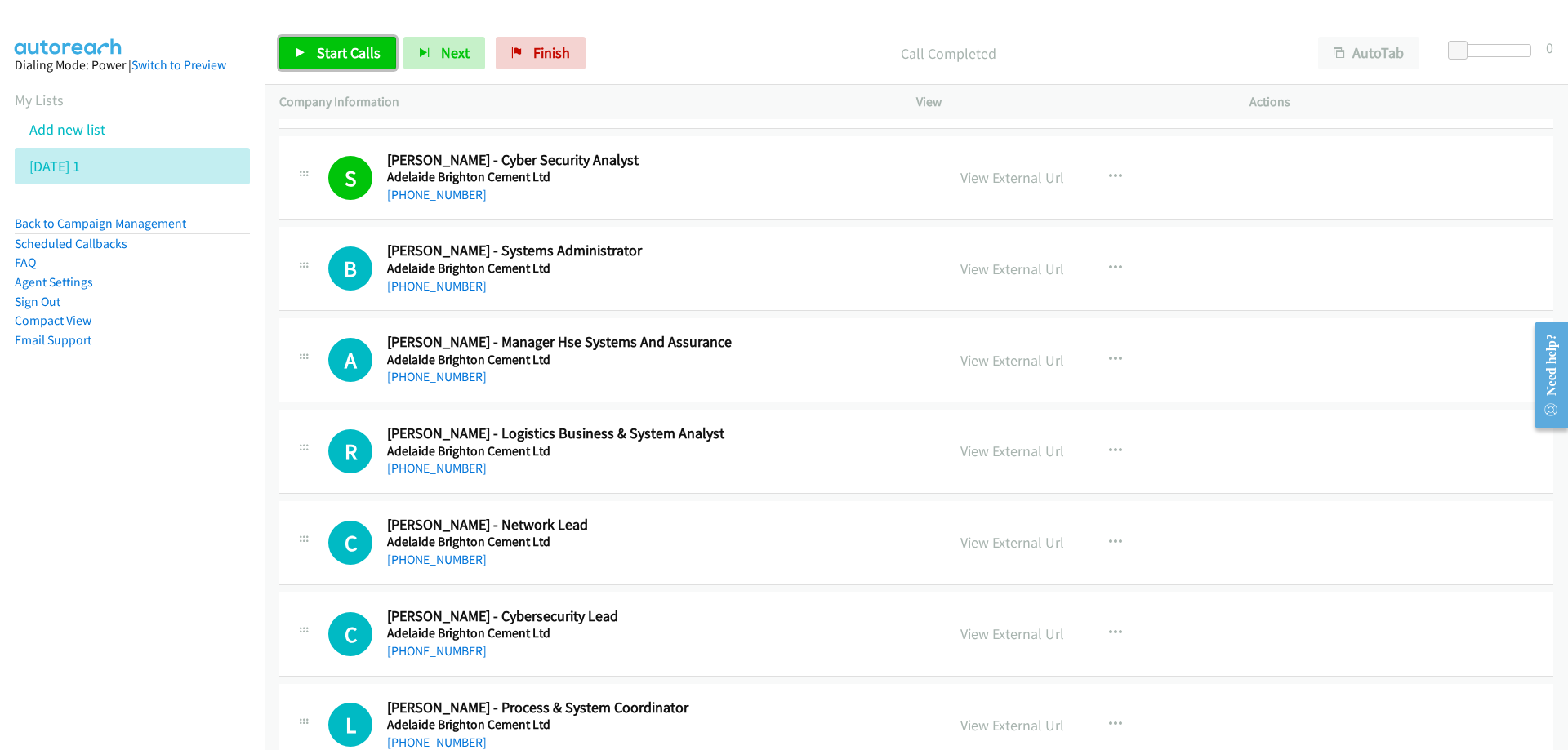
click at [348, 55] on span "Start Calls" at bounding box center [348, 53] width 63 height 19
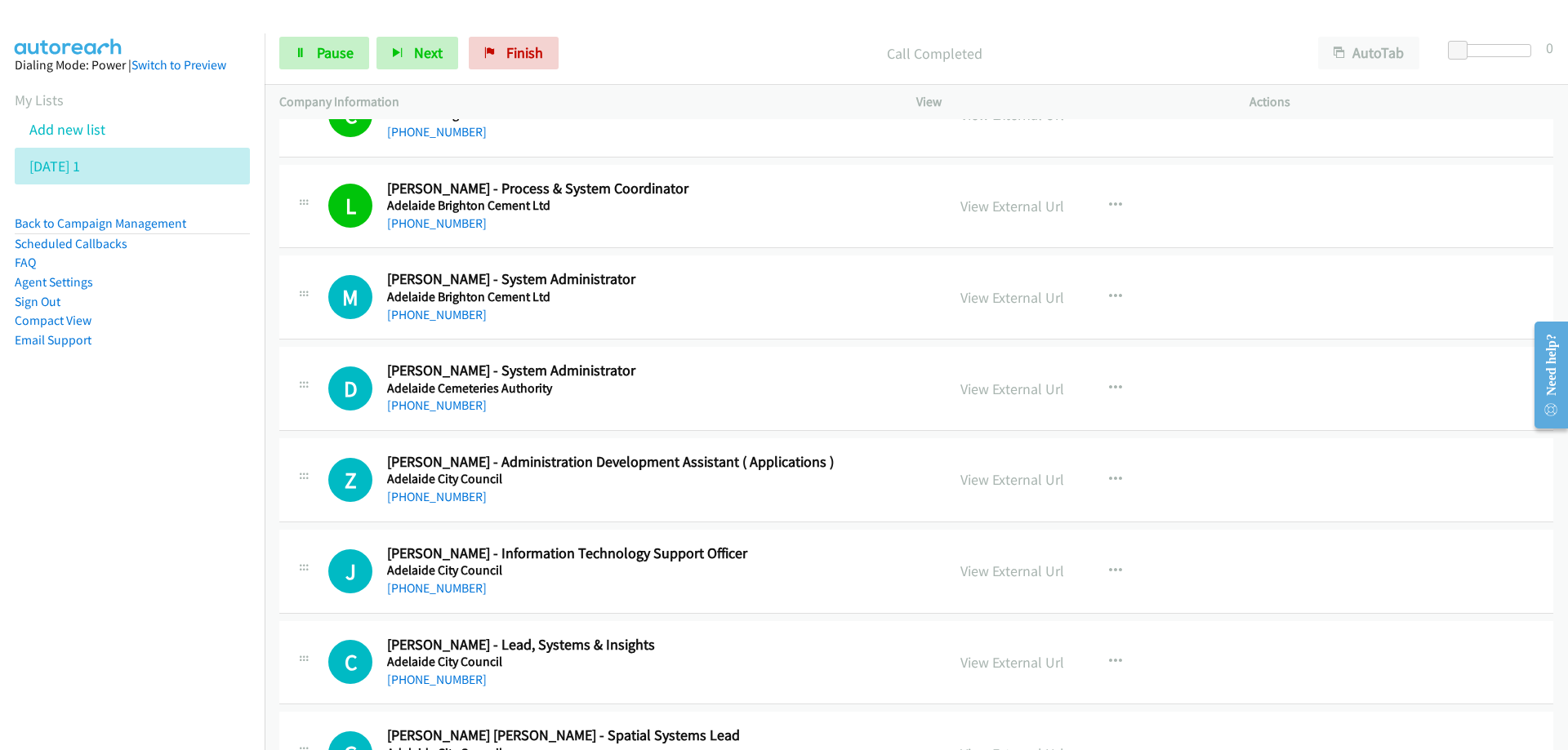
scroll to position [10283, 0]
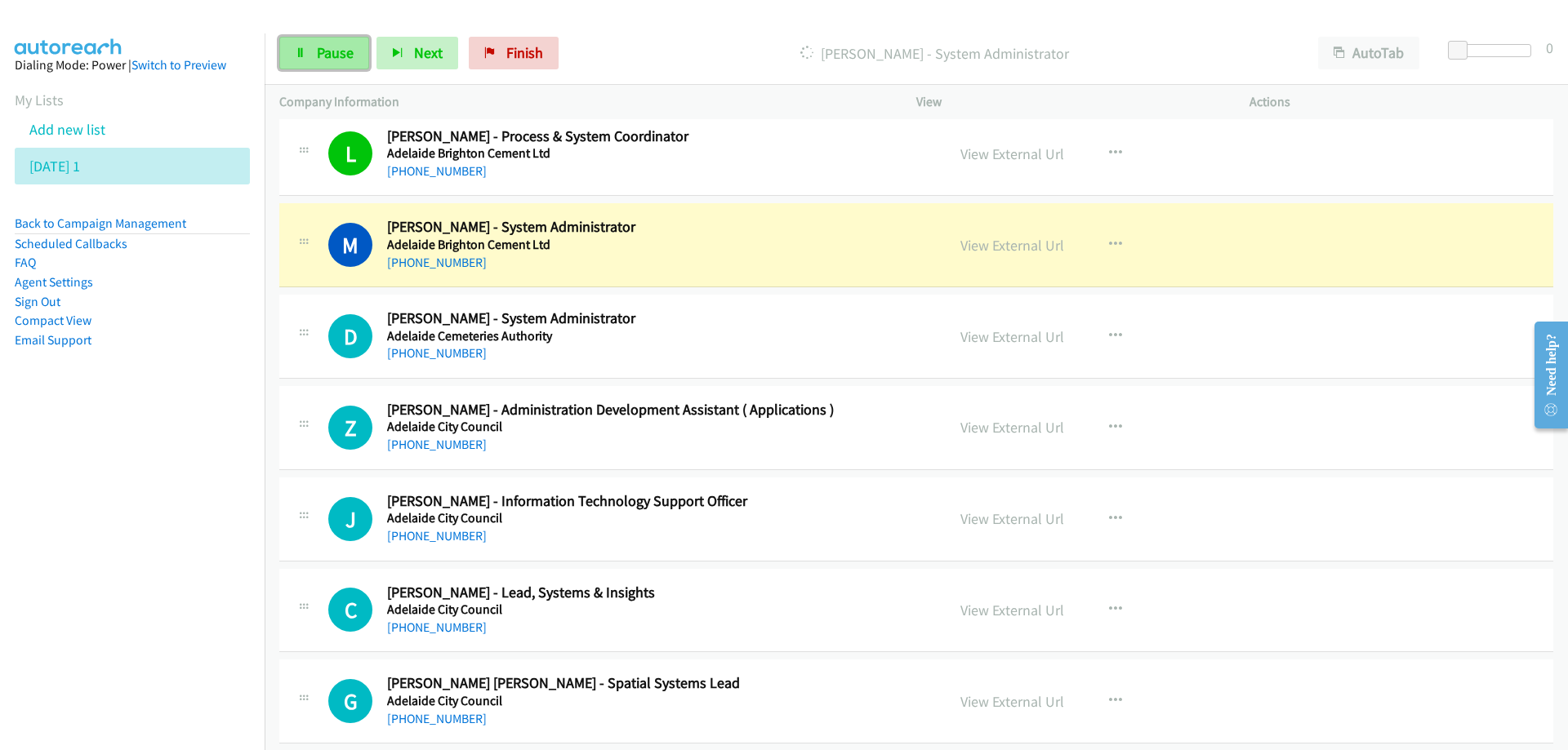
click at [321, 58] on span "Pause" at bounding box center [335, 53] width 36 height 19
click at [748, 247] on h5 "Adelaide Brighton Cement Ltd" at bounding box center [655, 245] width 538 height 16
click at [1001, 249] on link "View External Url" at bounding box center [1012, 246] width 104 height 19
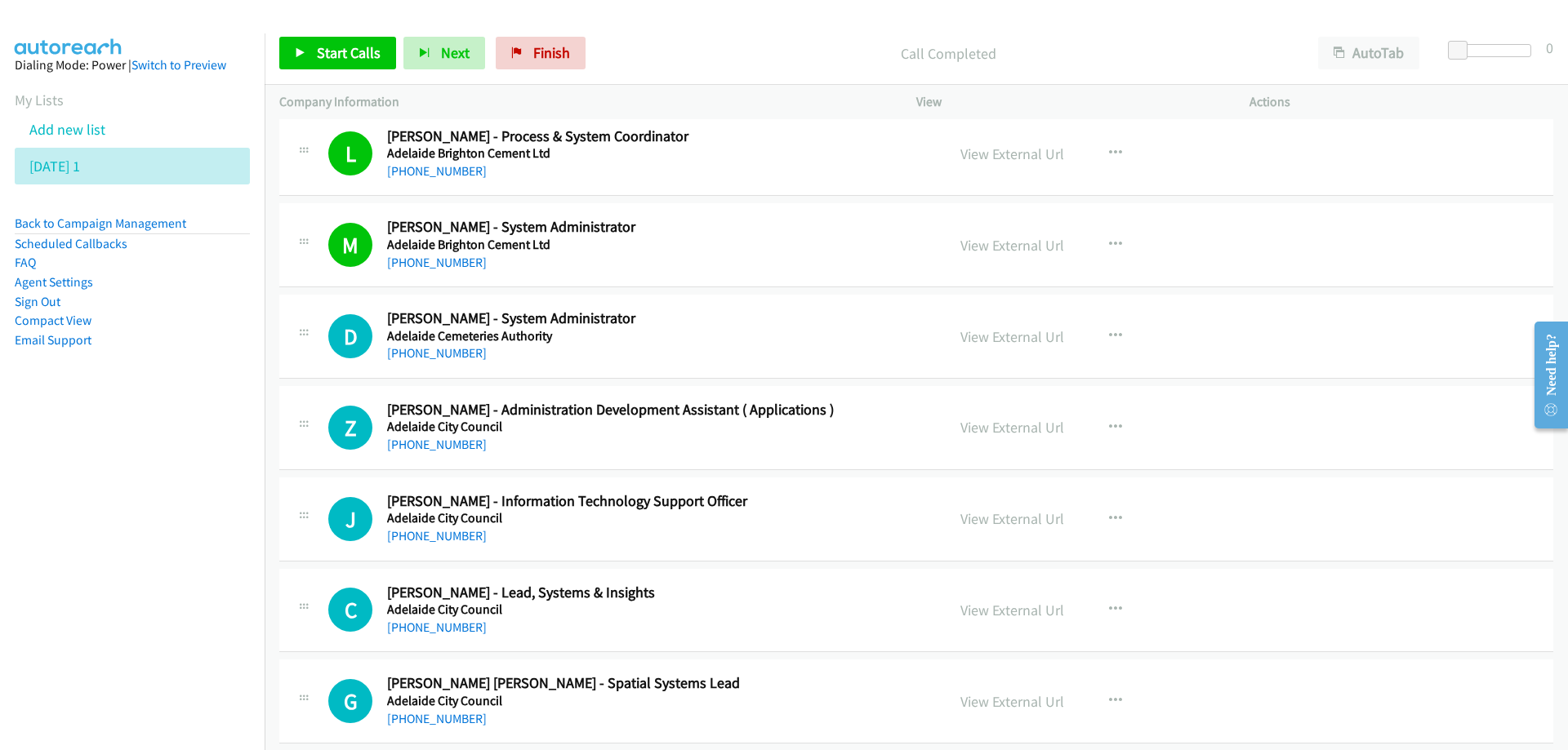
click at [195, 670] on nav "Dialing Mode: Power | Switch to Preview My Lists Add new list [DATE] 1 Back to …" at bounding box center [132, 409] width 266 height 750
click at [348, 60] on span "Start Calls" at bounding box center [348, 53] width 63 height 19
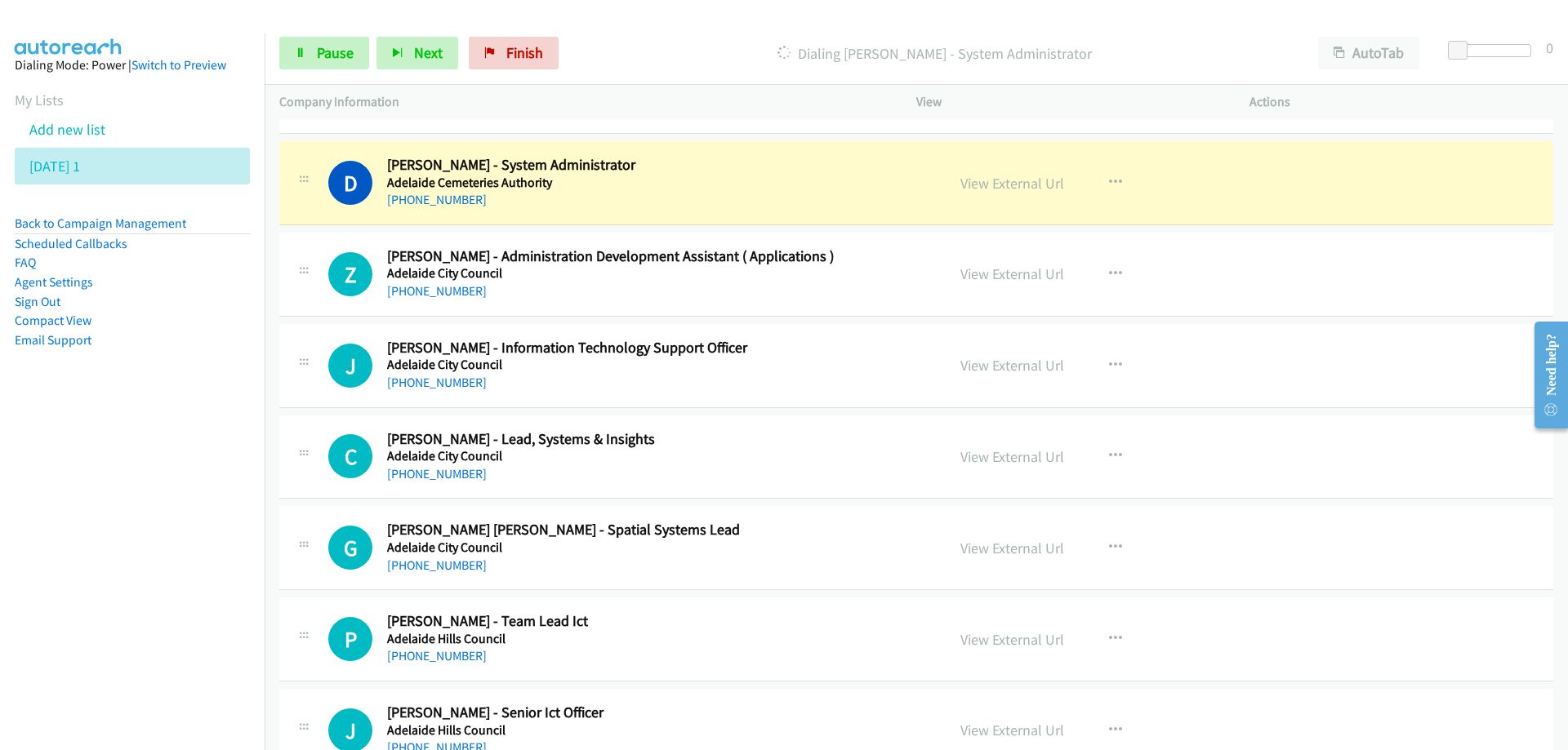
scroll to position [10447, 0]
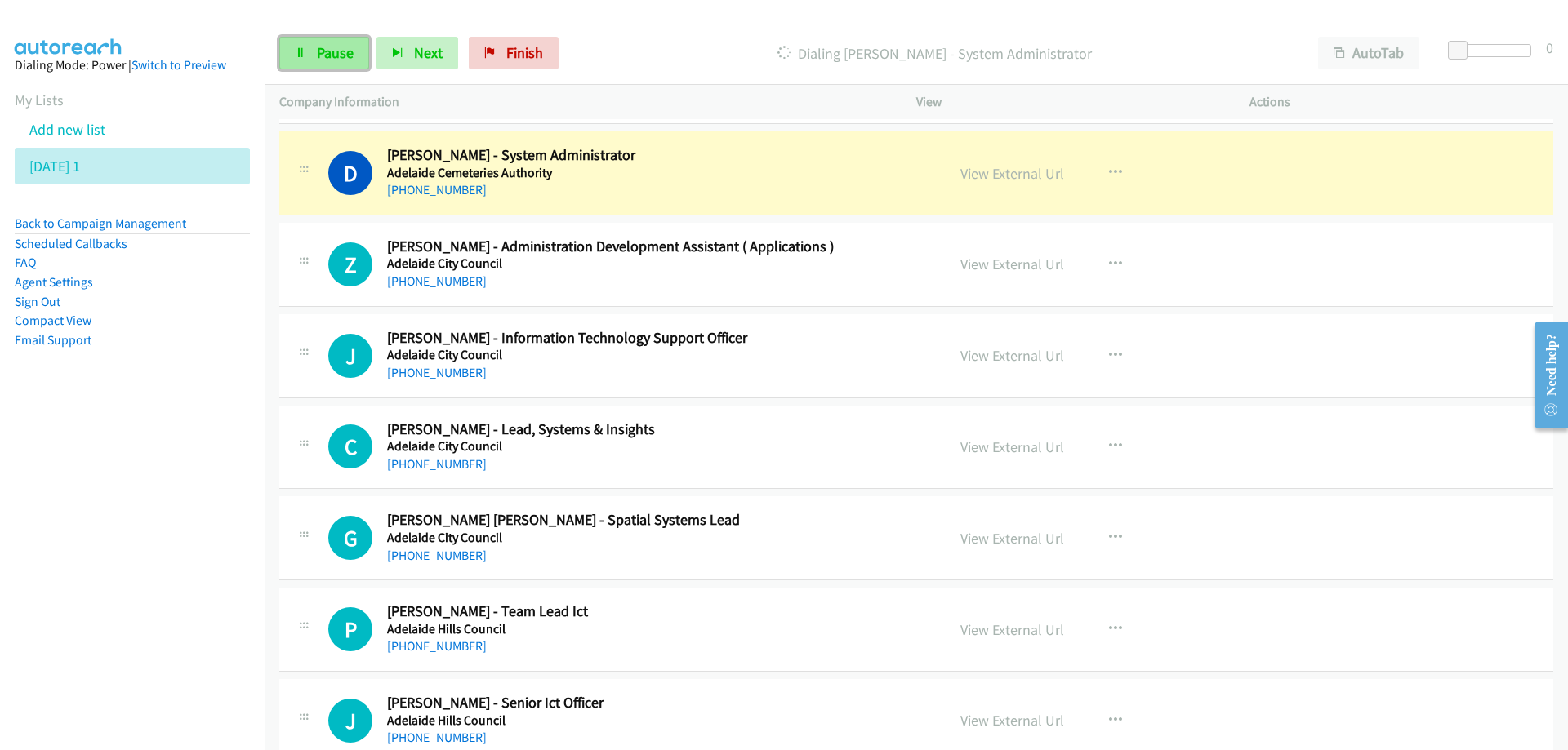
click at [323, 49] on span "Pause" at bounding box center [335, 53] width 36 height 19
click at [1010, 178] on link "View External Url" at bounding box center [1012, 174] width 104 height 19
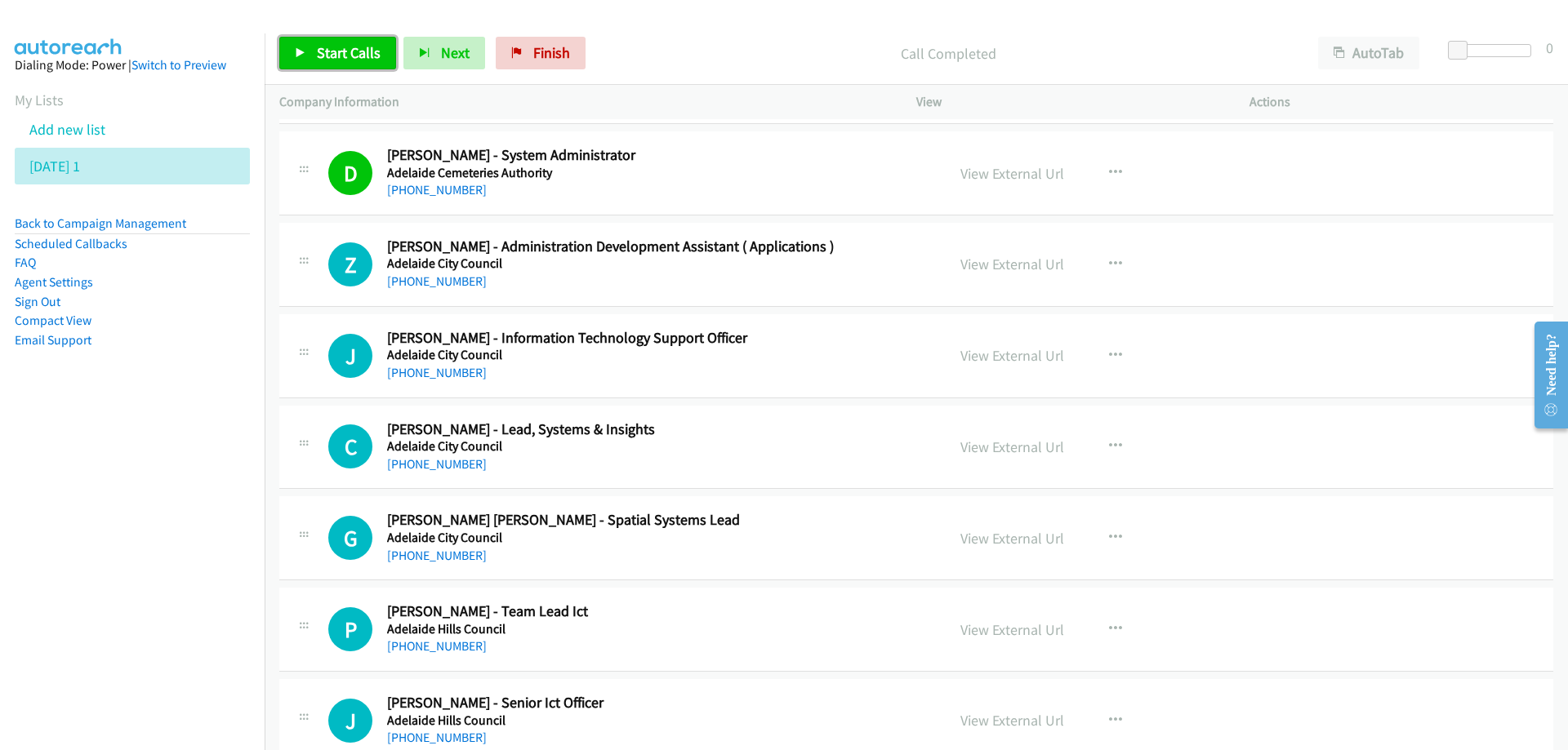
click at [344, 55] on span "Start Calls" at bounding box center [348, 53] width 63 height 19
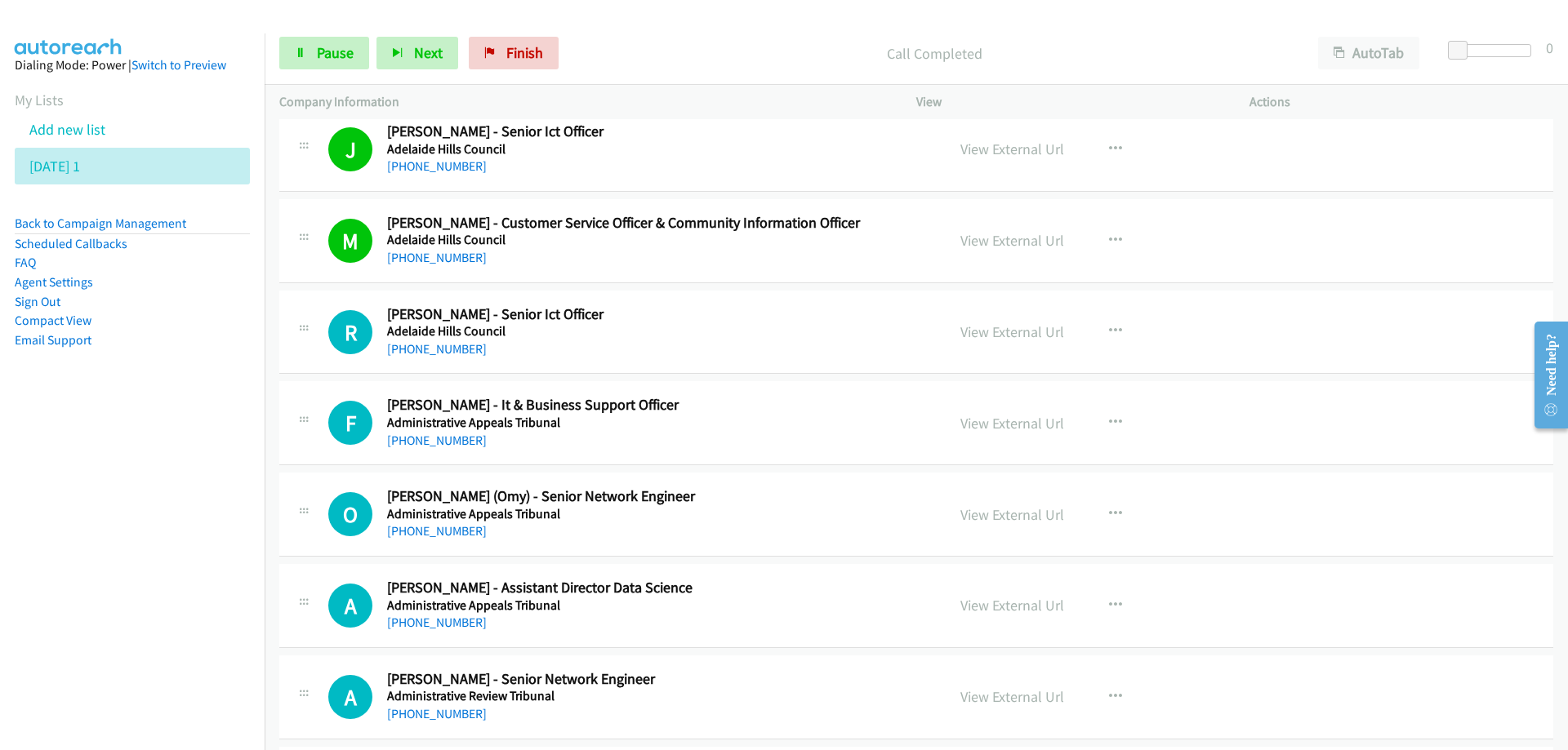
scroll to position [11099, 0]
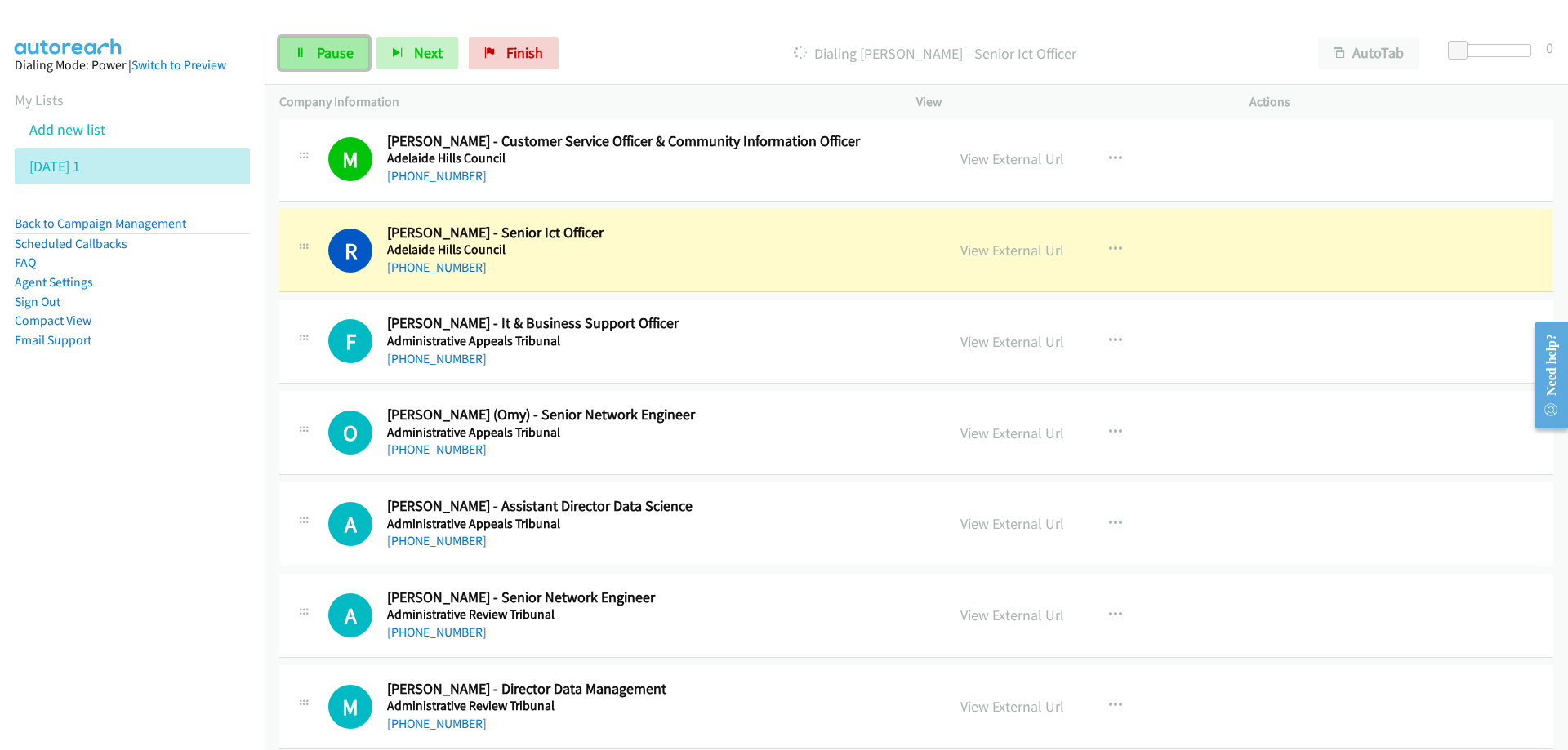
click at [323, 48] on span "Pause" at bounding box center [335, 53] width 36 height 19
drag, startPoint x: 737, startPoint y: 266, endPoint x: 746, endPoint y: 277, distance: 14.2
click at [993, 255] on link "View External Url" at bounding box center [1012, 250] width 104 height 19
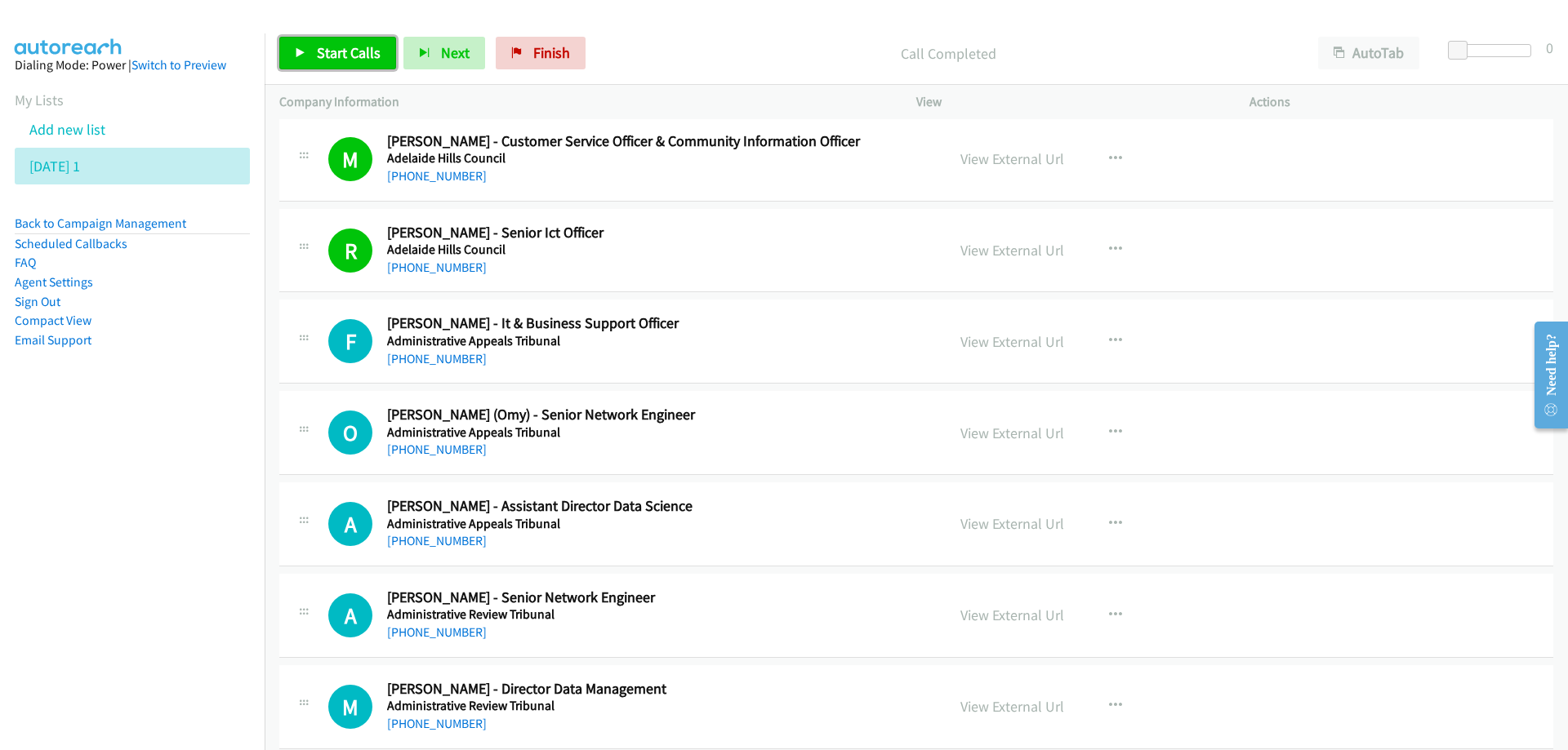
click at [339, 52] on span "Start Calls" at bounding box center [348, 53] width 63 height 19
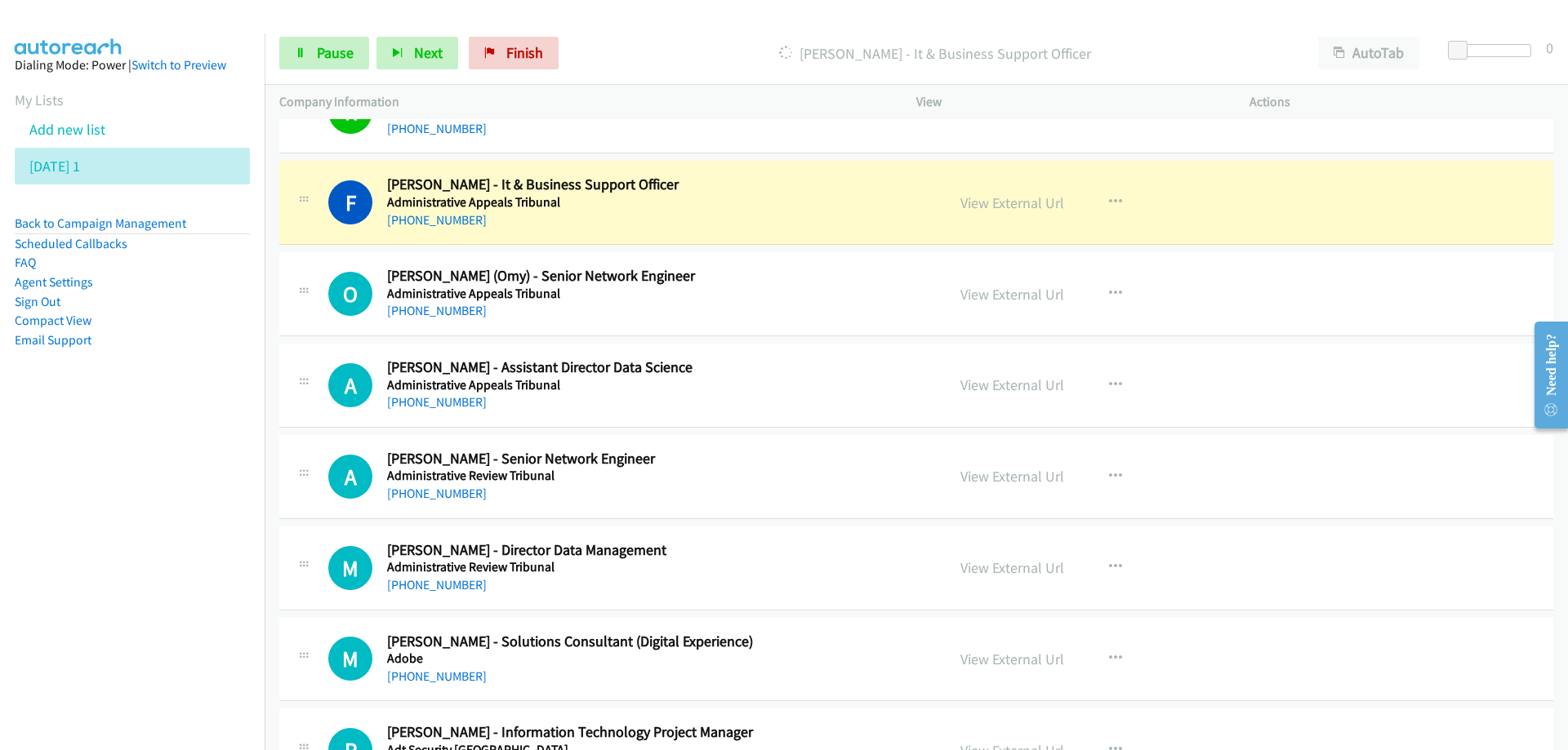
scroll to position [11263, 0]
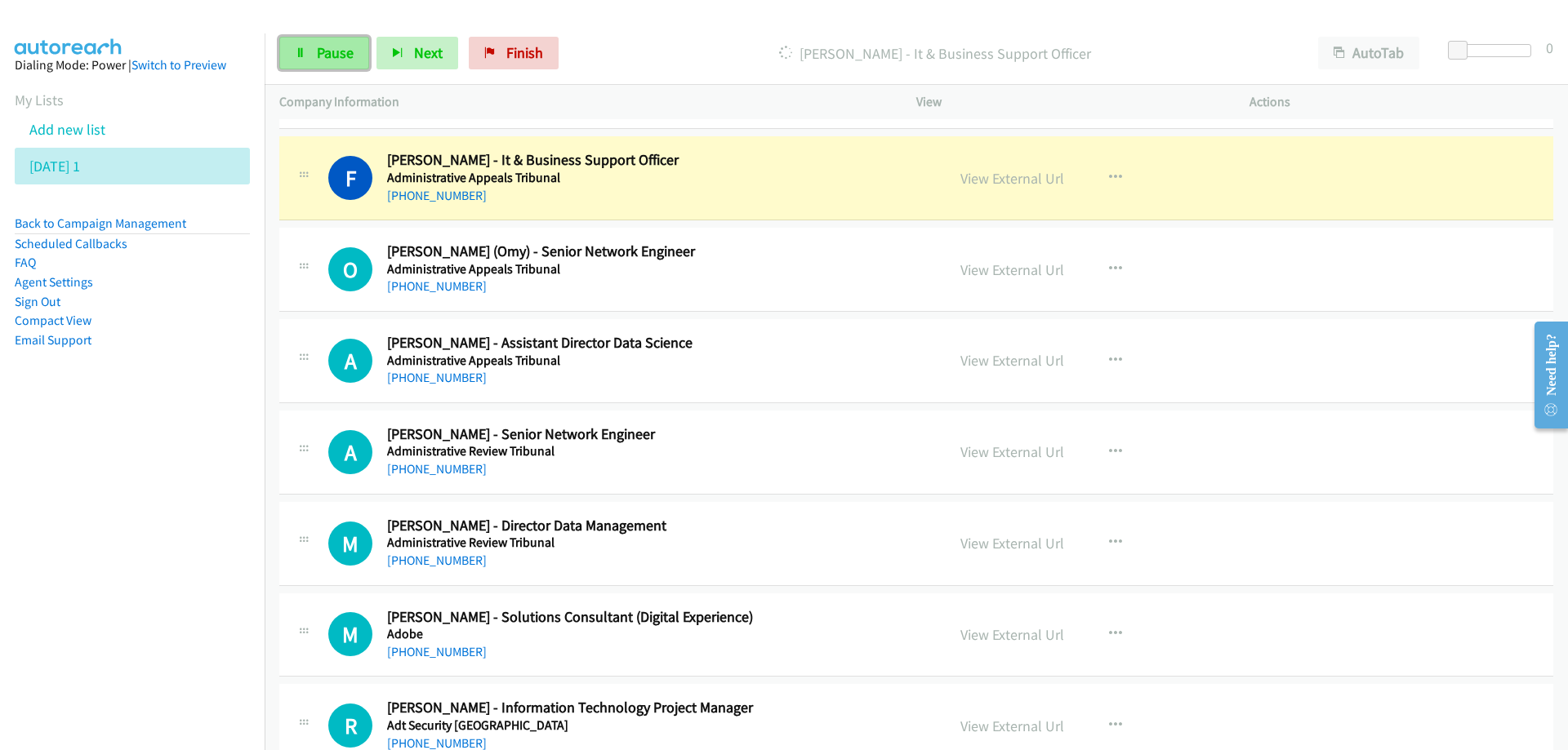
click at [338, 45] on span "Pause" at bounding box center [335, 53] width 36 height 19
click at [984, 180] on link "View External Url" at bounding box center [1012, 178] width 104 height 19
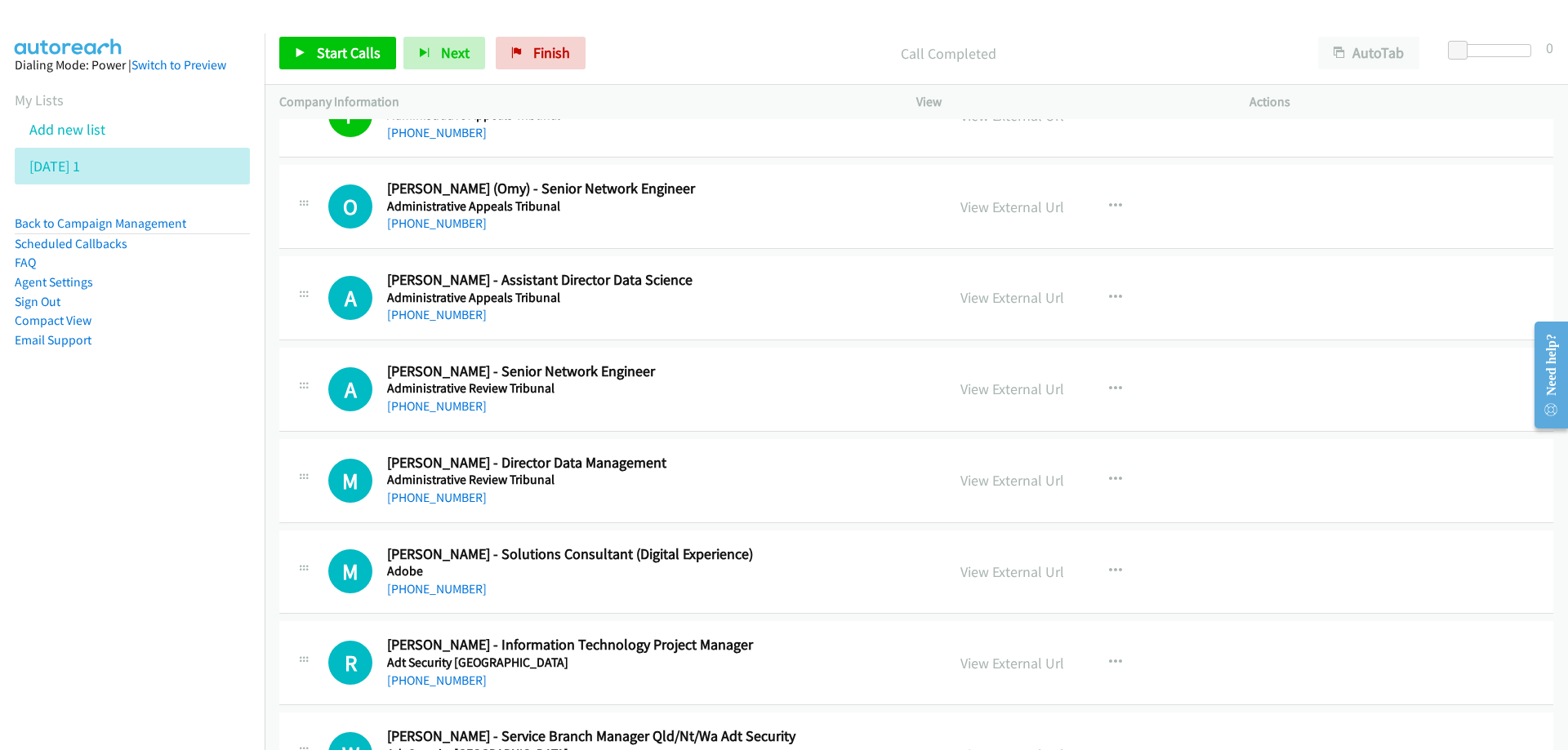
scroll to position [11345, 0]
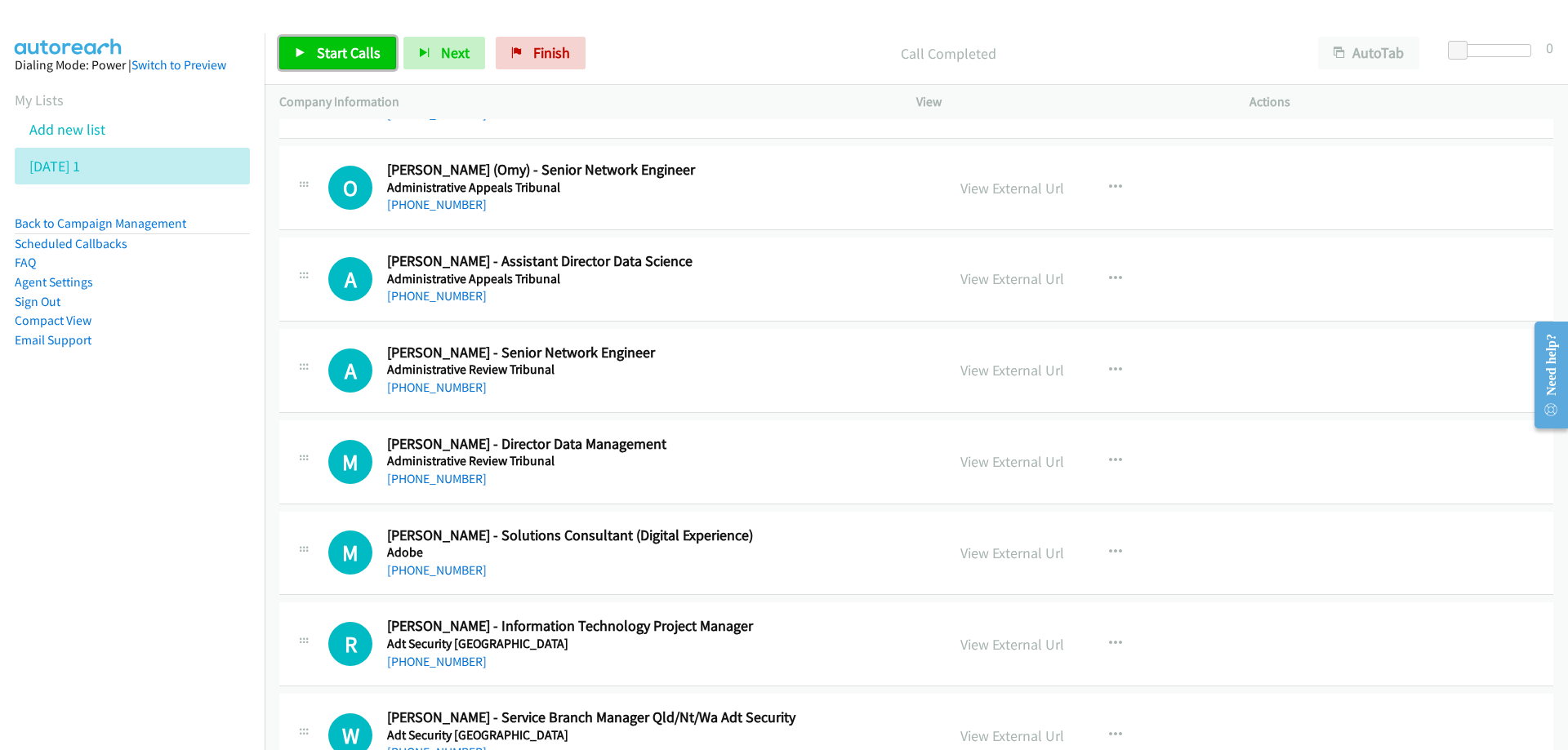
click at [328, 53] on span "Start Calls" at bounding box center [348, 53] width 63 height 19
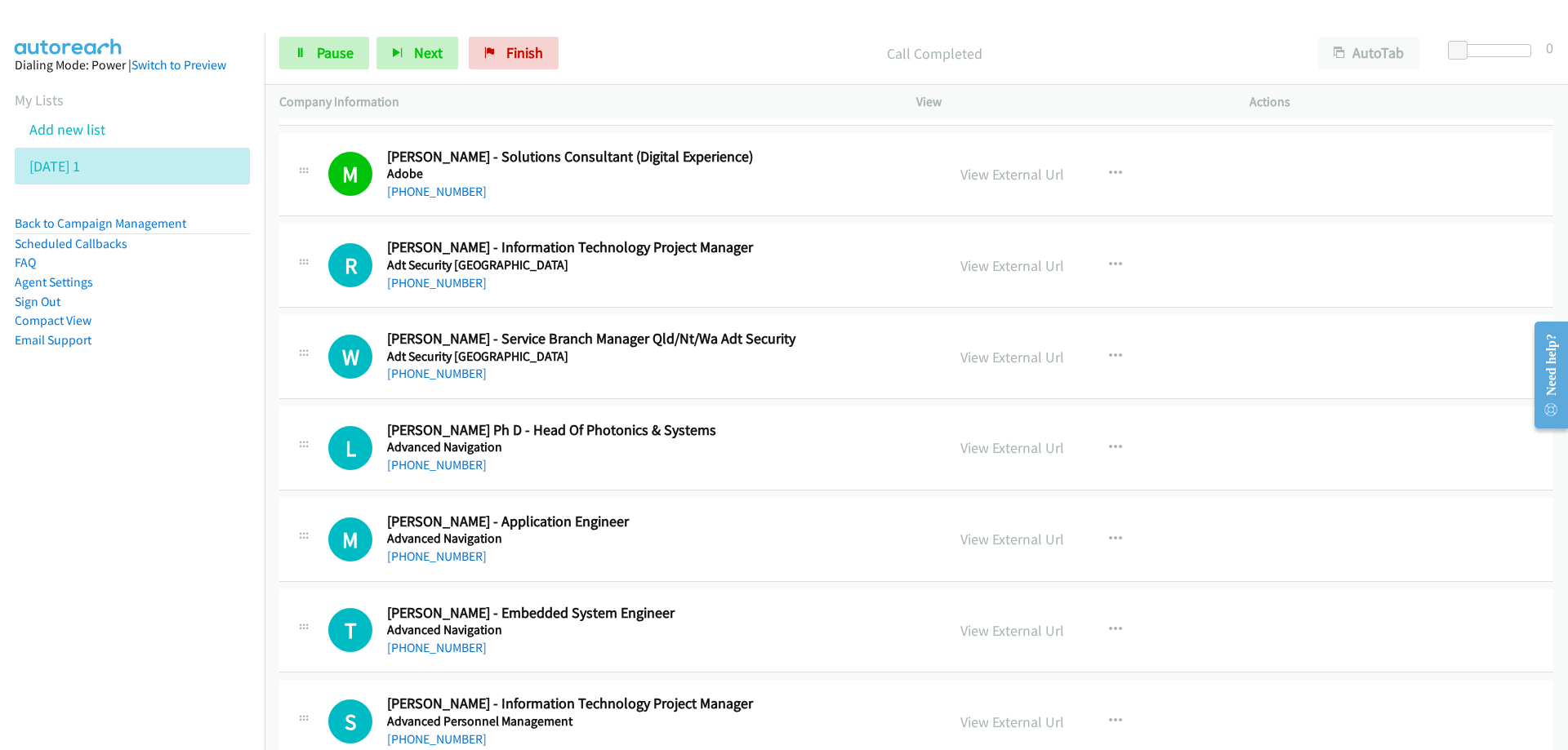
scroll to position [11753, 0]
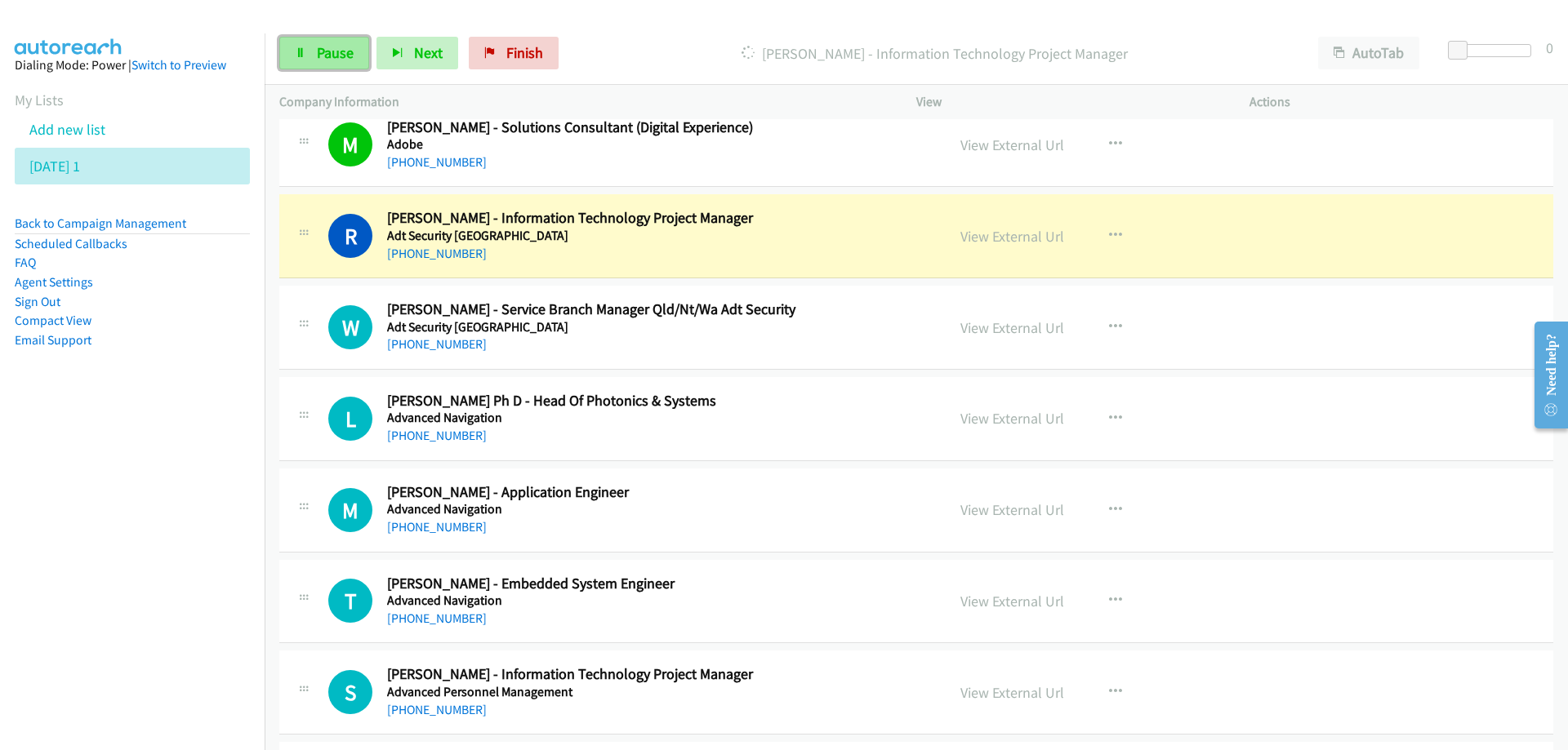
click at [337, 63] on link "Pause" at bounding box center [324, 53] width 90 height 33
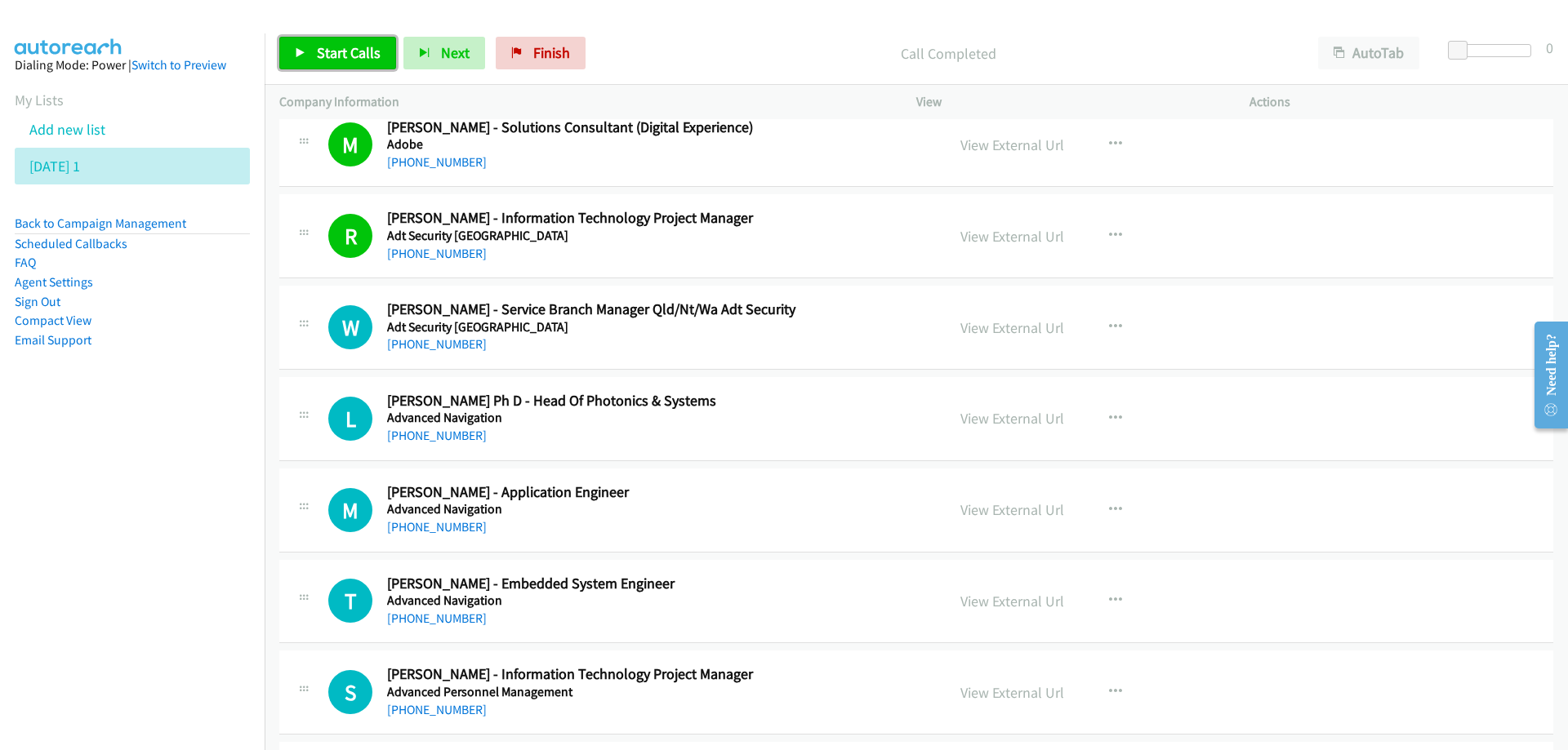
click at [343, 52] on span "Start Calls" at bounding box center [348, 53] width 63 height 19
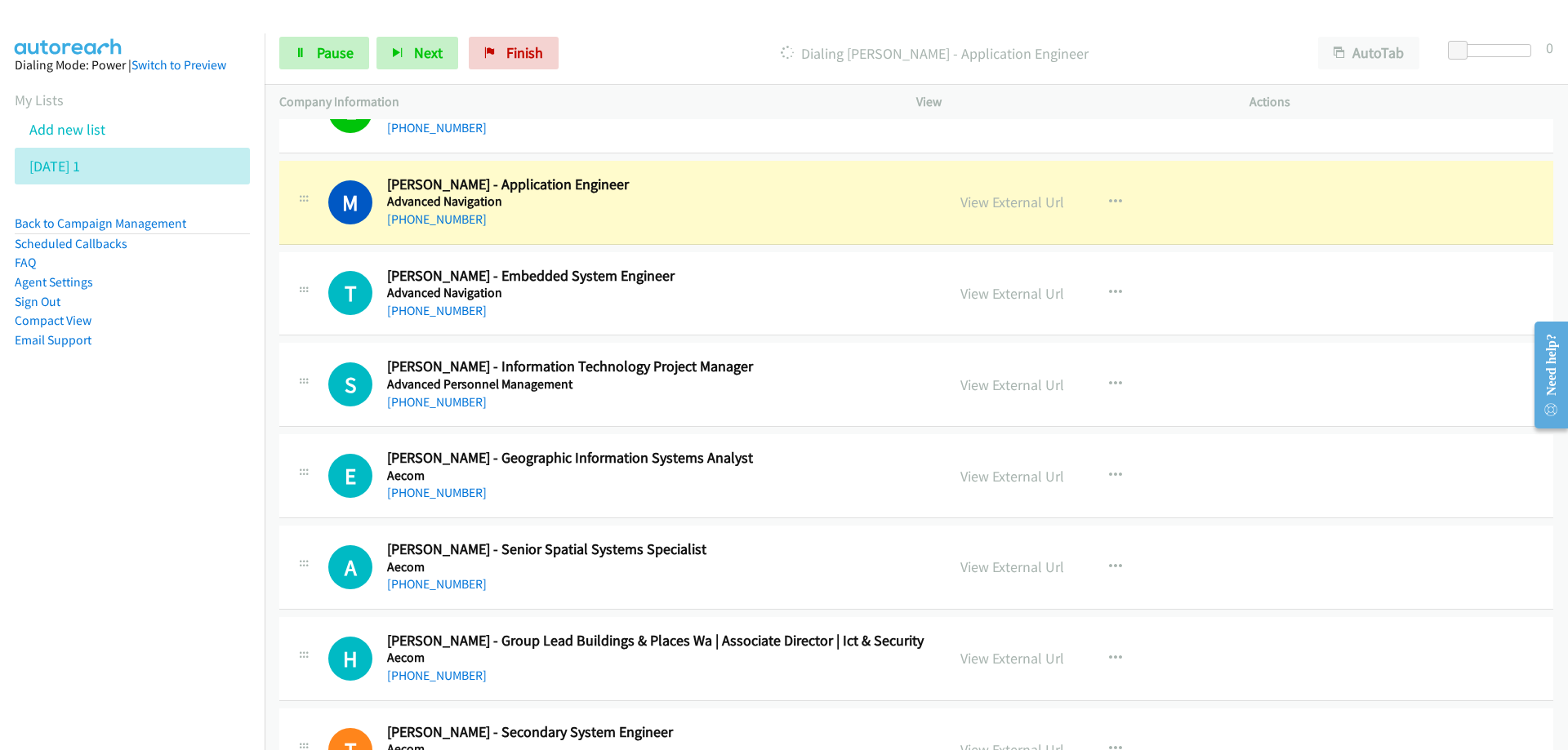
scroll to position [12080, 0]
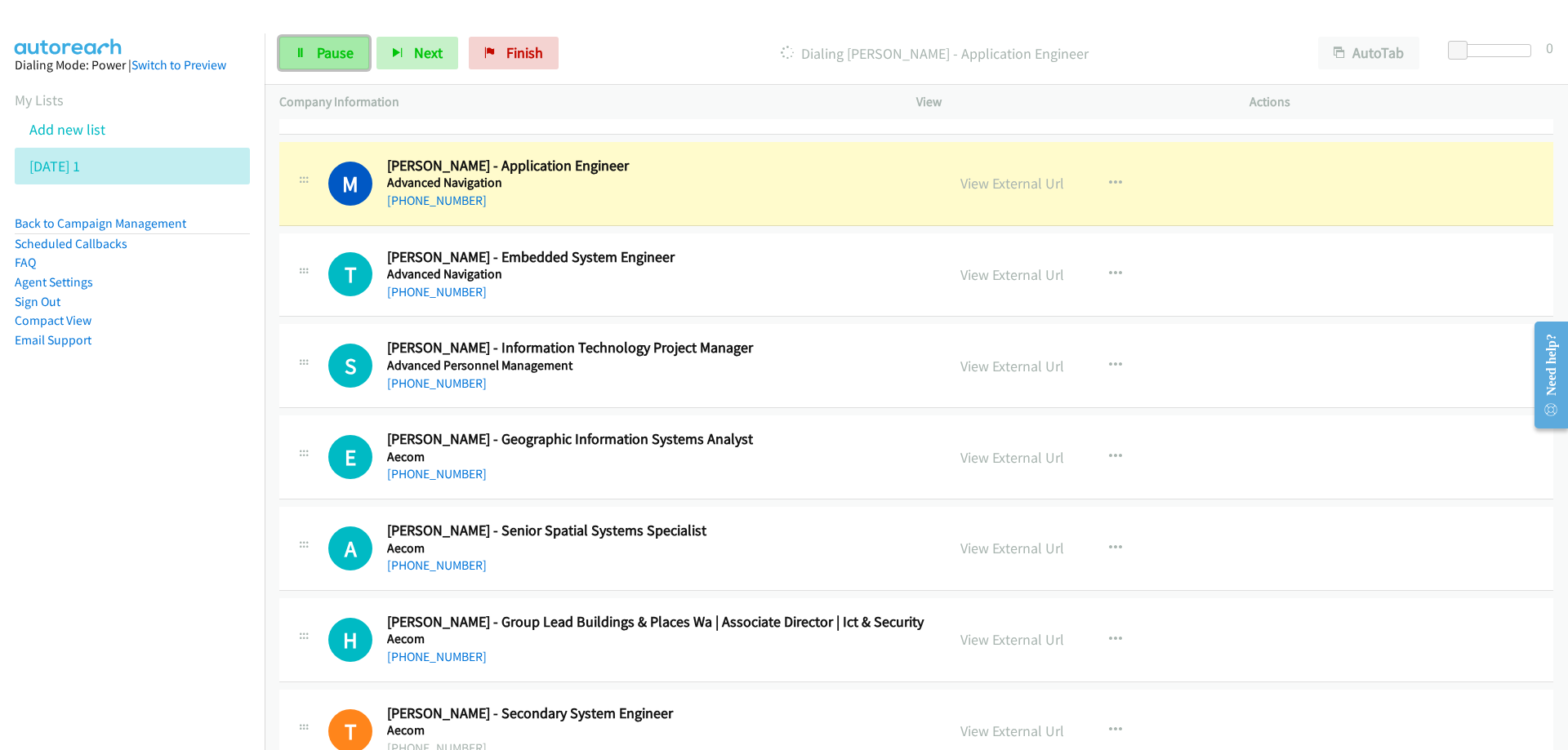
click at [331, 48] on span "Pause" at bounding box center [335, 53] width 36 height 19
click at [792, 182] on h5 "Advanced Navigation" at bounding box center [655, 182] width 538 height 16
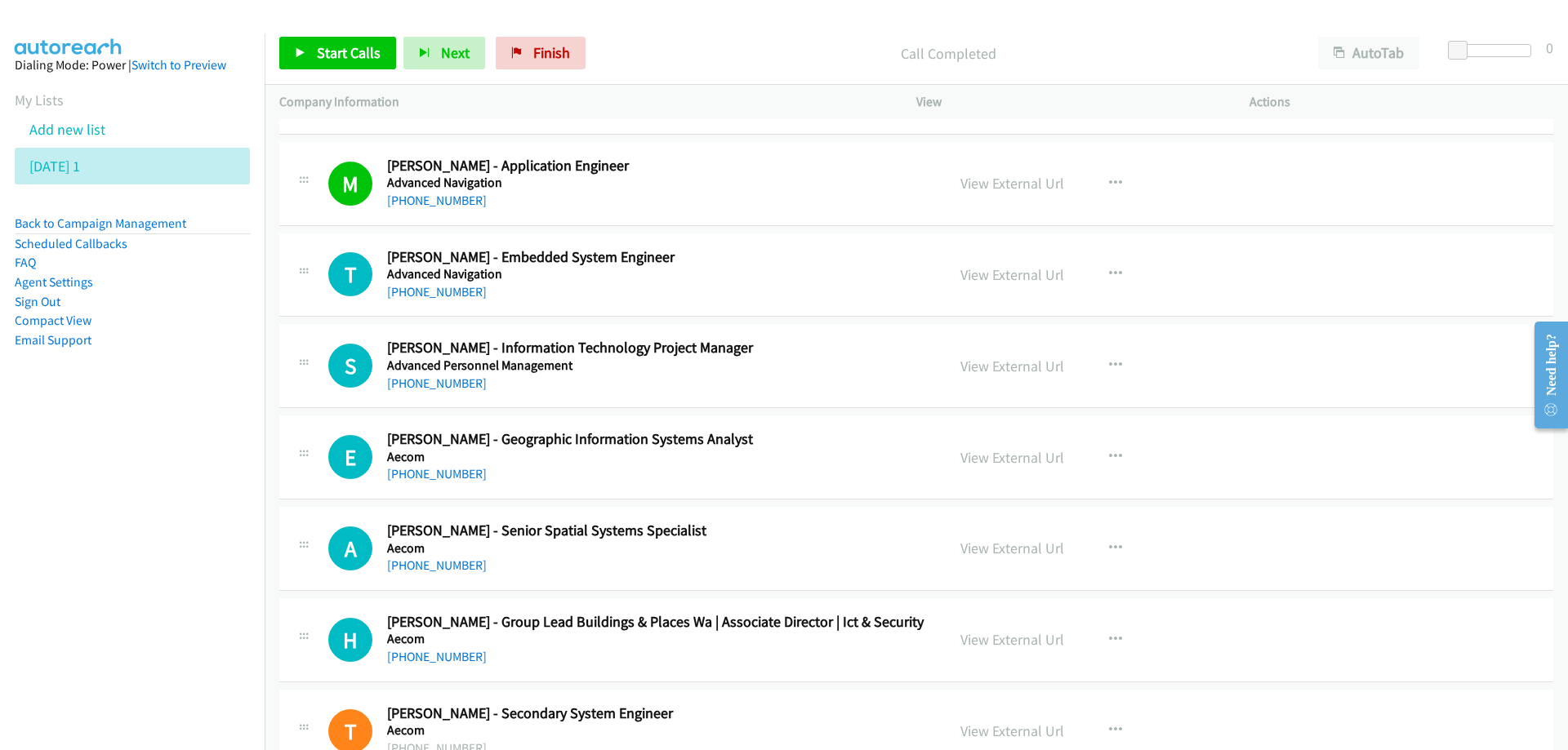
drag, startPoint x: 672, startPoint y: 183, endPoint x: 831, endPoint y: 215, distance: 162.2
click at [981, 188] on link "View External Url" at bounding box center [1012, 183] width 104 height 19
click at [347, 53] on span "Start Calls" at bounding box center [348, 53] width 63 height 19
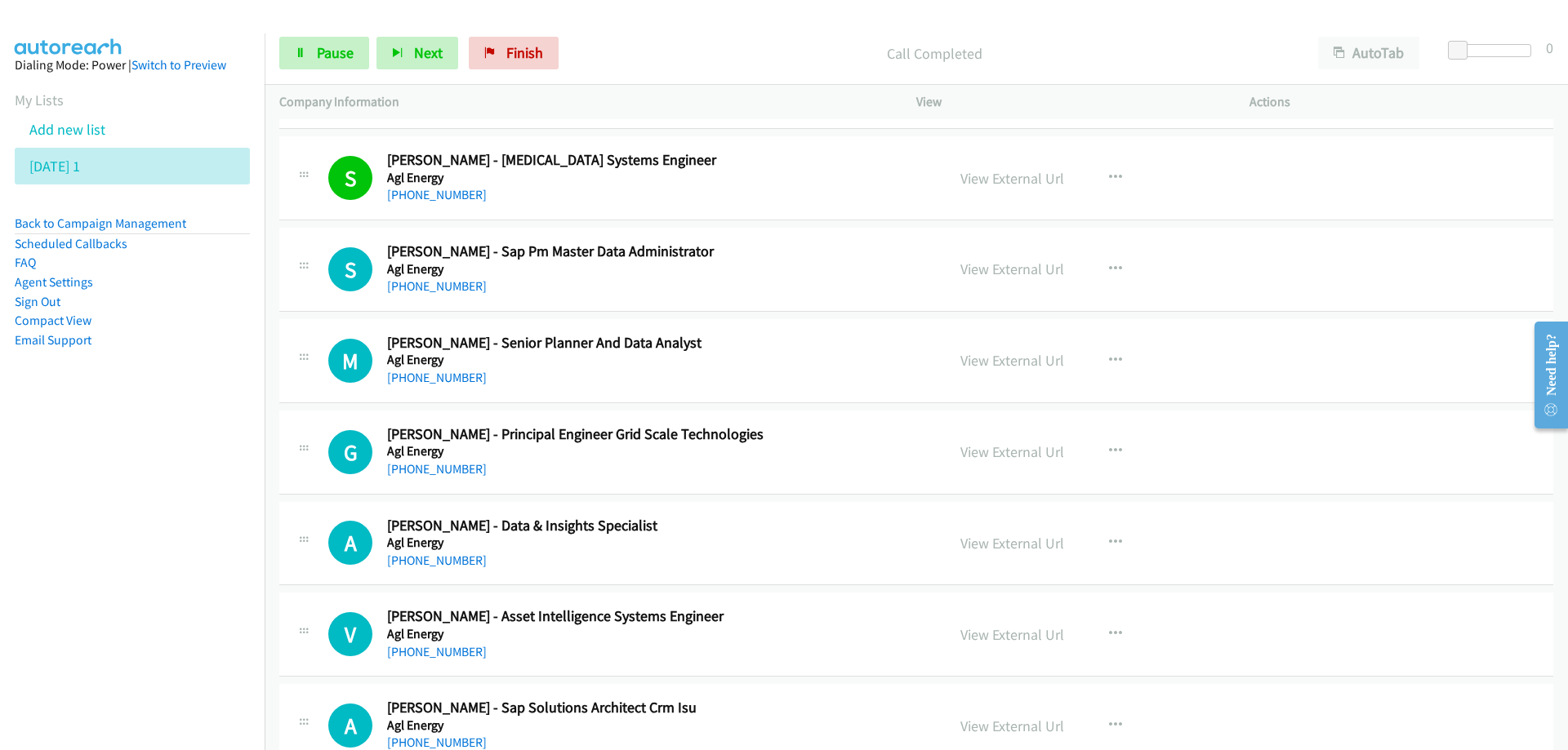
scroll to position [14283, 0]
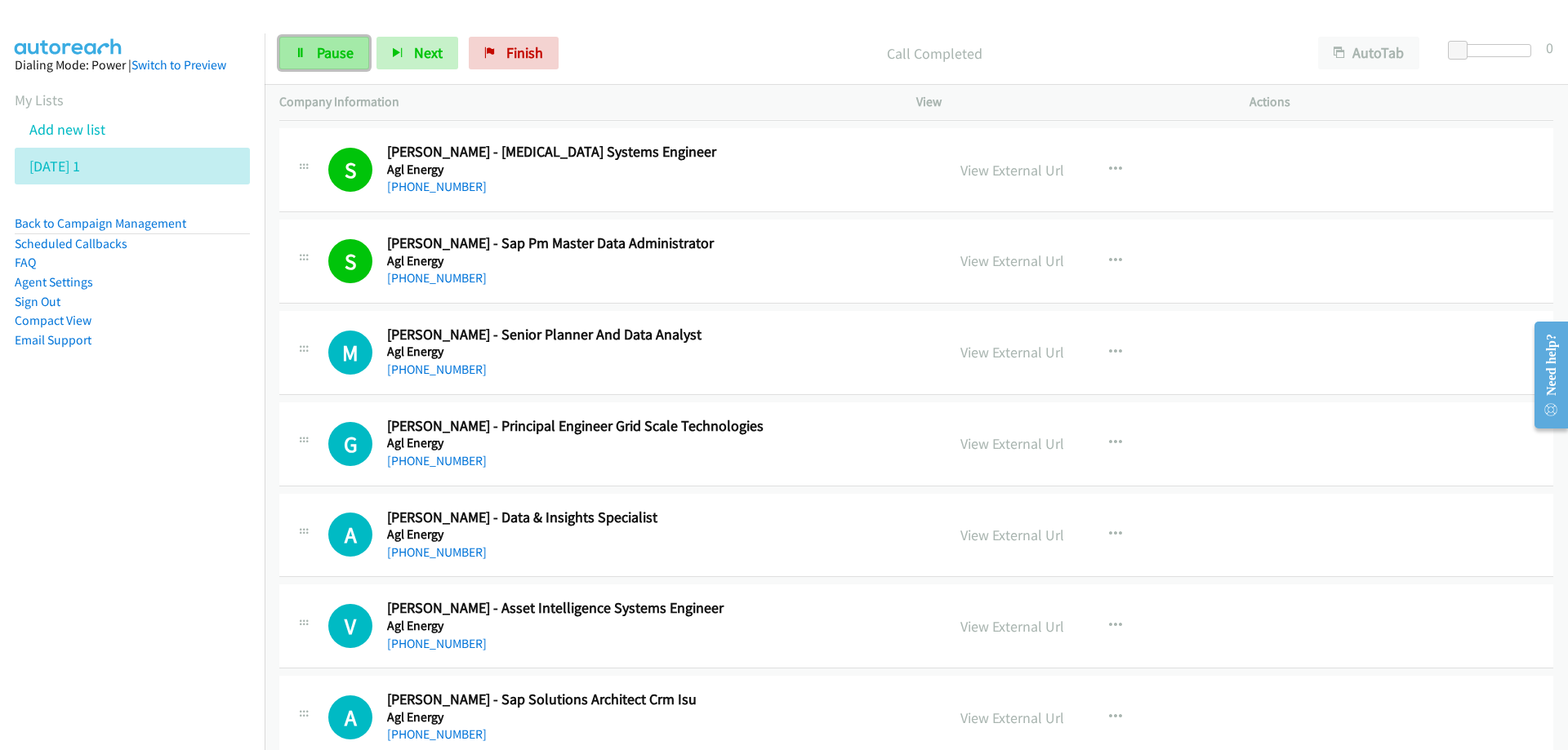
click at [341, 47] on span "Pause" at bounding box center [335, 53] width 36 height 19
